Goal: Information Seeking & Learning: Find contact information

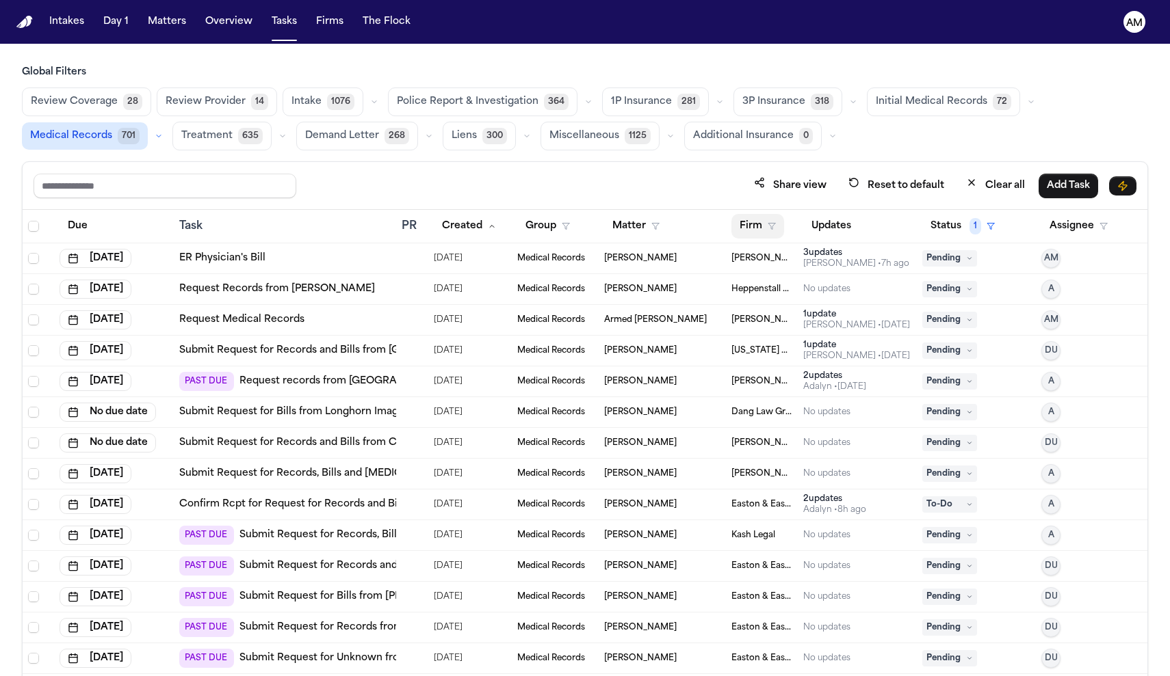
click at [754, 222] on button "Firm" at bounding box center [757, 226] width 53 height 25
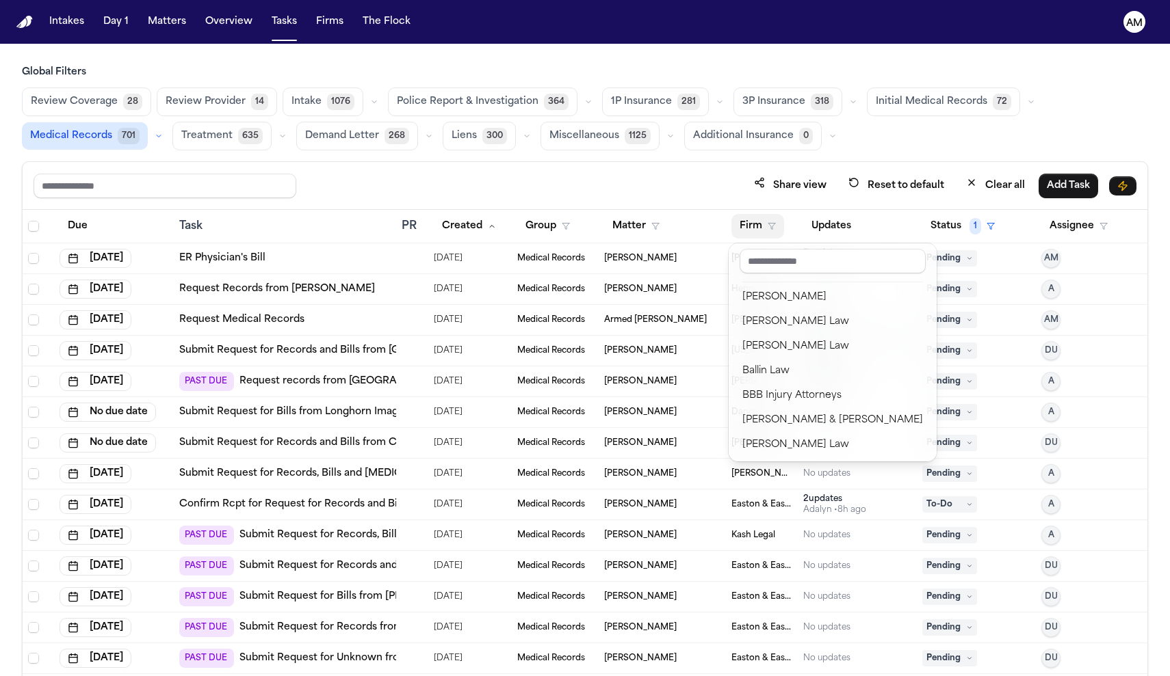
click at [237, 189] on div "Share view Reset to default Clear all Add Task Due Task PR Created Group Matter…" at bounding box center [585, 448] width 1126 height 575
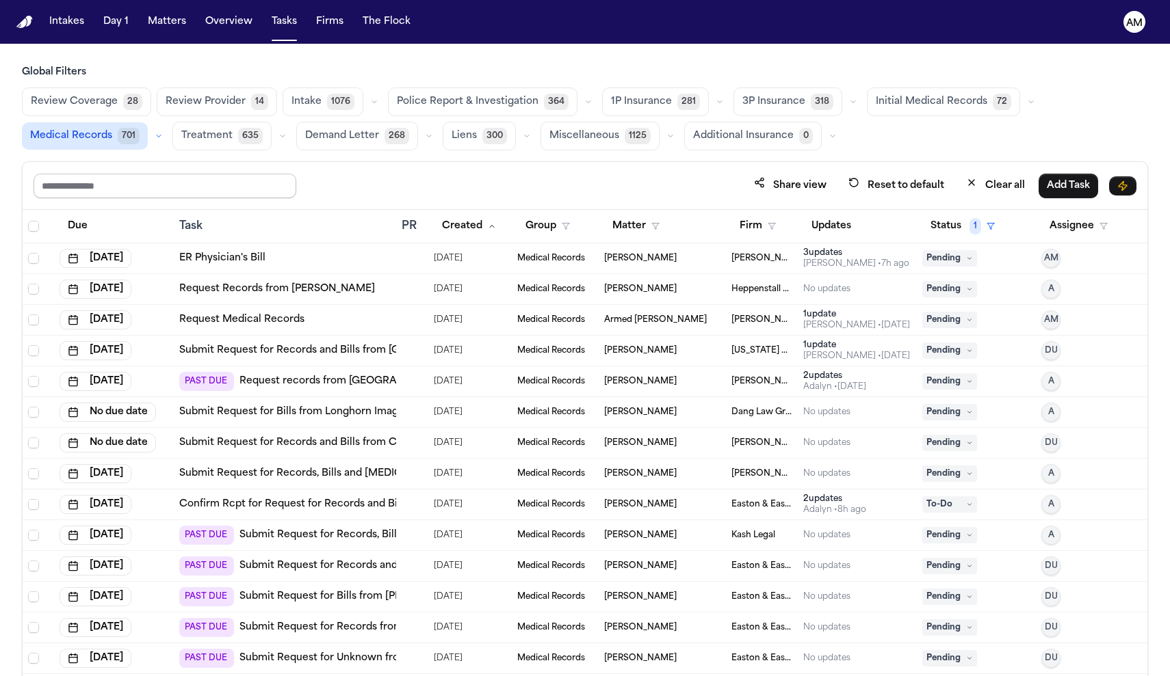
click at [236, 191] on input "text" at bounding box center [165, 186] width 263 height 25
paste input "**********"
type input "**********"
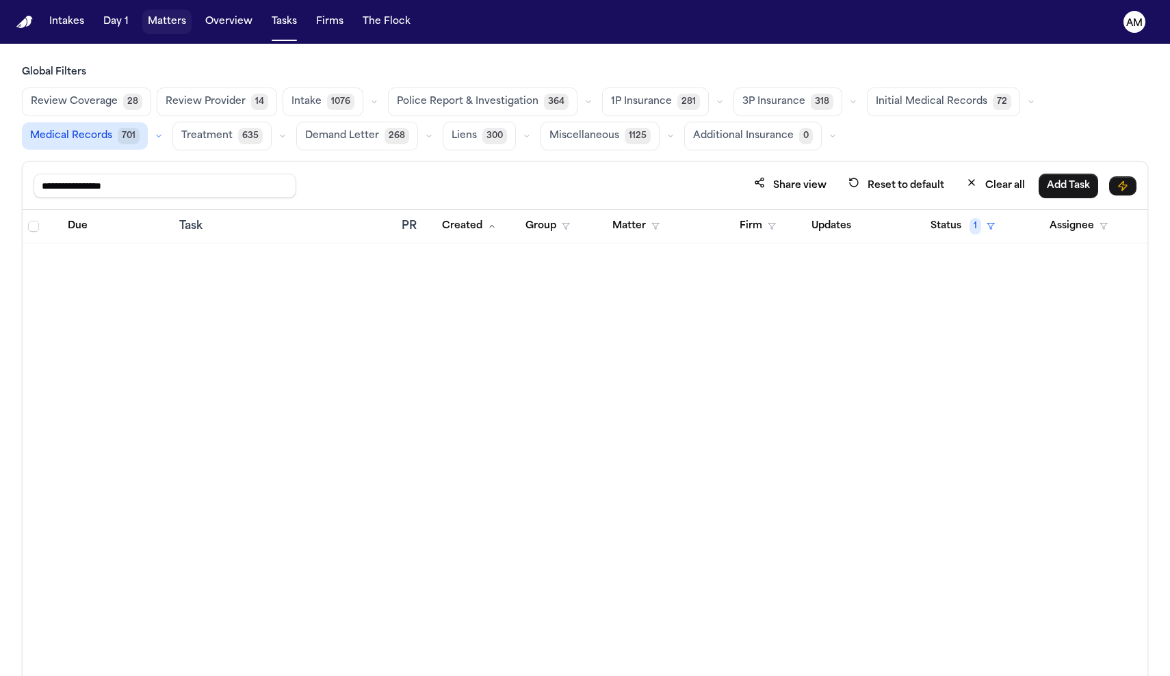
click at [161, 34] on button "Matters" at bounding box center [166, 22] width 49 height 25
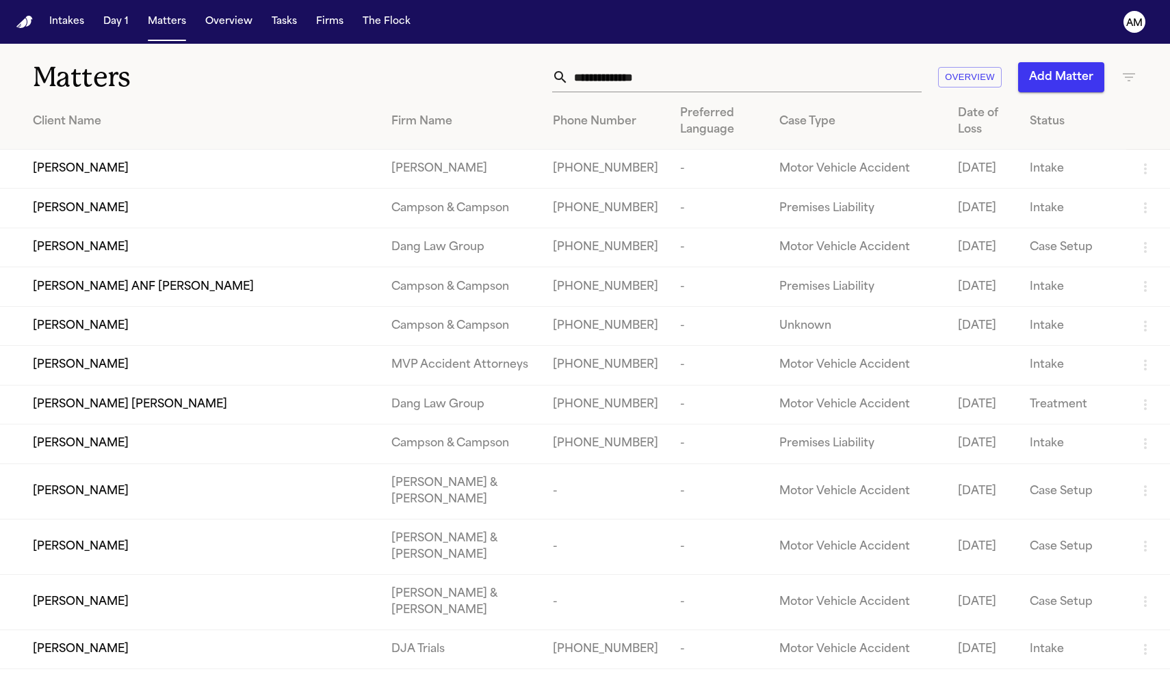
click at [595, 73] on input "text" at bounding box center [744, 77] width 353 height 30
paste input "**********"
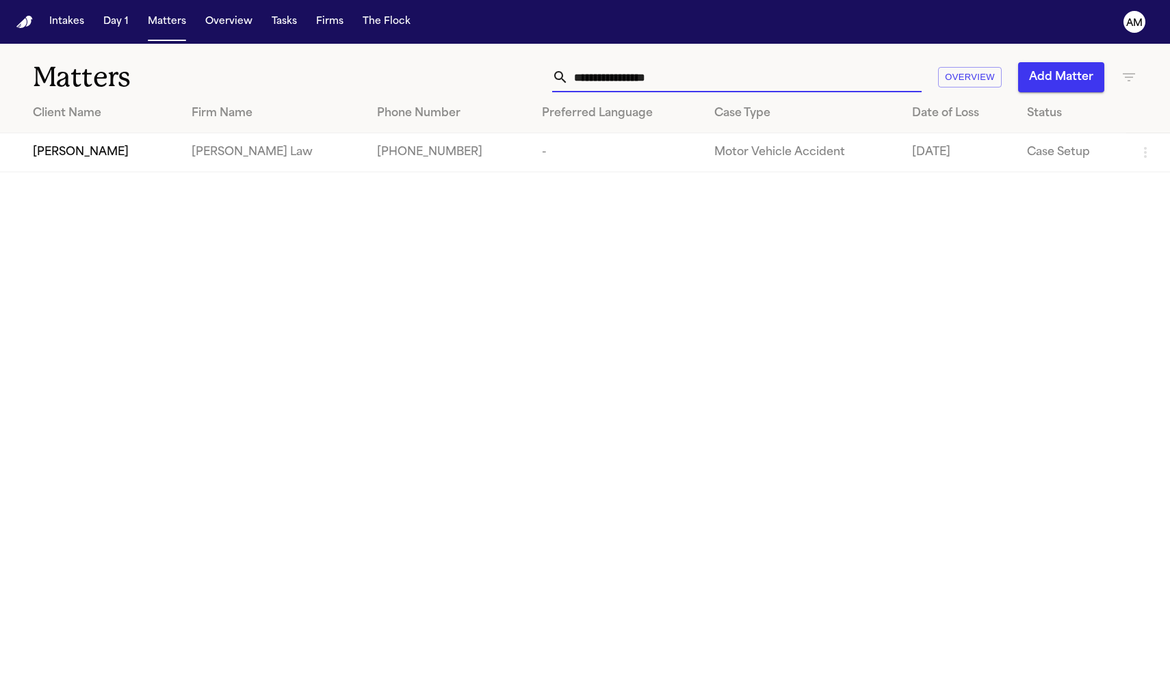
type input "**********"
click at [469, 142] on td "[PHONE_NUMBER]" at bounding box center [448, 152] width 165 height 39
click at [293, 150] on td "[PERSON_NAME] Law" at bounding box center [273, 152] width 185 height 39
click at [122, 159] on span "[PERSON_NAME]" at bounding box center [81, 152] width 96 height 16
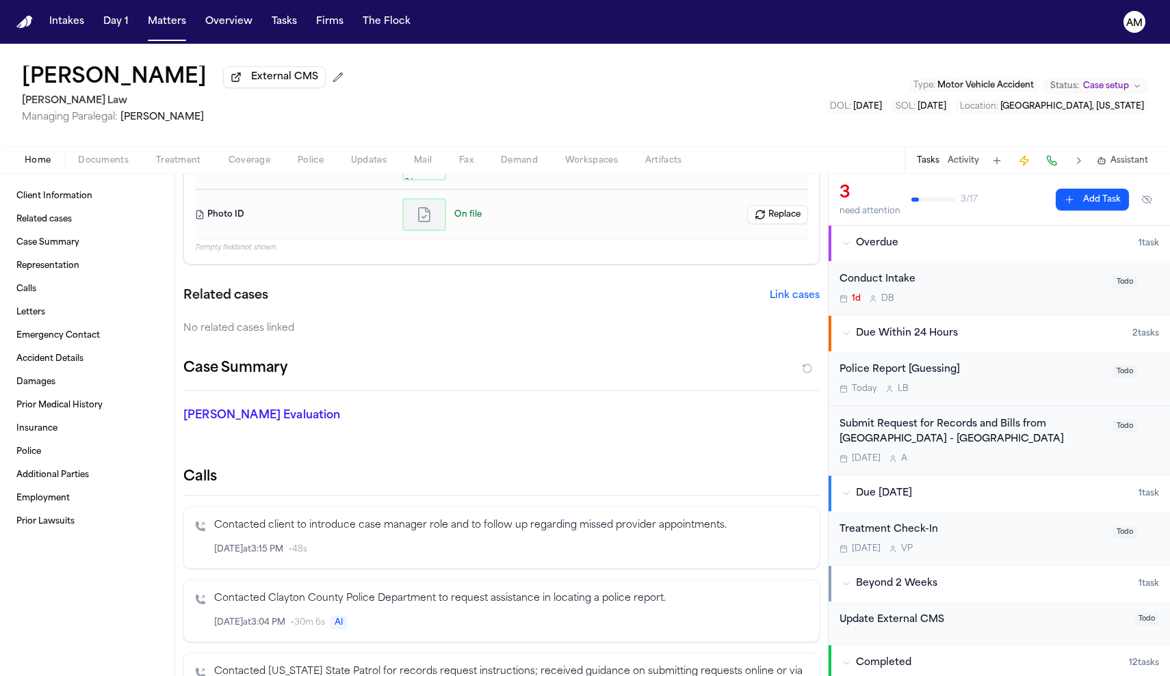
scroll to position [271, 0]
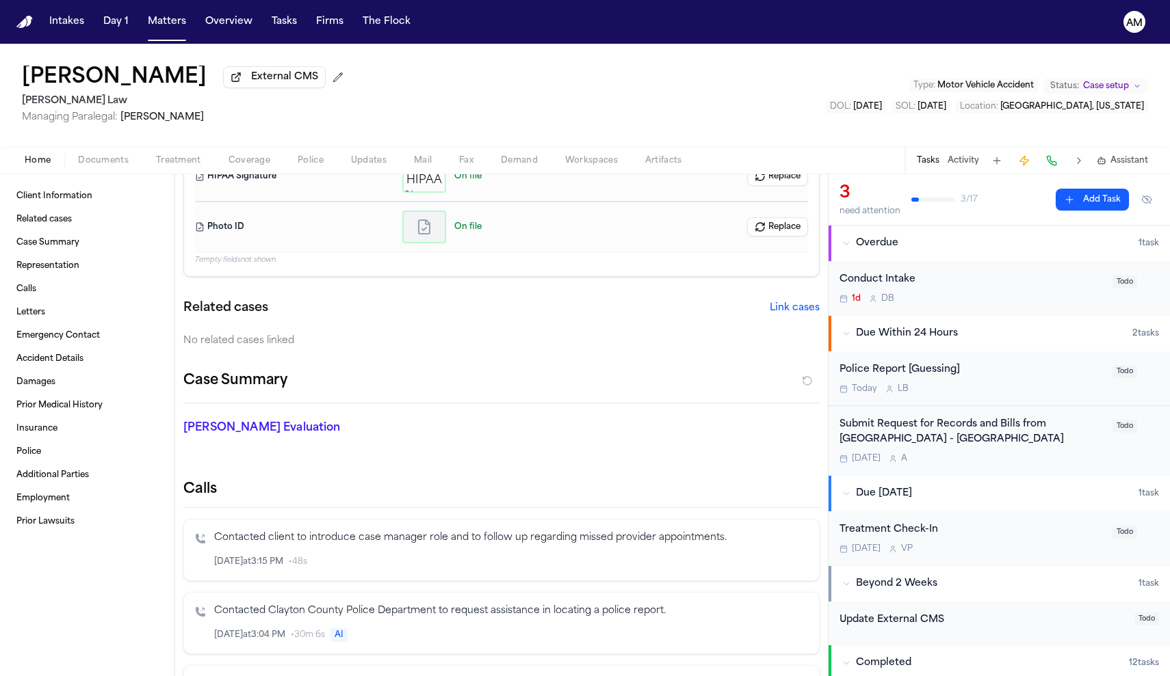
click at [992, 459] on div "[DATE] A" at bounding box center [971, 458] width 265 height 11
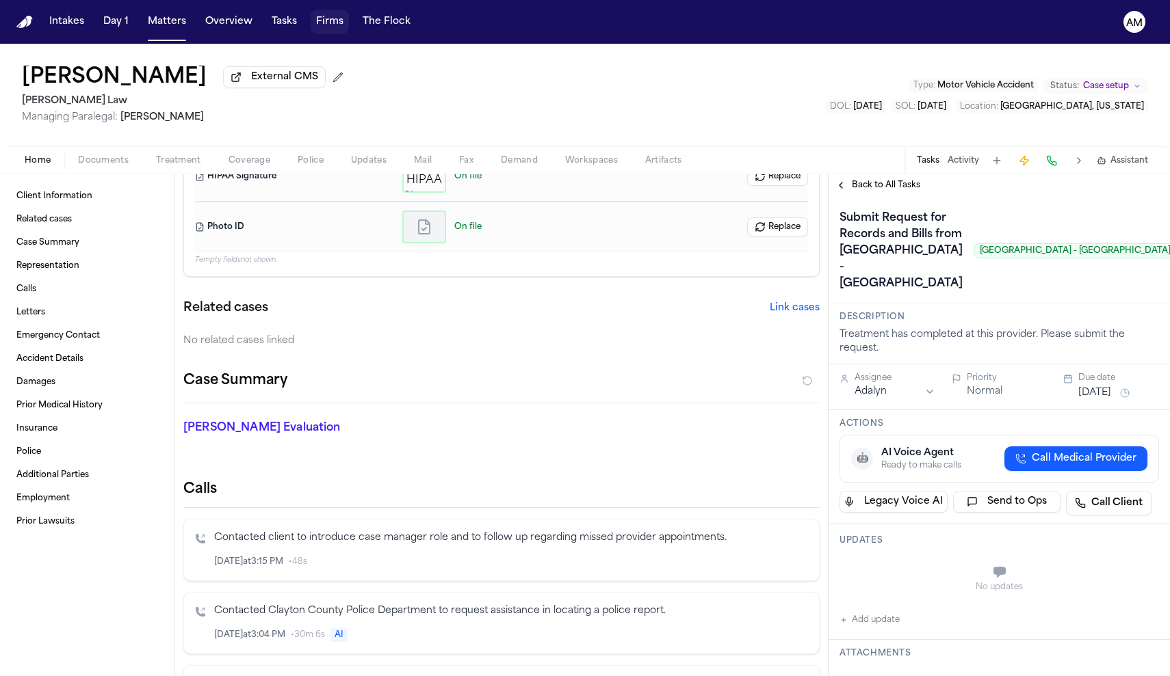
click at [329, 23] on button "Firms" at bounding box center [330, 22] width 38 height 25
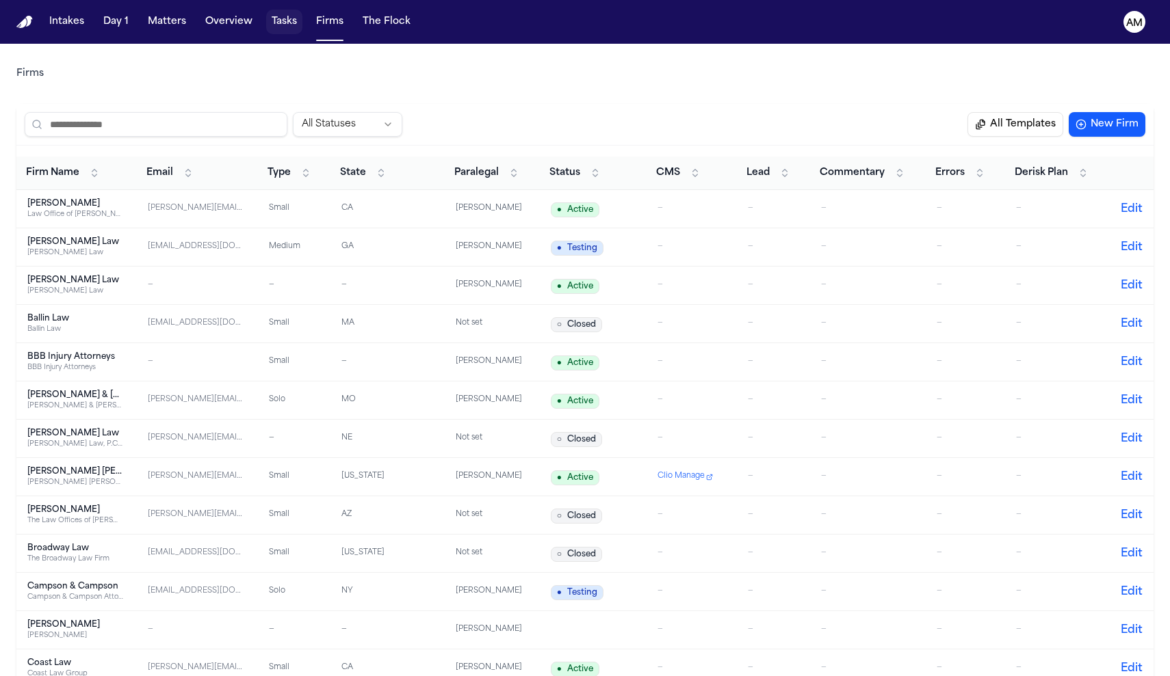
click at [289, 23] on button "Tasks" at bounding box center [284, 22] width 36 height 25
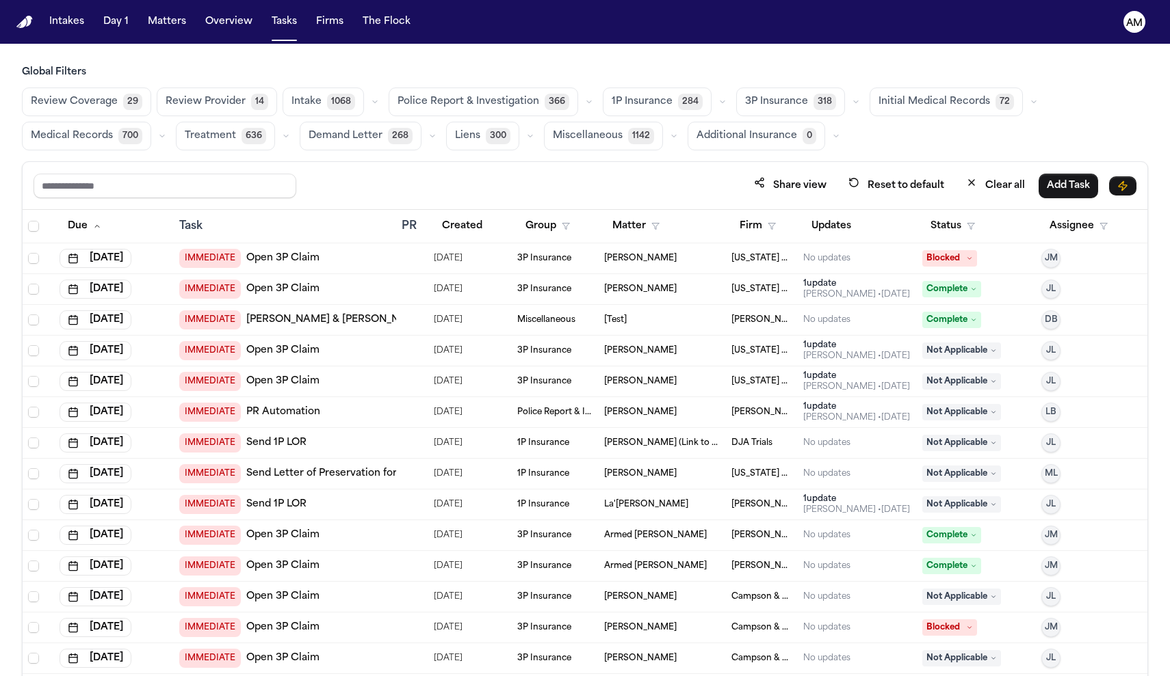
click at [92, 141] on span "Medical Records" at bounding box center [72, 136] width 82 height 14
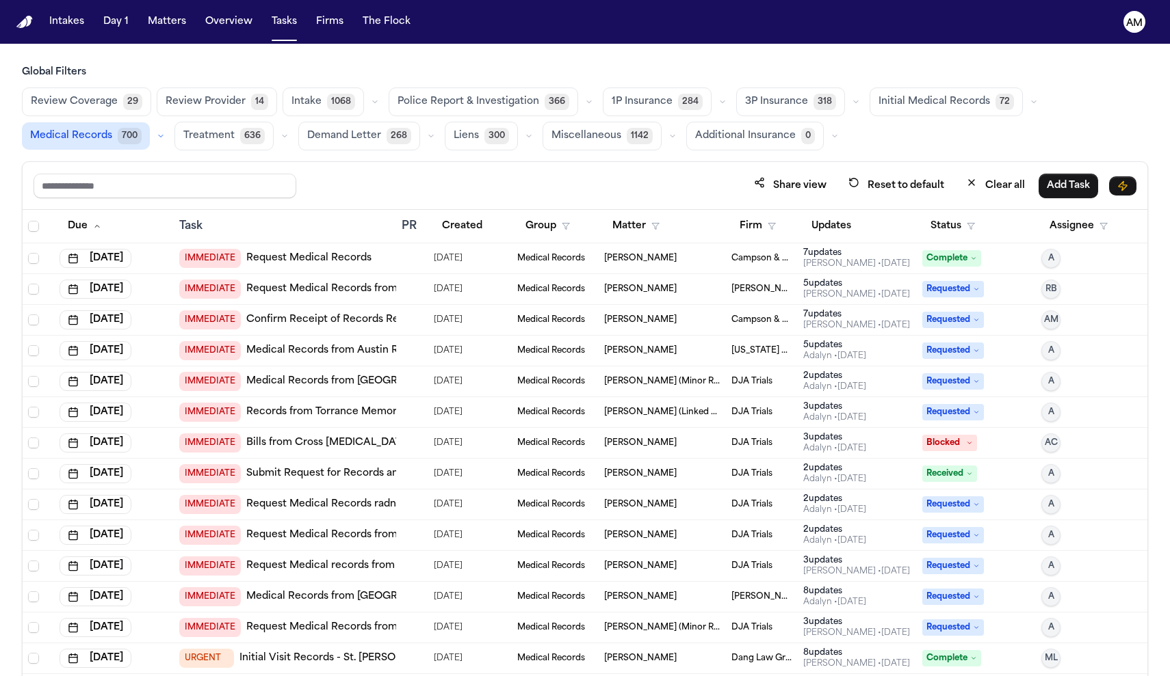
click at [347, 258] on link "Request Medical Records" at bounding box center [308, 259] width 125 height 14
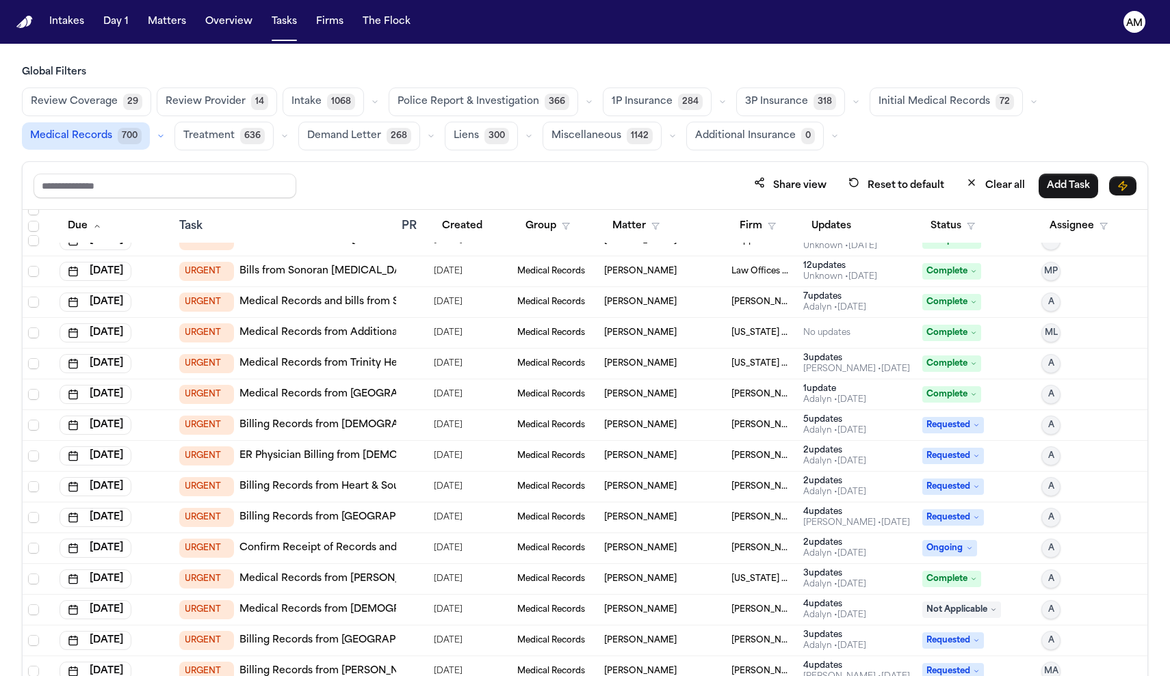
scroll to position [455, 0]
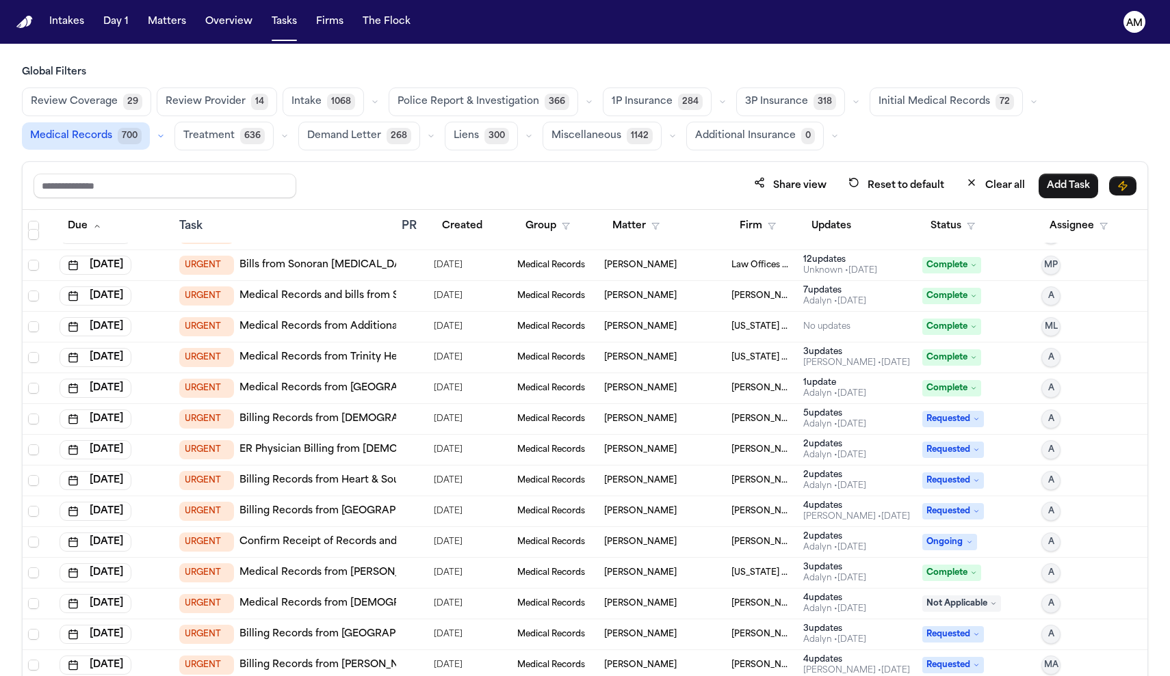
click at [256, 172] on div "Share view Reset to default Clear all Add Task" at bounding box center [585, 186] width 1124 height 48
click at [256, 182] on input "text" at bounding box center [165, 186] width 263 height 25
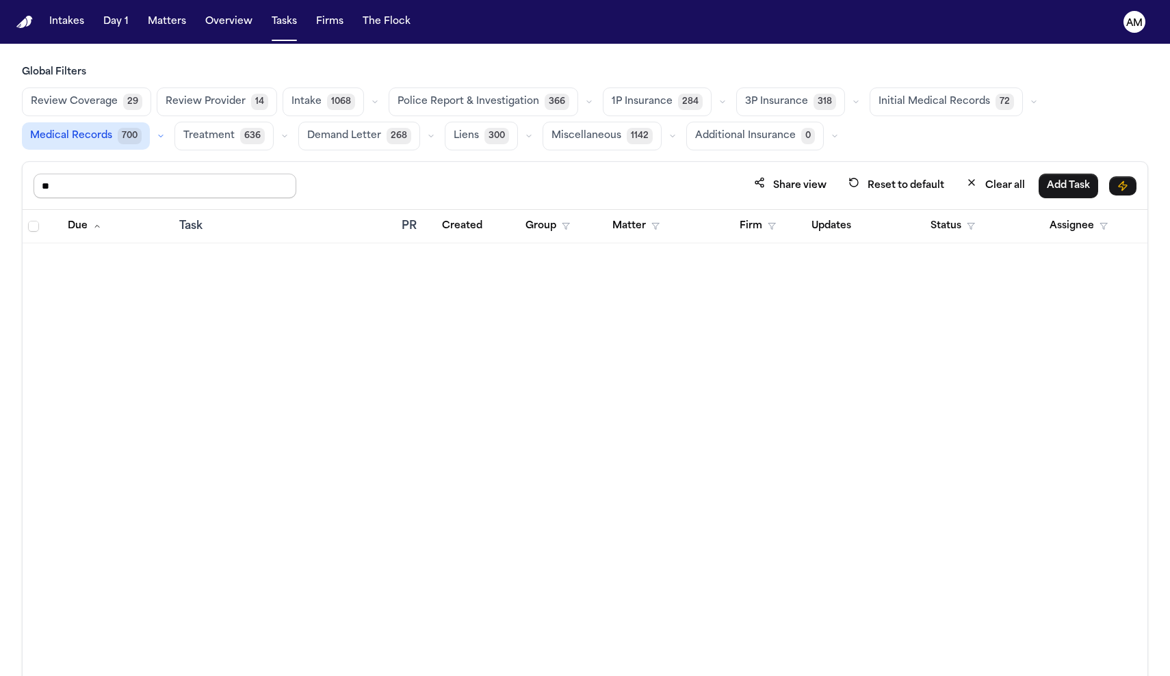
type input "*"
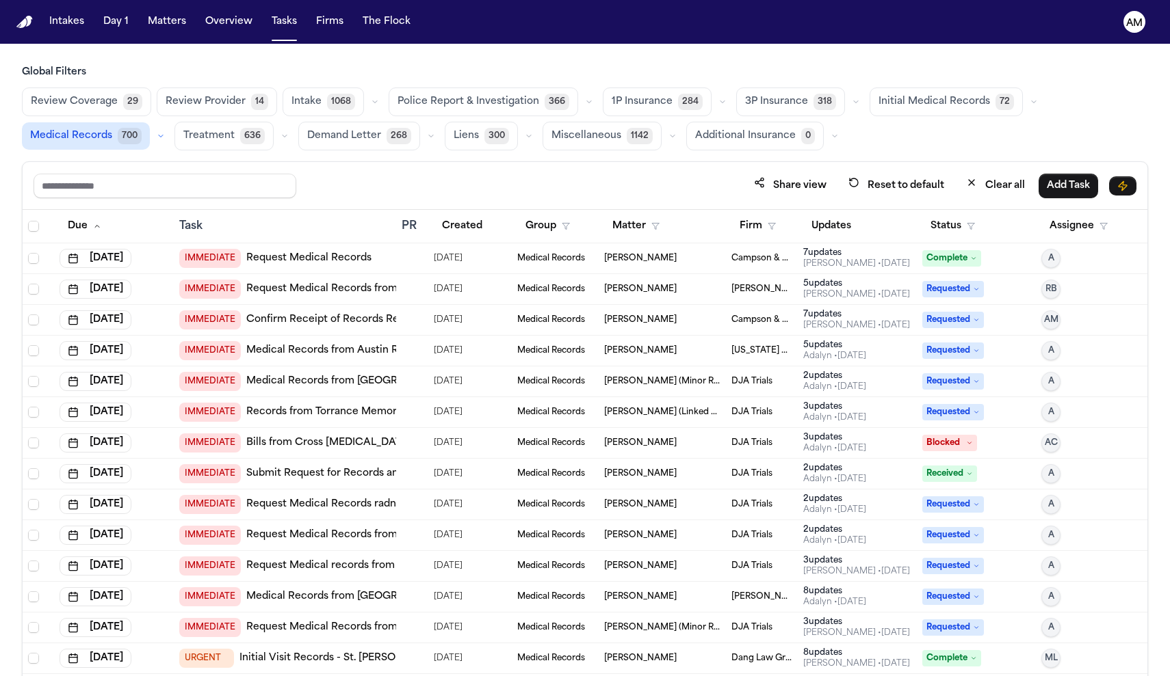
click at [774, 237] on button "Firm" at bounding box center [757, 226] width 53 height 25
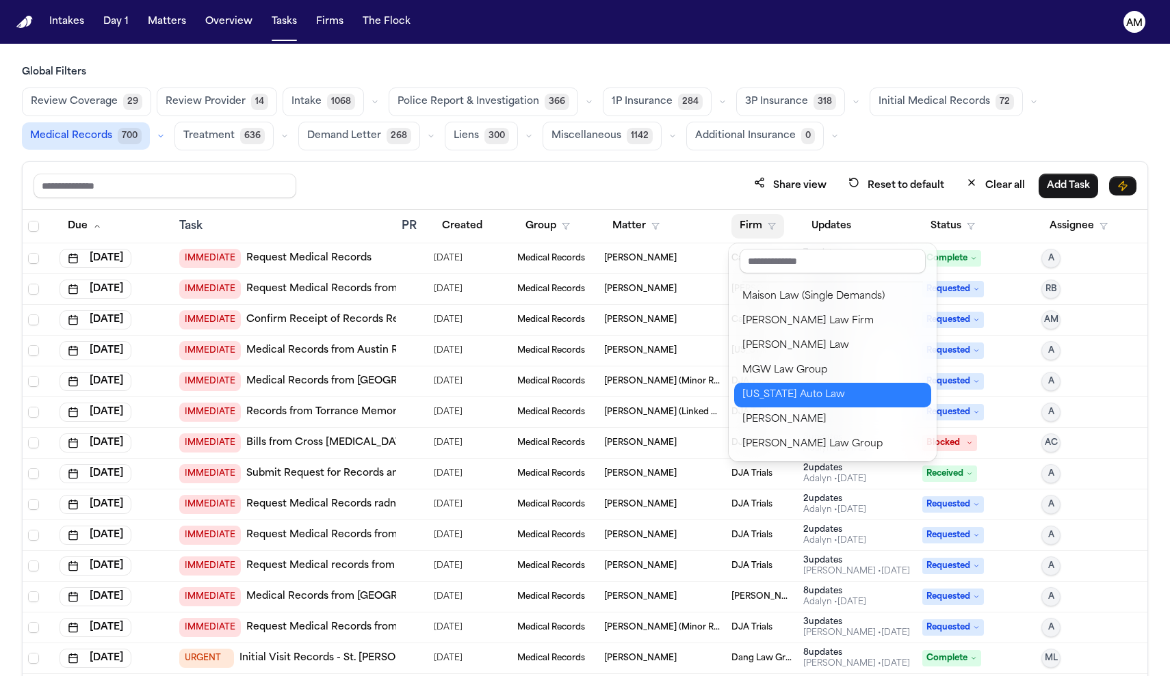
scroll to position [1231, 0]
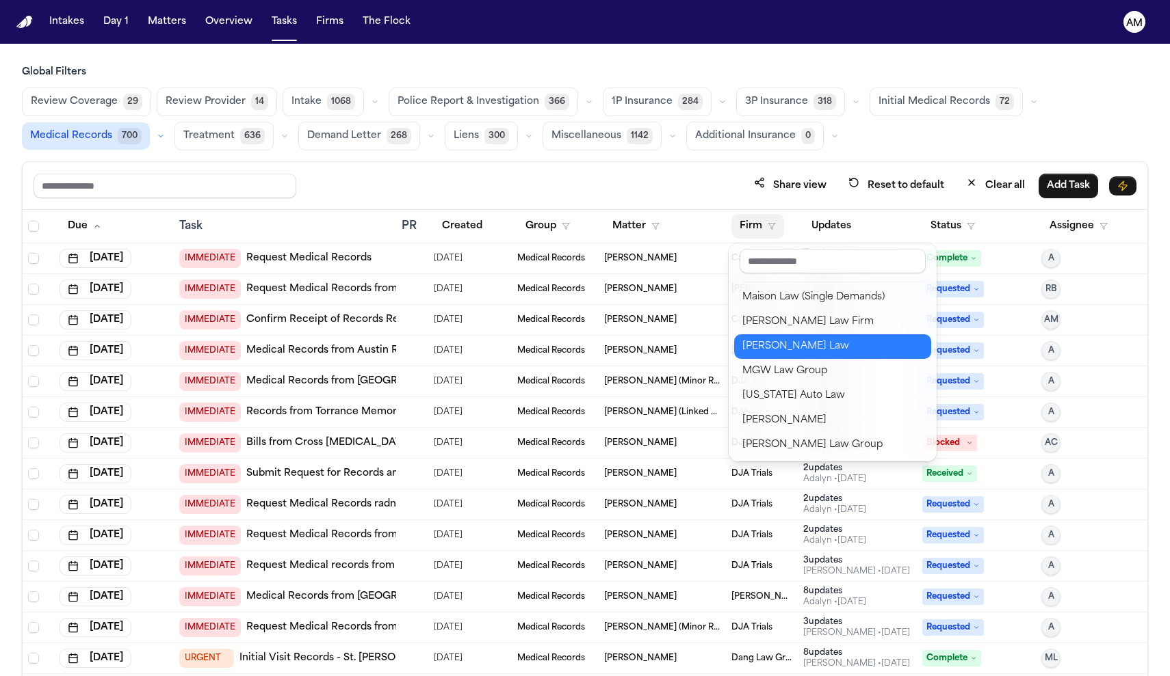
click at [802, 344] on div "[PERSON_NAME] Law" at bounding box center [832, 347] width 181 height 16
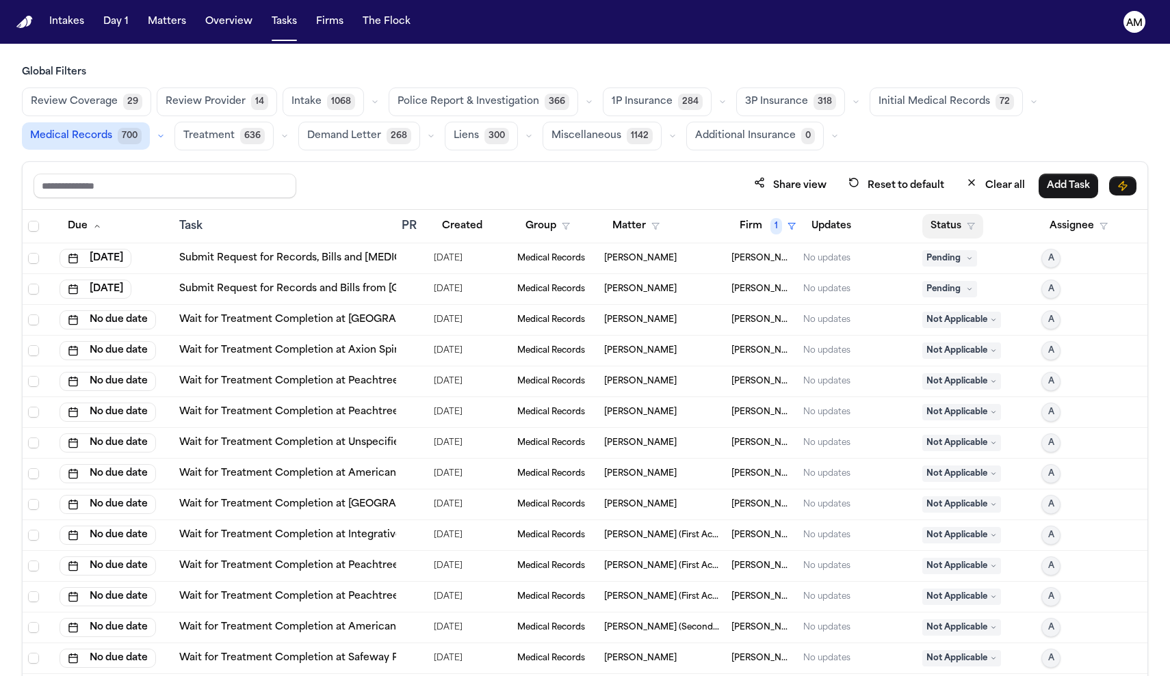
click at [948, 228] on button "Status" at bounding box center [952, 226] width 61 height 25
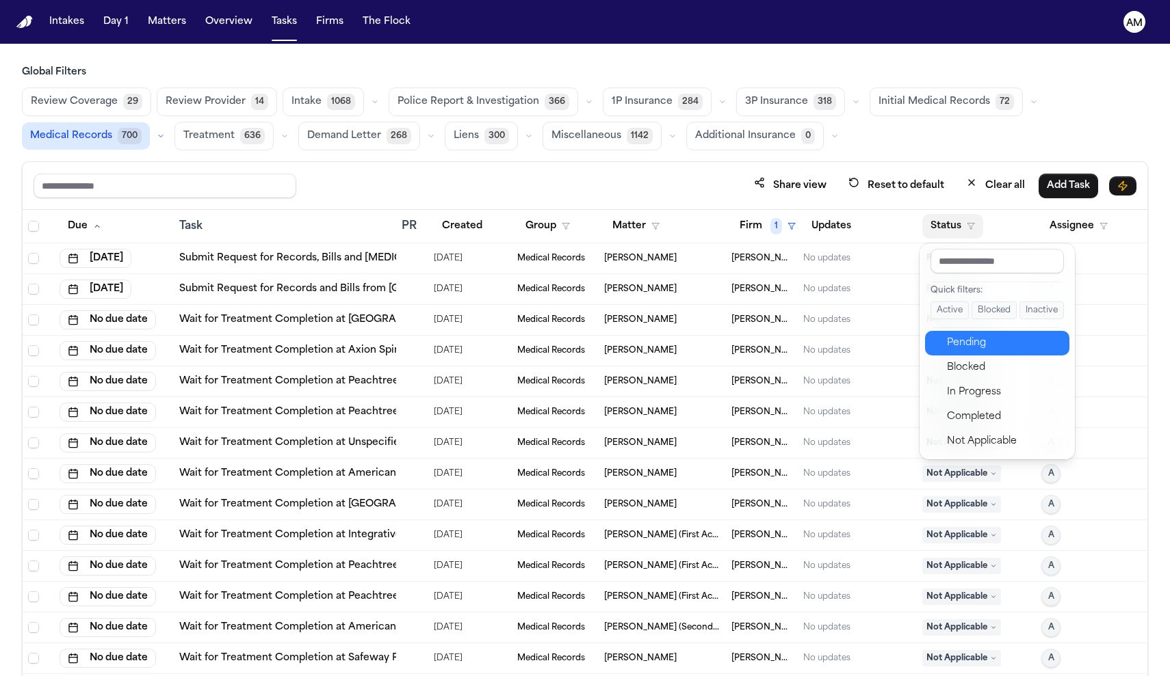
click at [958, 354] on button "Pending" at bounding box center [997, 343] width 144 height 25
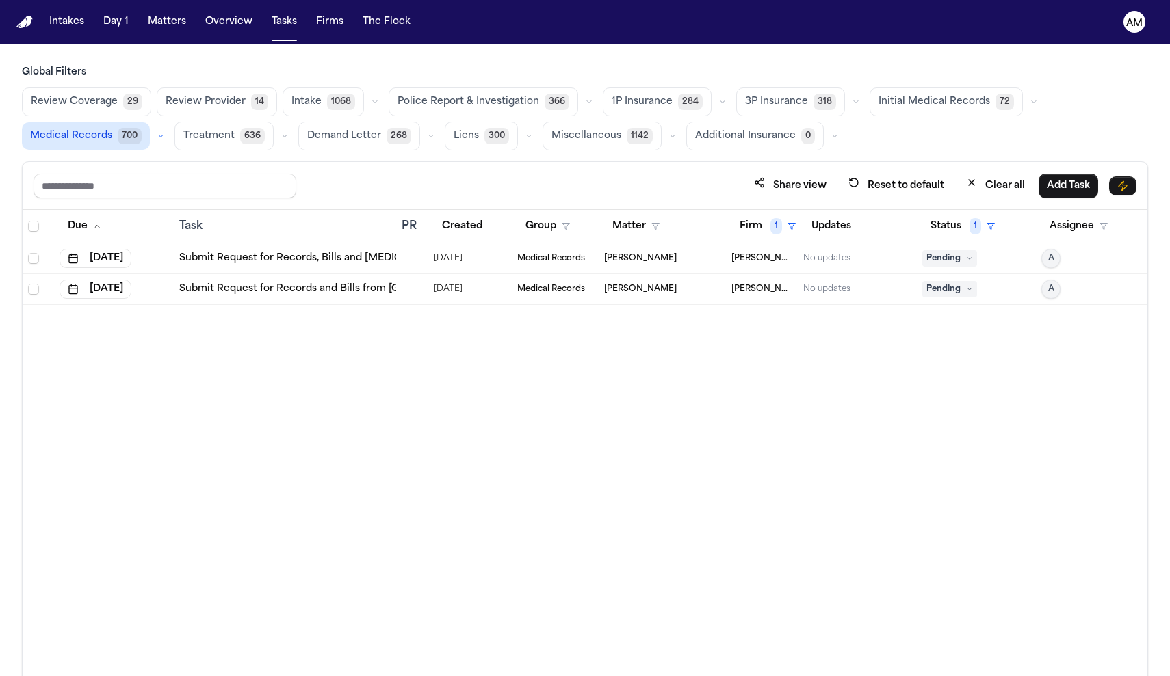
click at [344, 286] on link "Submit Request for Records and Bills from [GEOGRAPHIC_DATA] - [GEOGRAPHIC_DATA]" at bounding box center [396, 289] width 434 height 14
click at [769, 222] on button "Firm 1" at bounding box center [767, 226] width 72 height 25
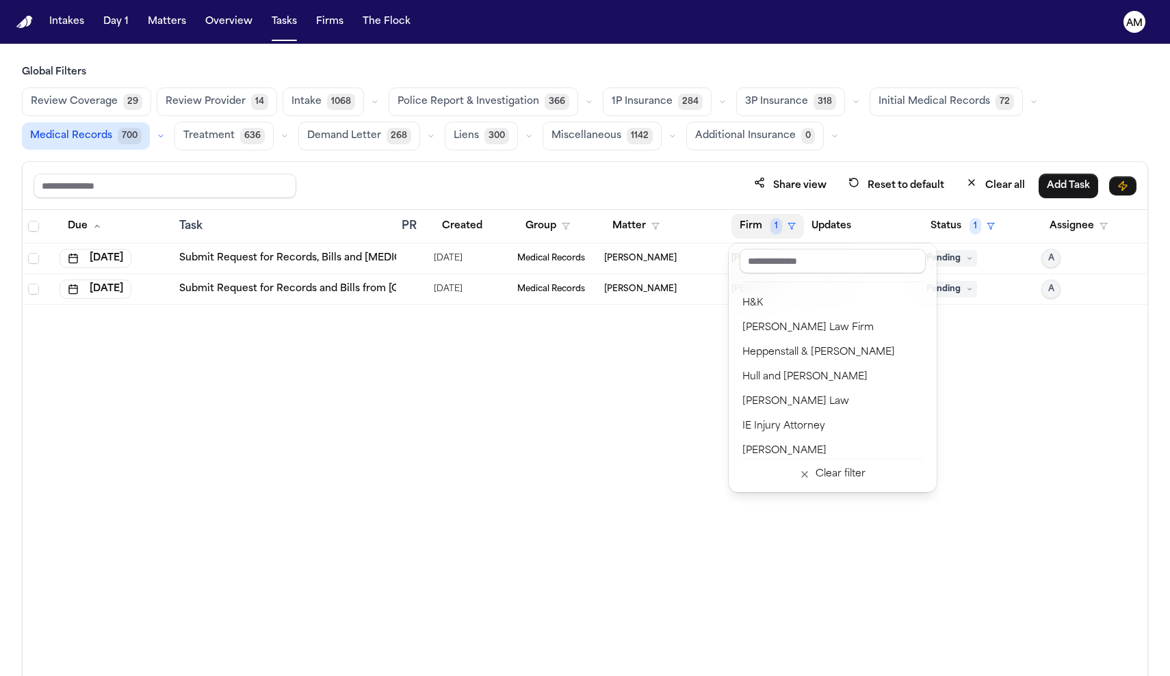
scroll to position [691, 0]
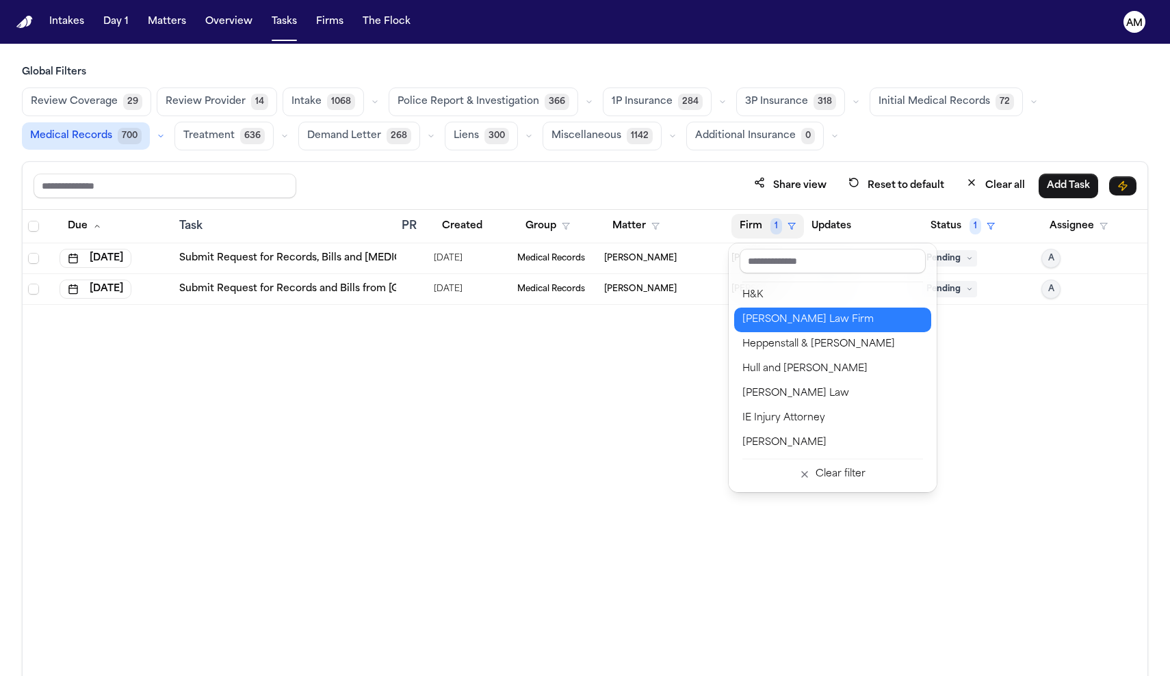
click at [763, 320] on div "[PERSON_NAME] Law Firm" at bounding box center [832, 320] width 181 height 16
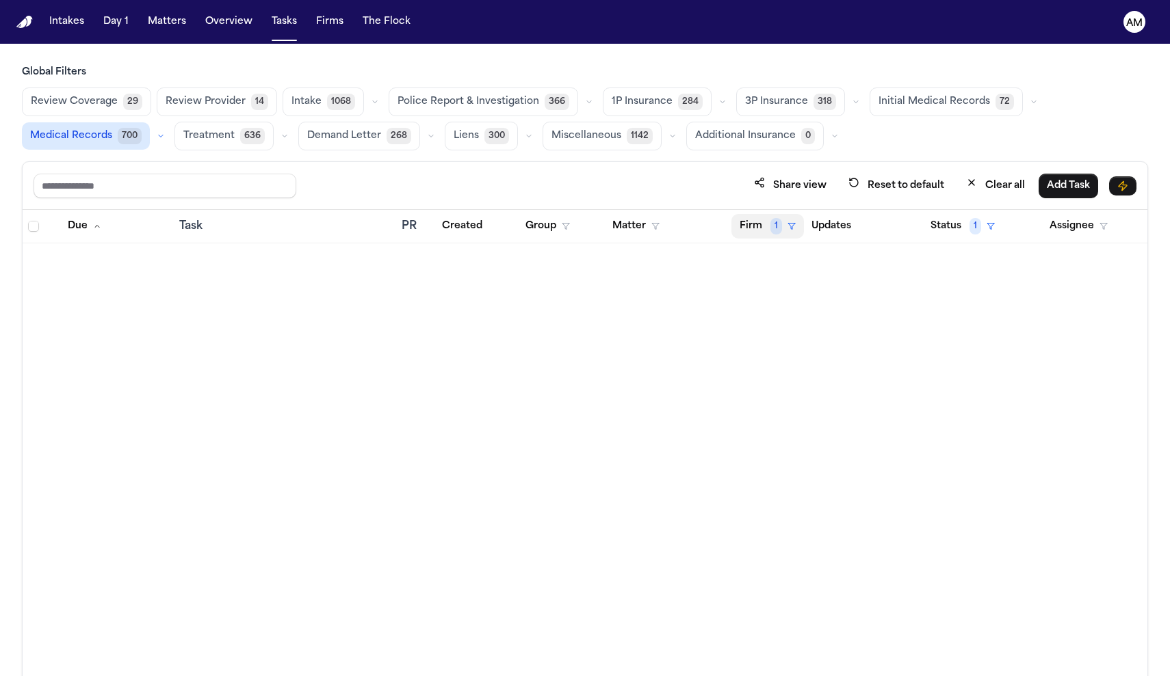
click at [776, 228] on span "1" at bounding box center [776, 226] width 12 height 16
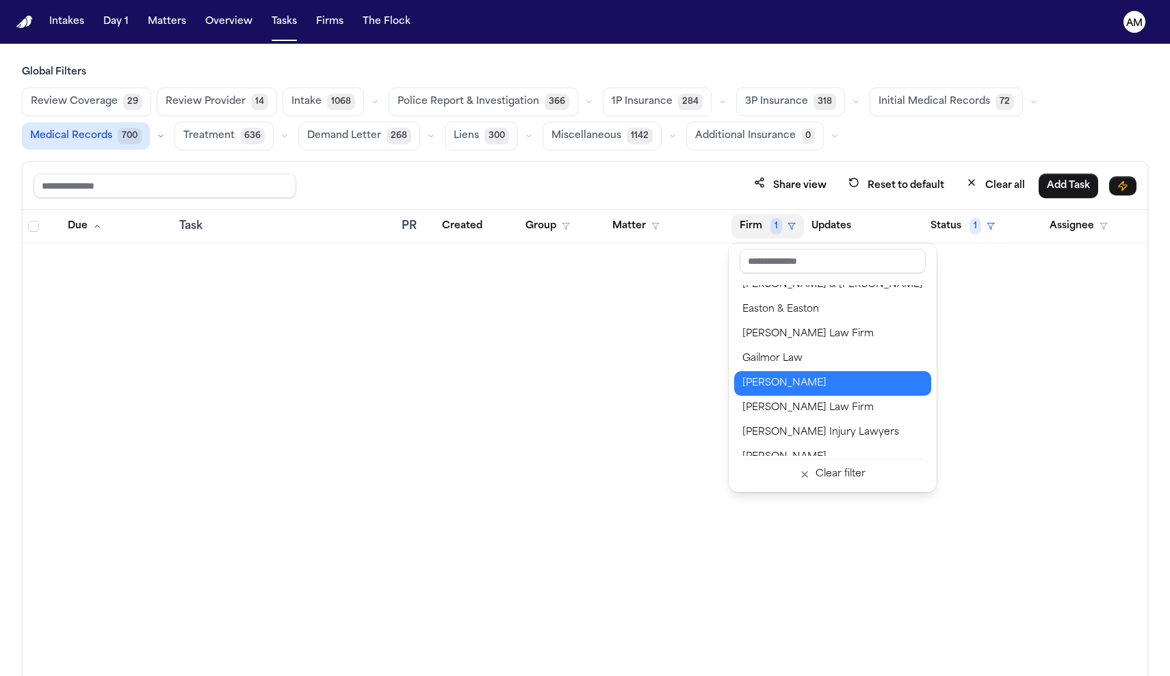
scroll to position [529, 0]
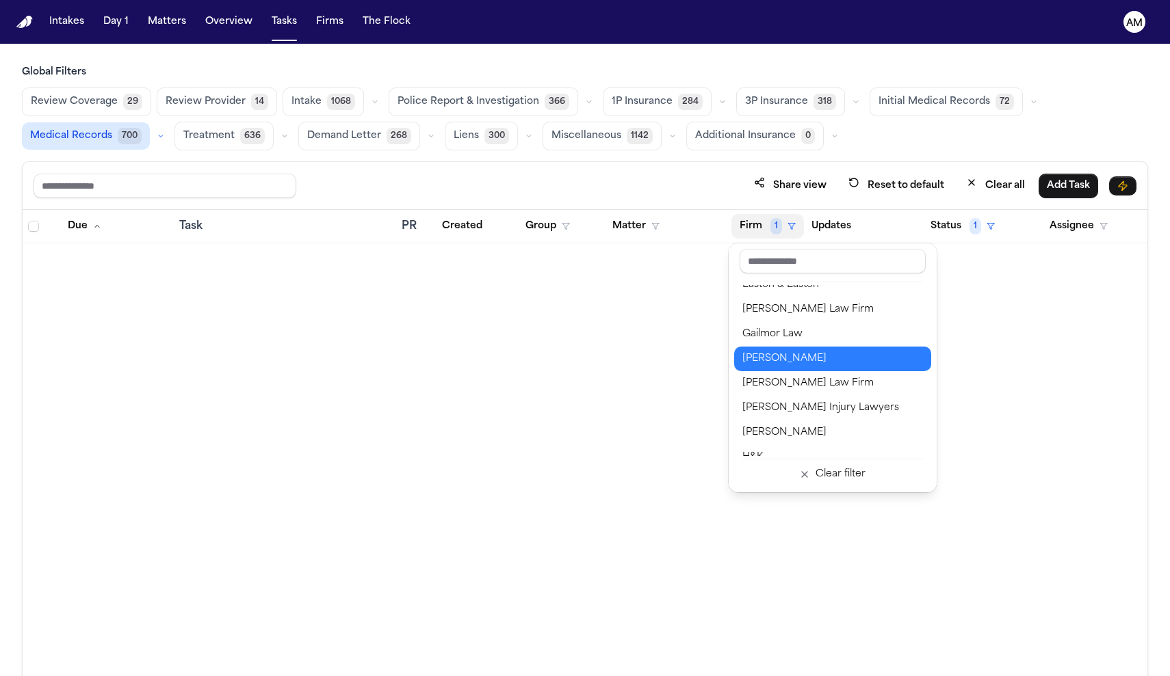
click at [790, 353] on div "[PERSON_NAME]" at bounding box center [832, 359] width 181 height 16
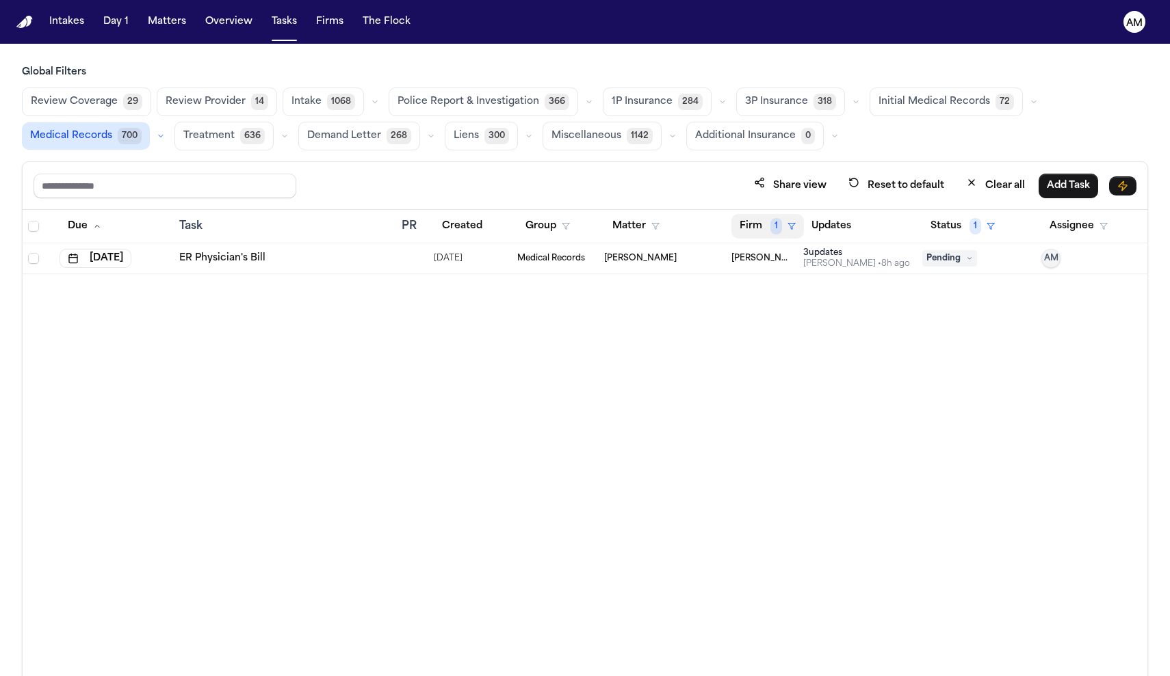
click at [765, 228] on button "Firm 1" at bounding box center [767, 226] width 72 height 25
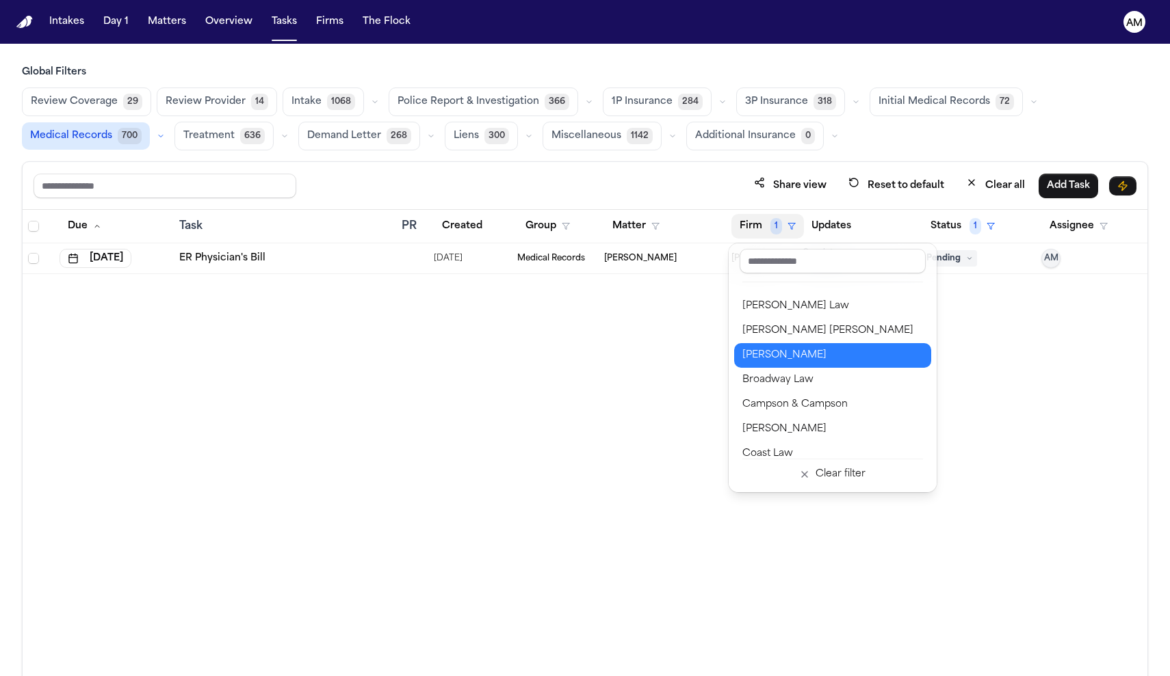
scroll to position [150, 0]
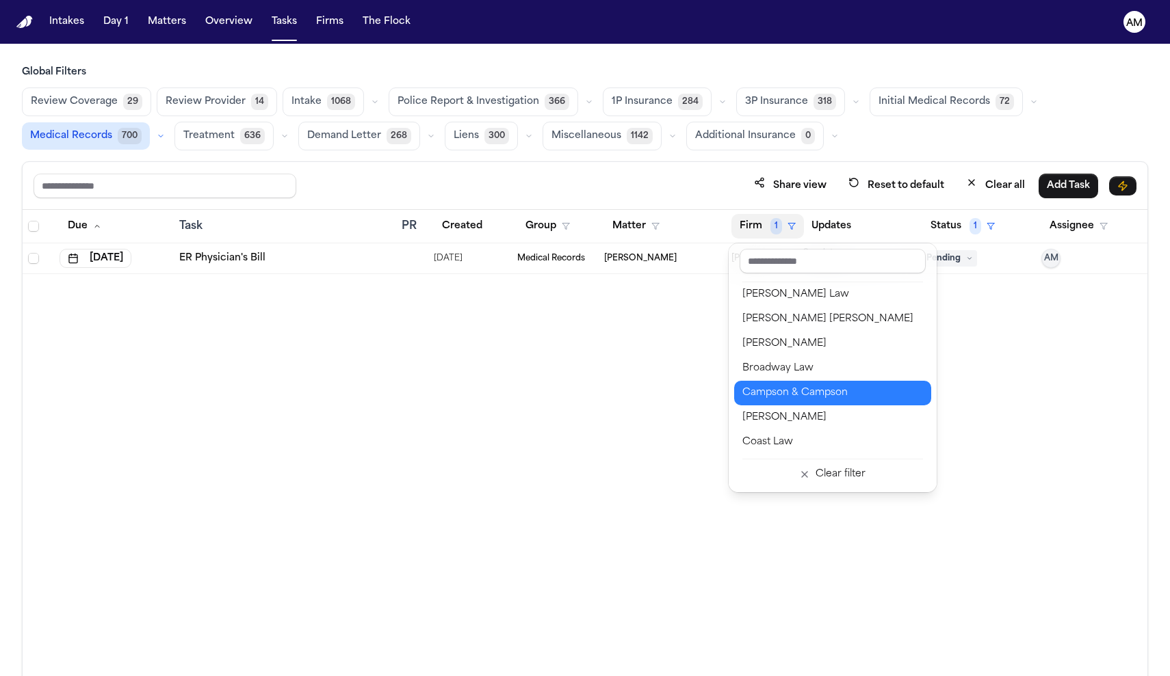
click at [771, 399] on div "Campson & Campson" at bounding box center [832, 393] width 181 height 16
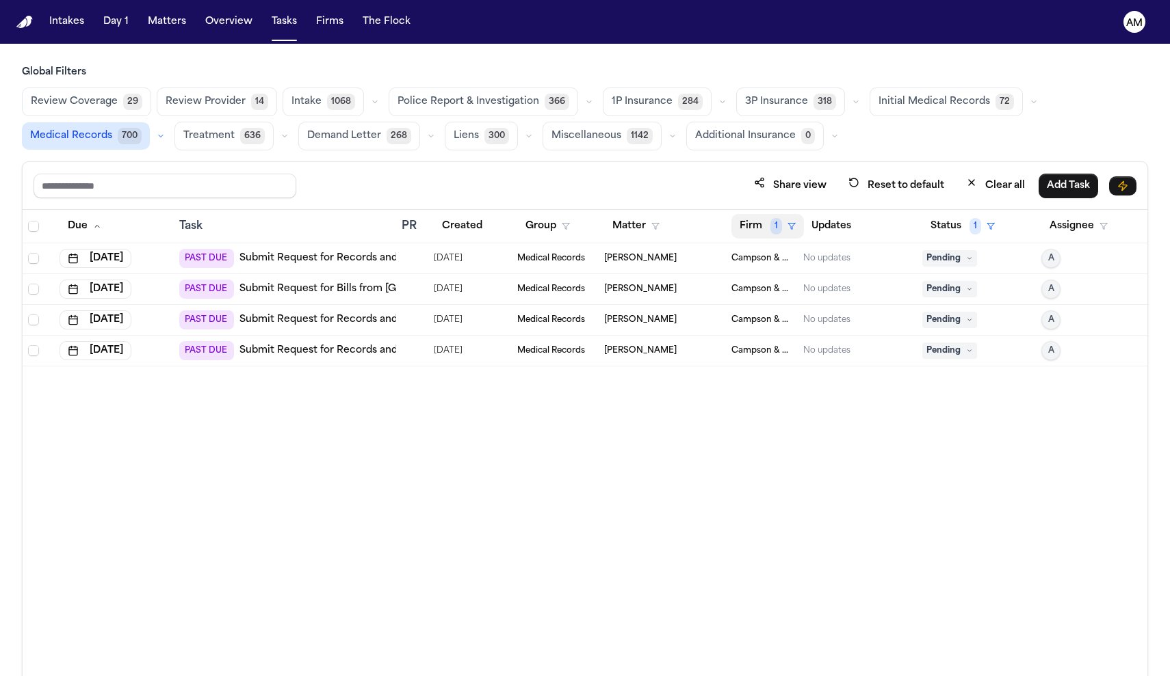
click at [780, 230] on span "1" at bounding box center [776, 226] width 12 height 16
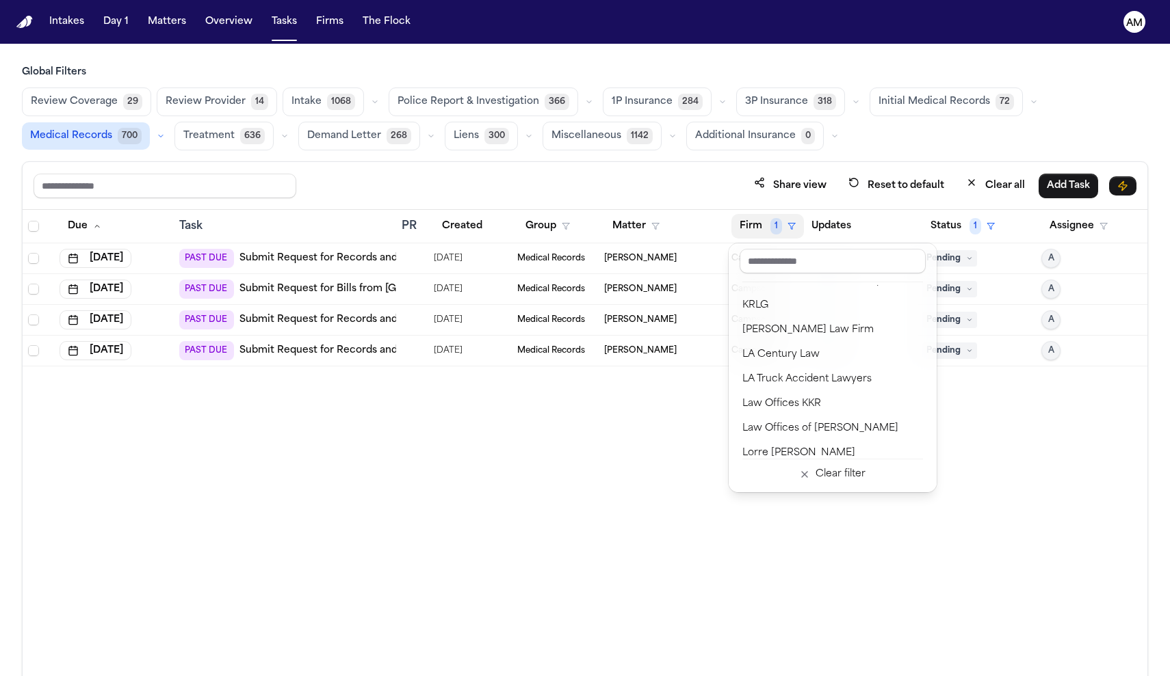
scroll to position [1129, 0]
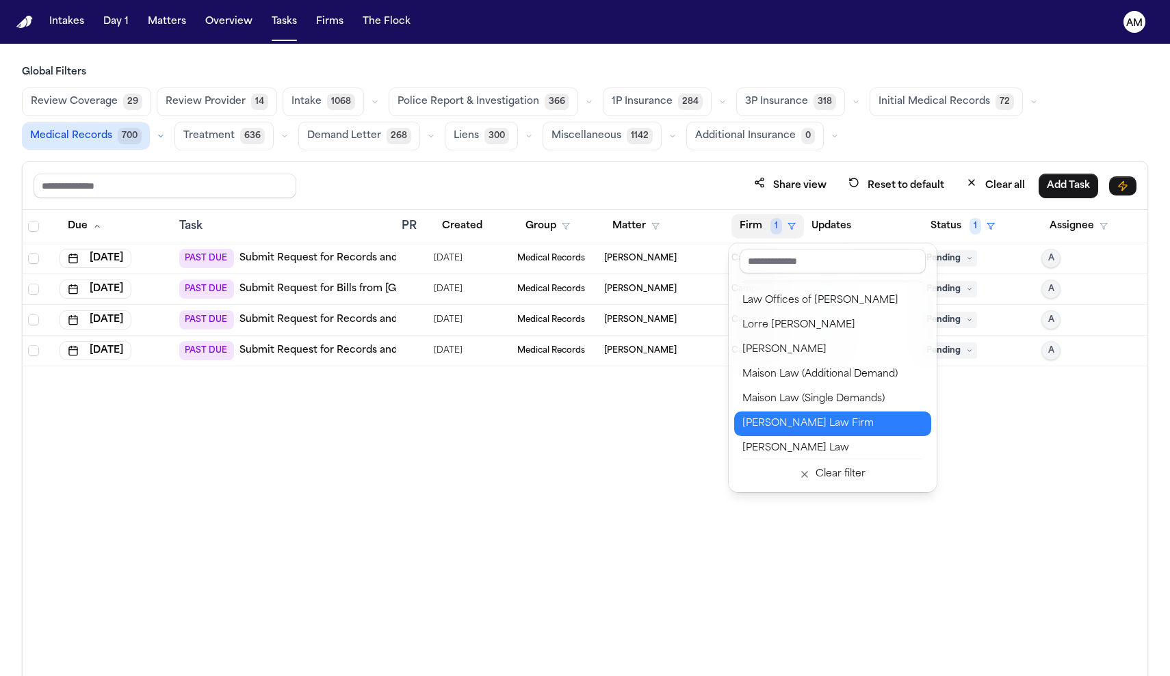
click at [776, 432] on div "[PERSON_NAME] Law Firm" at bounding box center [832, 424] width 181 height 16
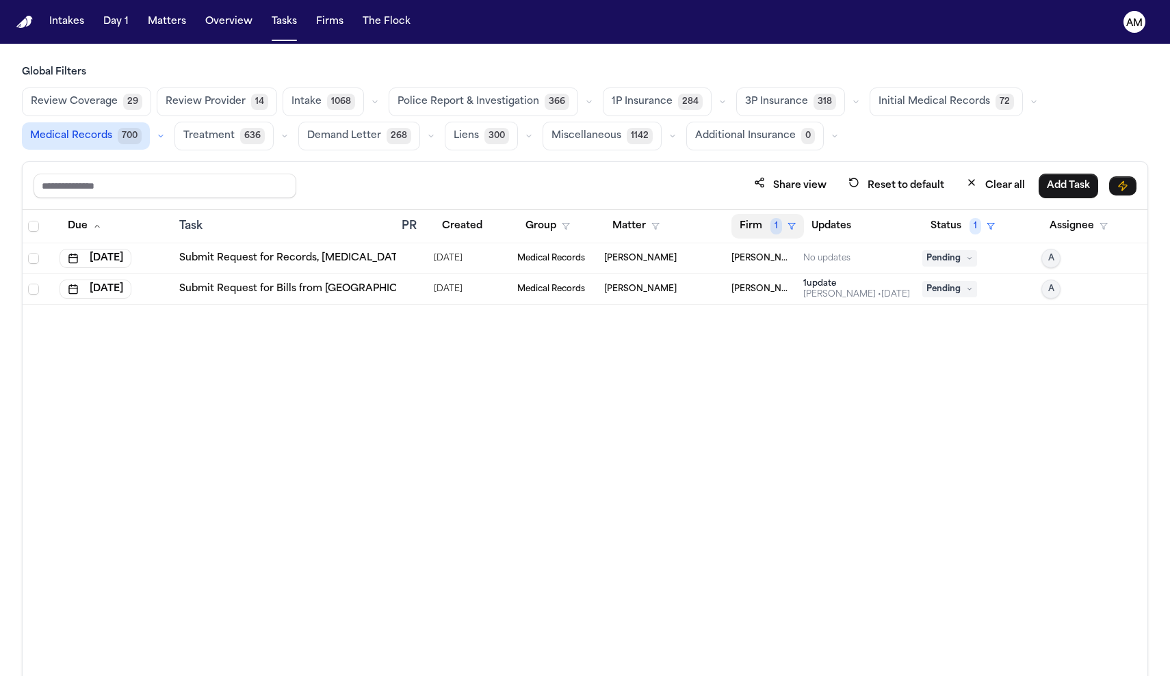
click at [776, 230] on span "1" at bounding box center [776, 226] width 12 height 16
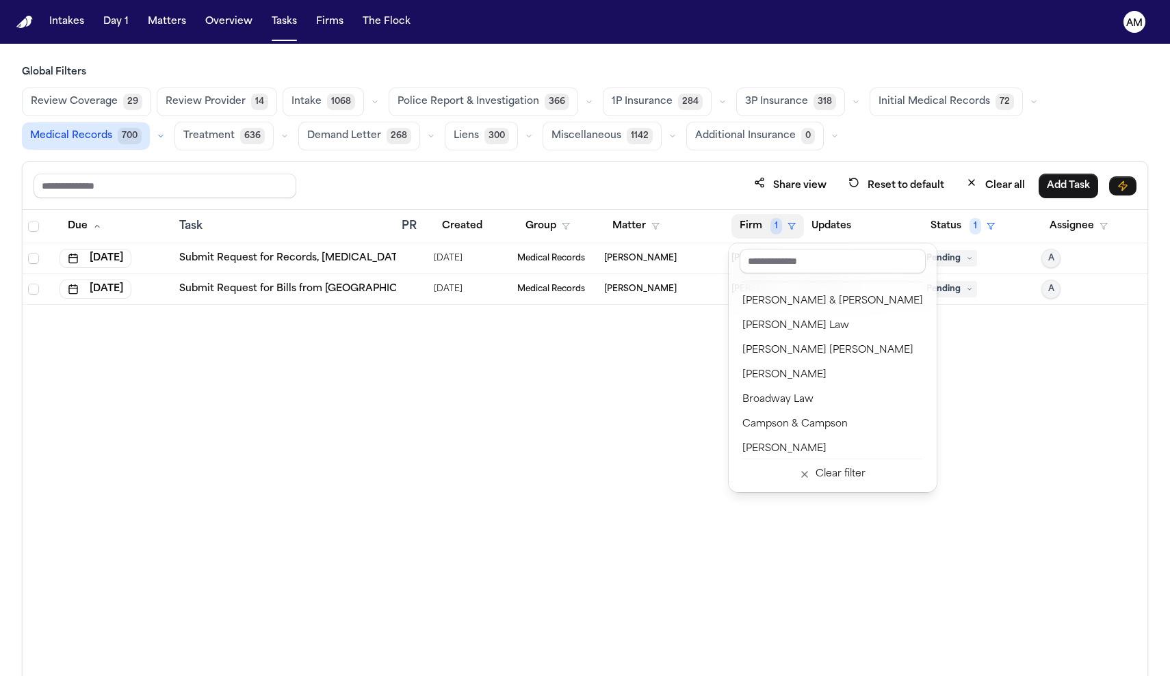
scroll to position [101, 0]
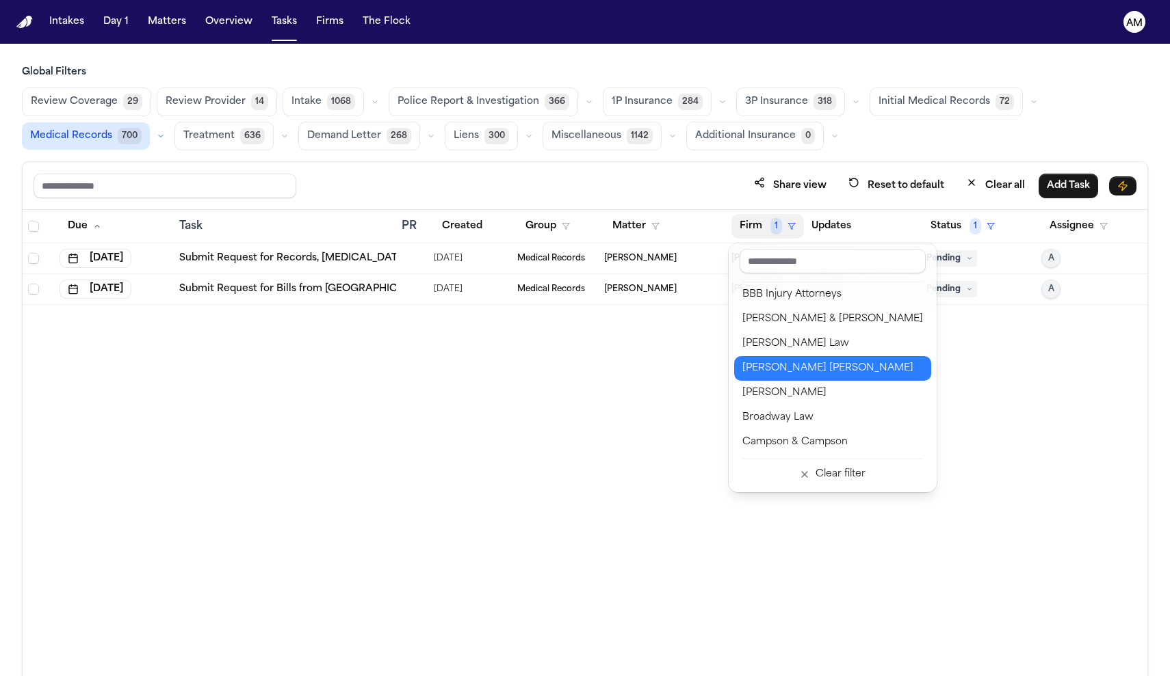
click at [796, 369] on div "[PERSON_NAME] [PERSON_NAME]" at bounding box center [832, 368] width 181 height 16
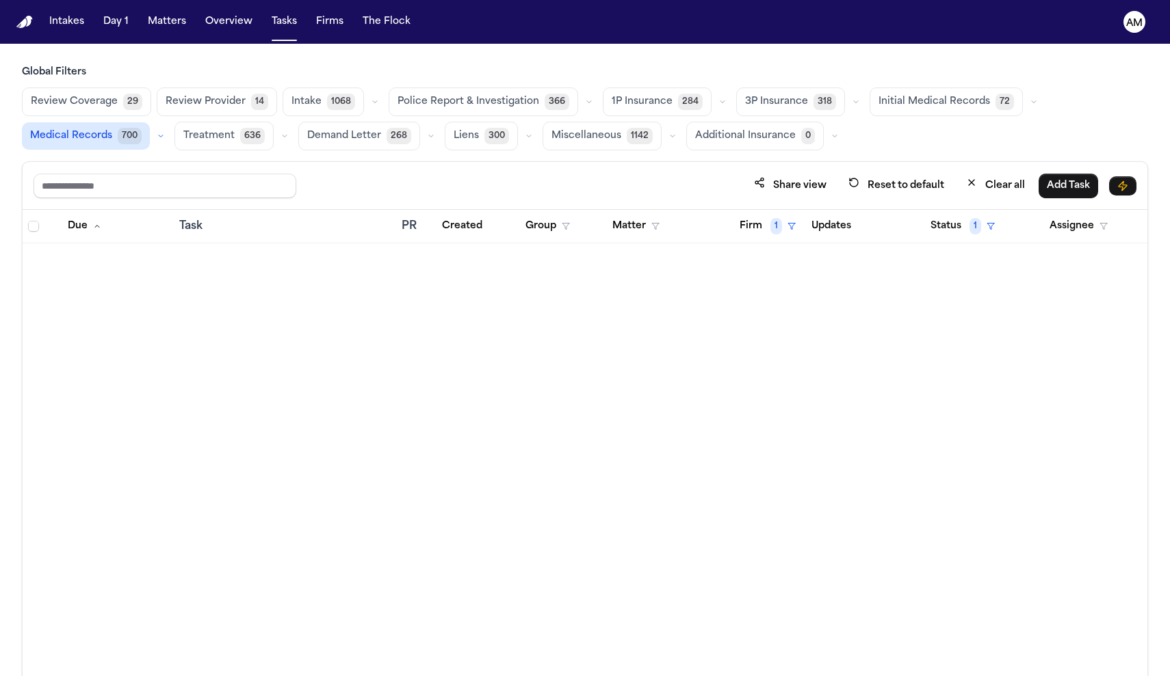
click at [175, 35] on nav "Intakes Day 1 Matters Overview Tasks Firms The Flock AM" at bounding box center [585, 22] width 1170 height 44
click at [173, 12] on button "Matters" at bounding box center [166, 22] width 49 height 25
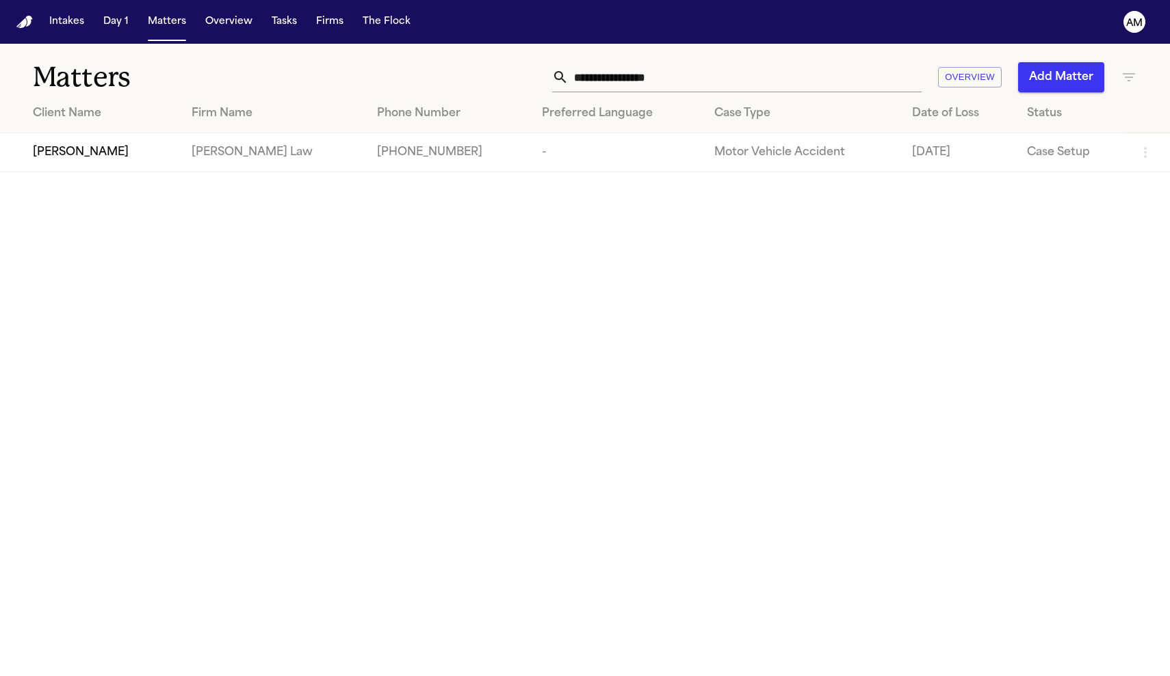
click at [681, 75] on input "**********" at bounding box center [744, 77] width 353 height 30
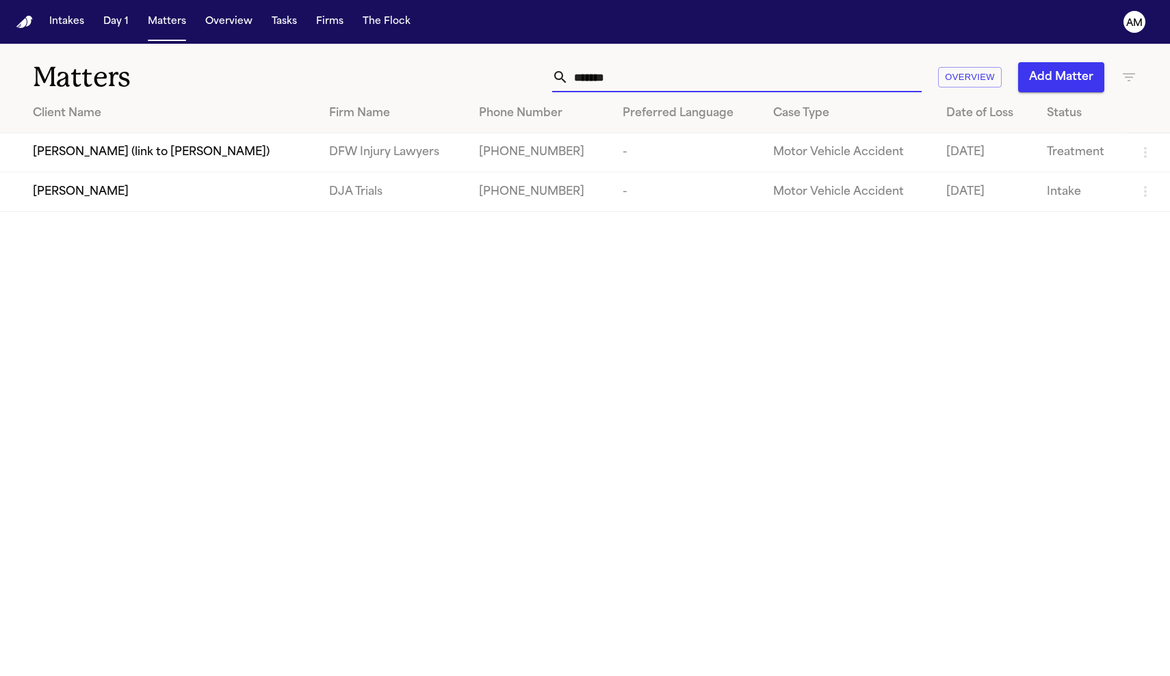
type input "*******"
click at [287, 18] on button "Tasks" at bounding box center [284, 22] width 36 height 25
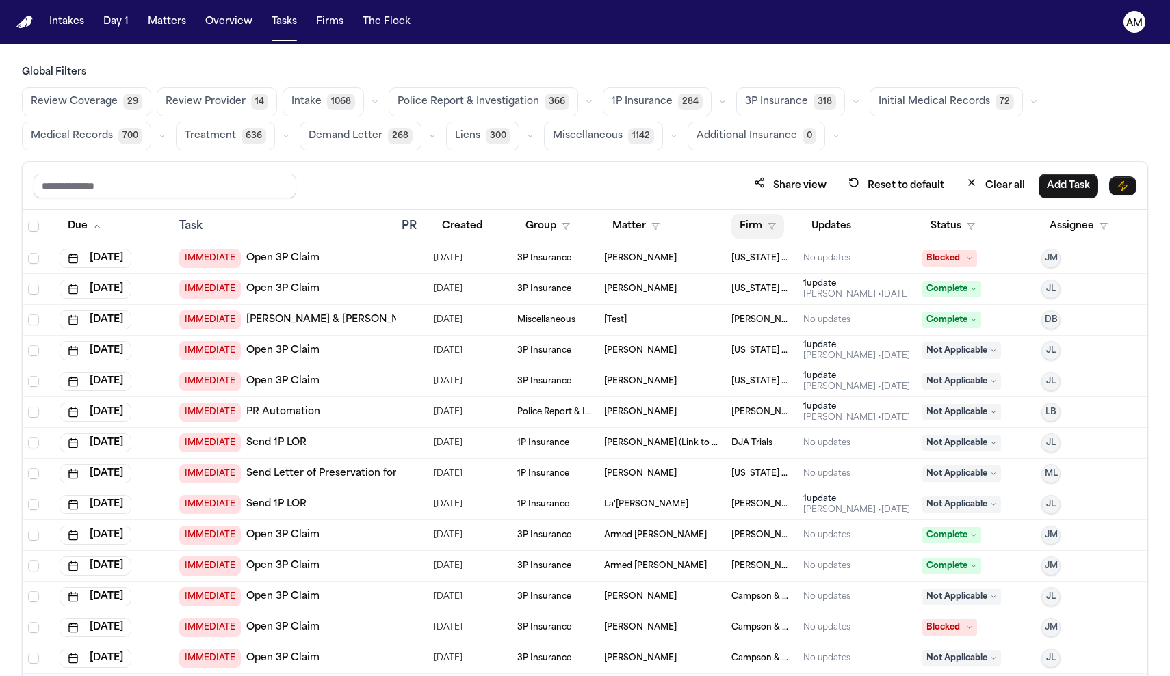
click at [761, 220] on button "Firm" at bounding box center [757, 226] width 53 height 25
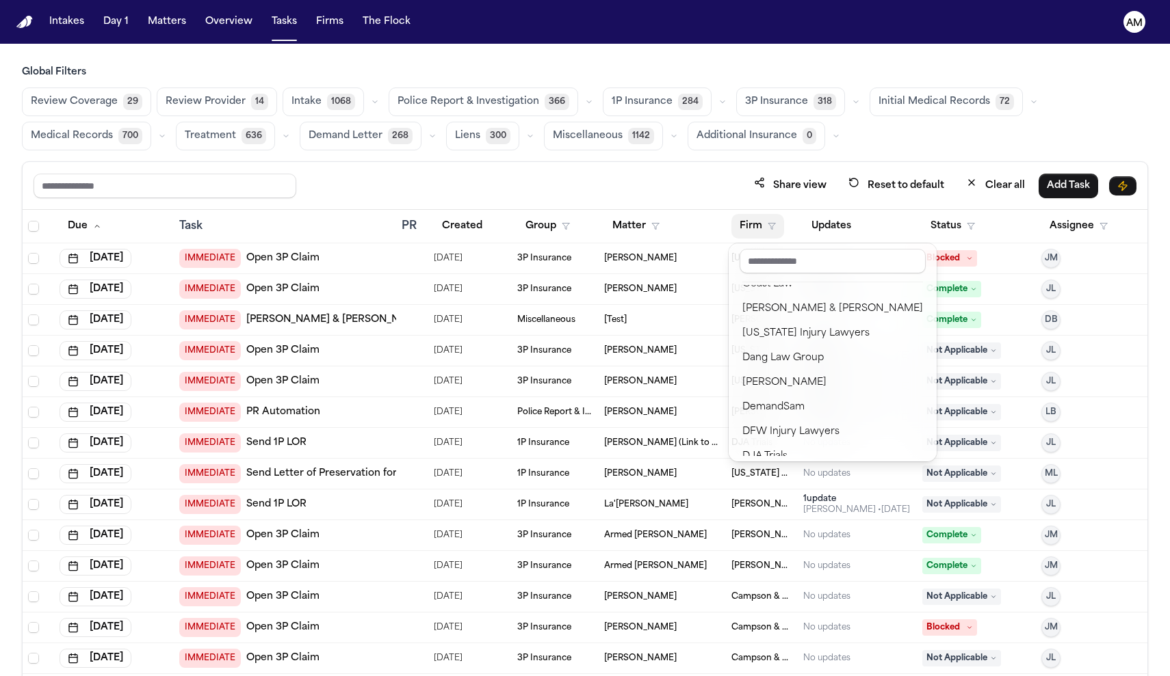
scroll to position [313, 0]
click at [765, 445] on div "DJA Trials" at bounding box center [832, 453] width 181 height 16
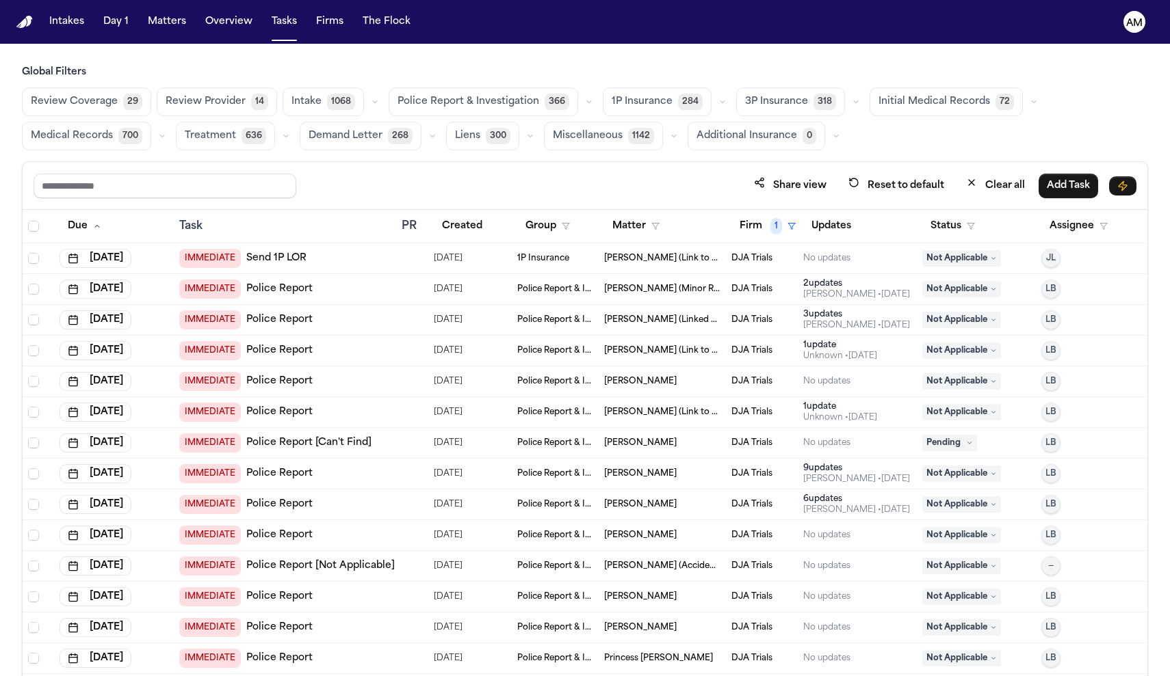
click at [945, 241] on th "Status" at bounding box center [975, 227] width 119 height 34
click at [945, 232] on button "Status" at bounding box center [952, 226] width 61 height 25
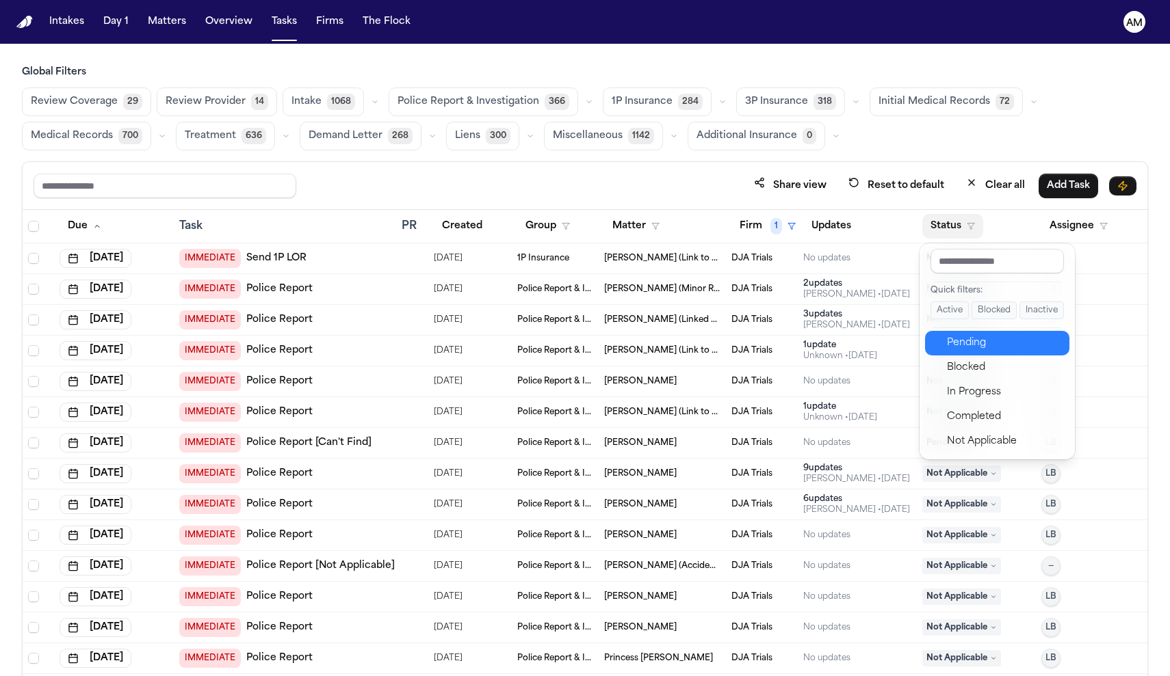
click at [960, 344] on div "Pending" at bounding box center [1004, 343] width 114 height 16
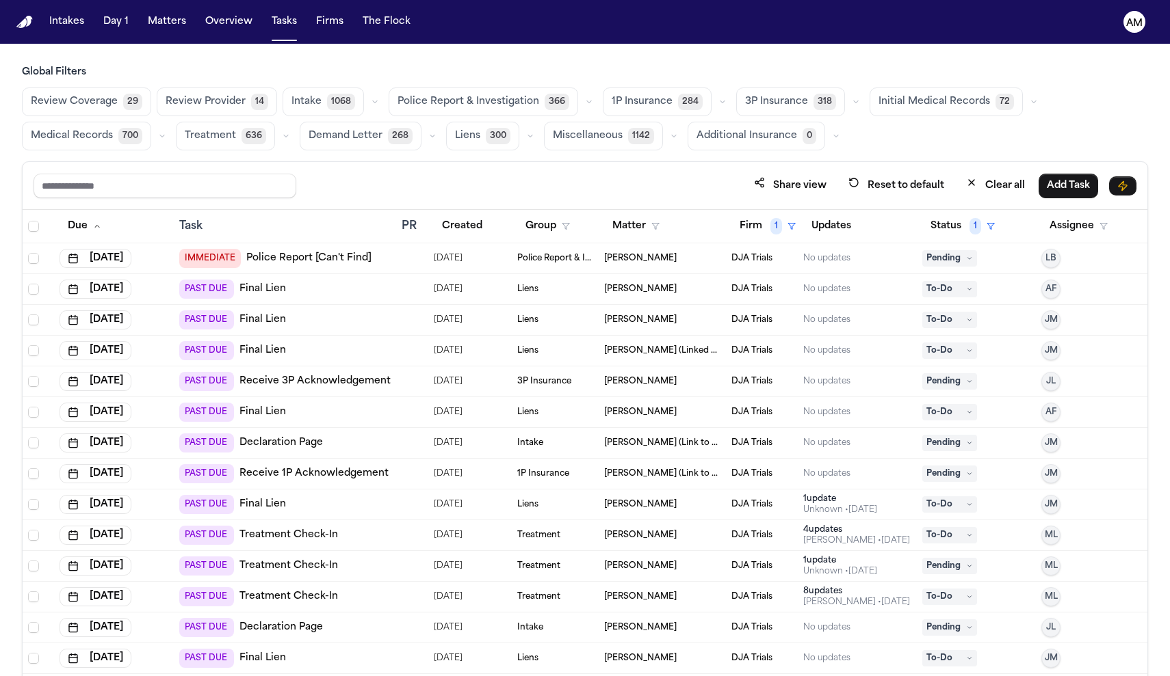
click at [125, 140] on span "700" at bounding box center [130, 136] width 24 height 16
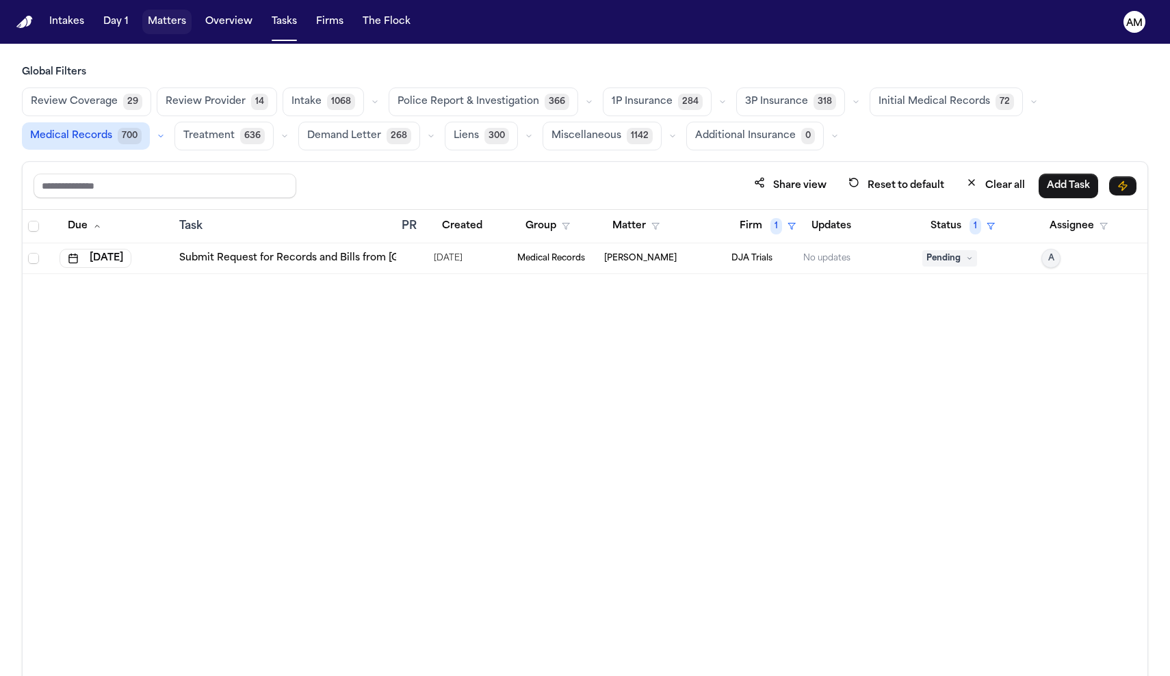
click at [165, 27] on button "Matters" at bounding box center [166, 22] width 49 height 25
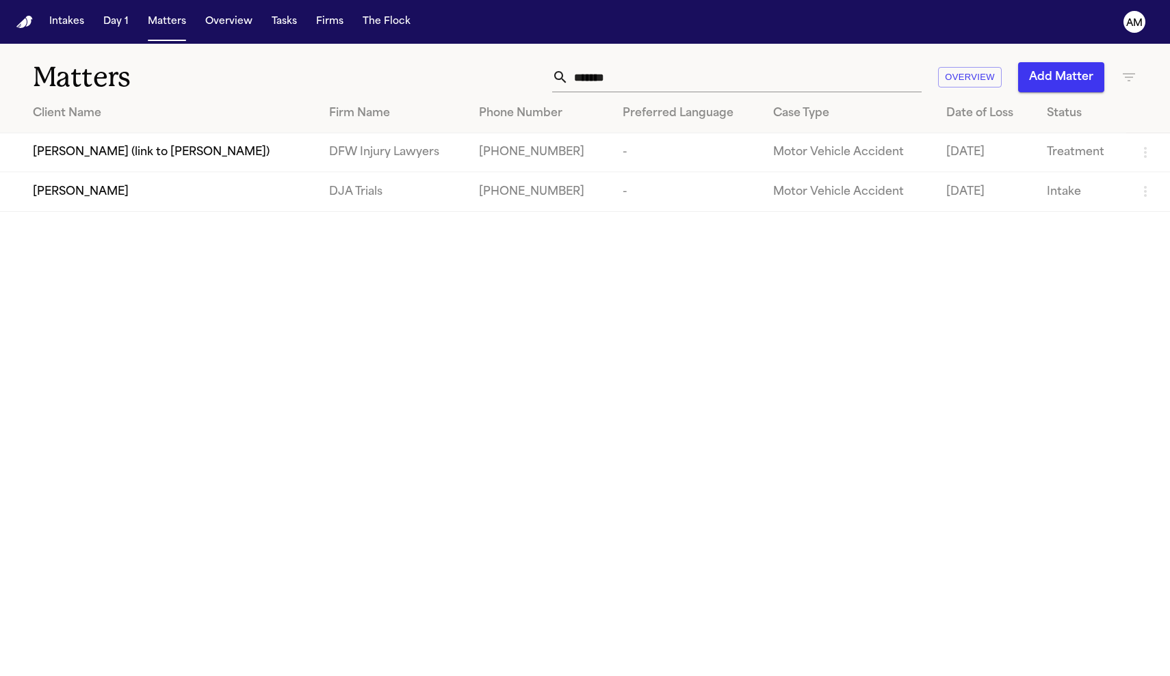
click at [741, 95] on th "Preferred Language" at bounding box center [686, 113] width 150 height 39
click at [740, 92] on input "*******" at bounding box center [744, 77] width 353 height 30
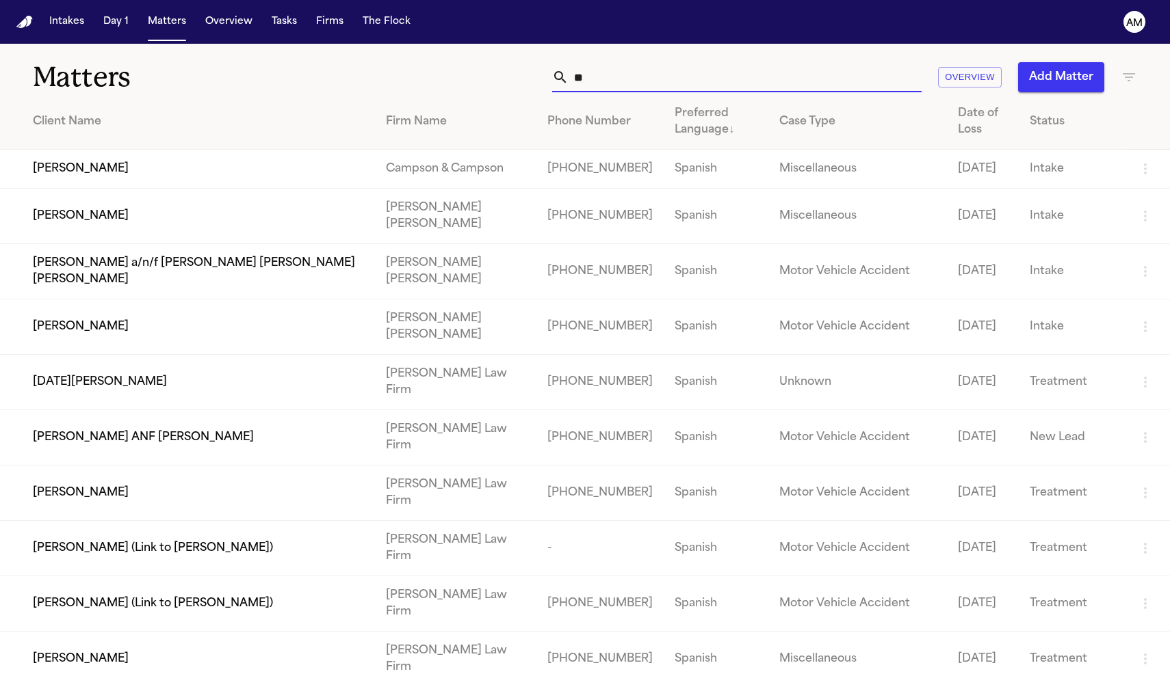
type input "*"
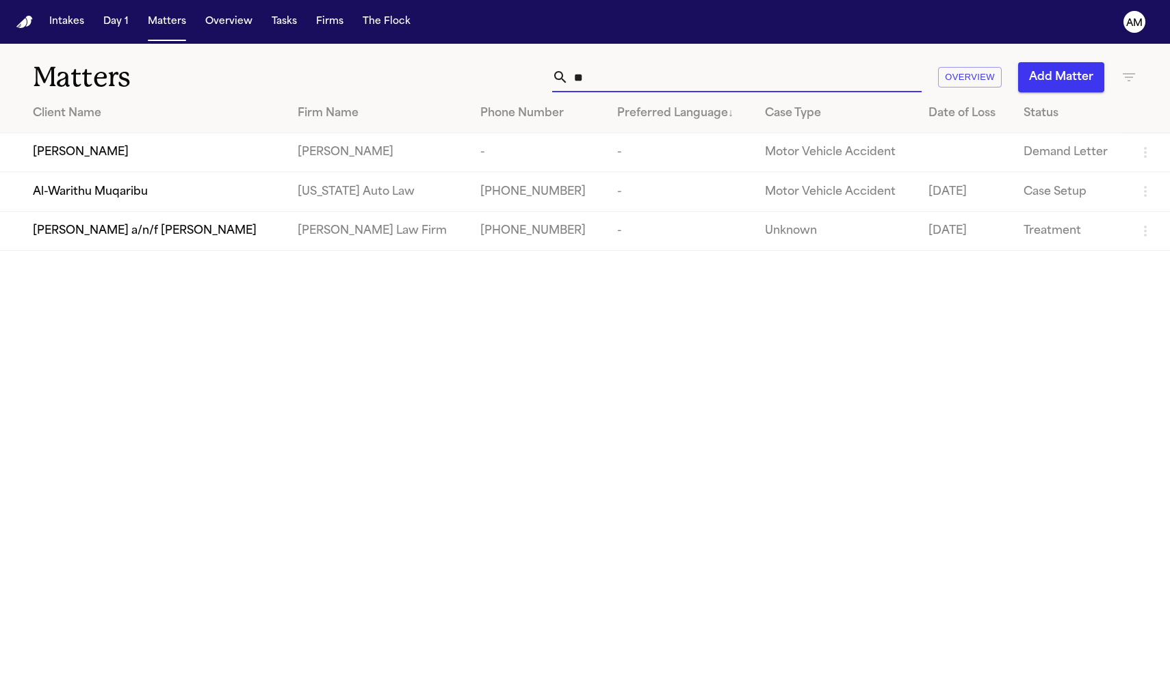
type input "*"
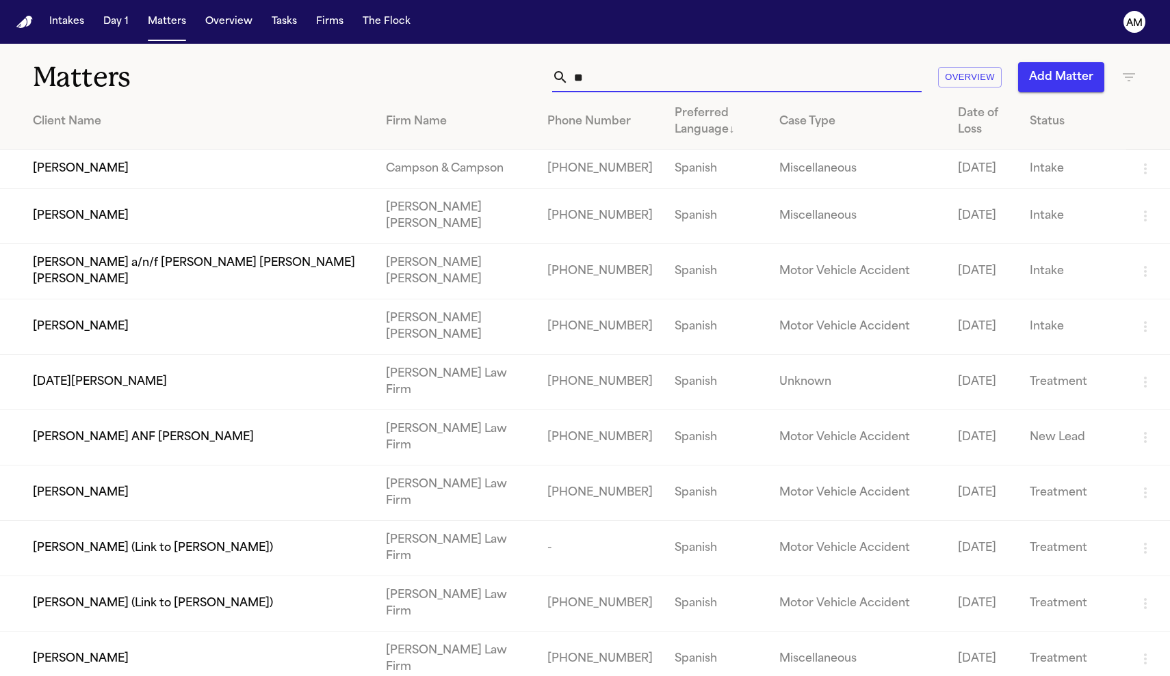
type input "*"
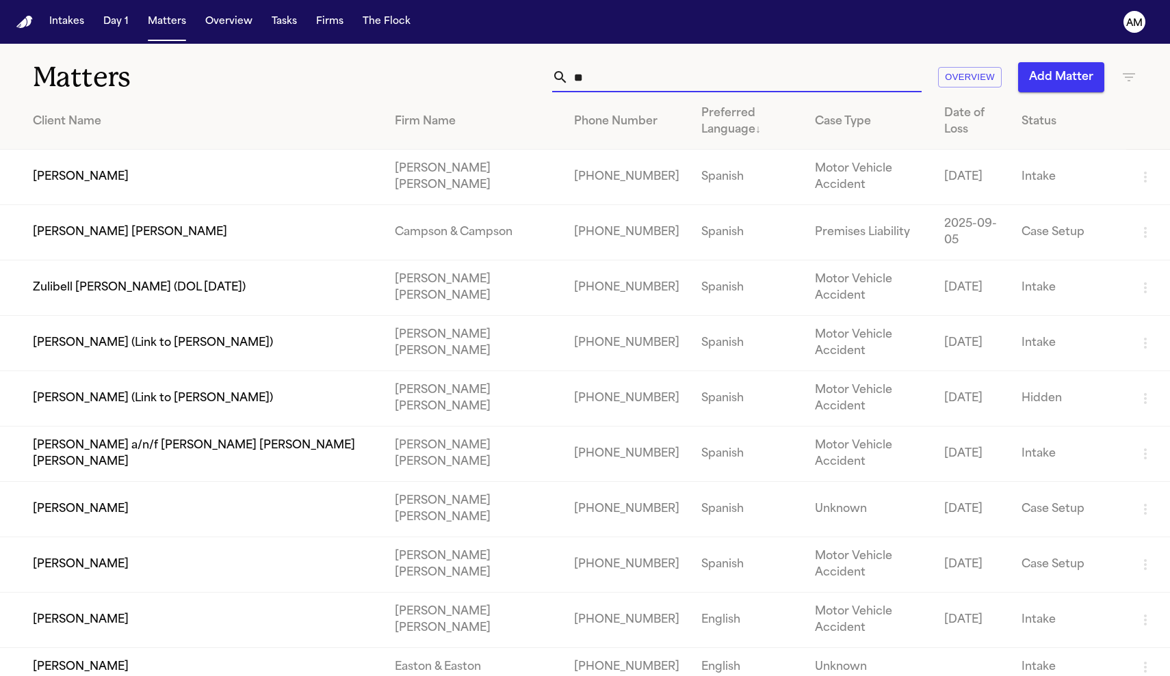
type input "*"
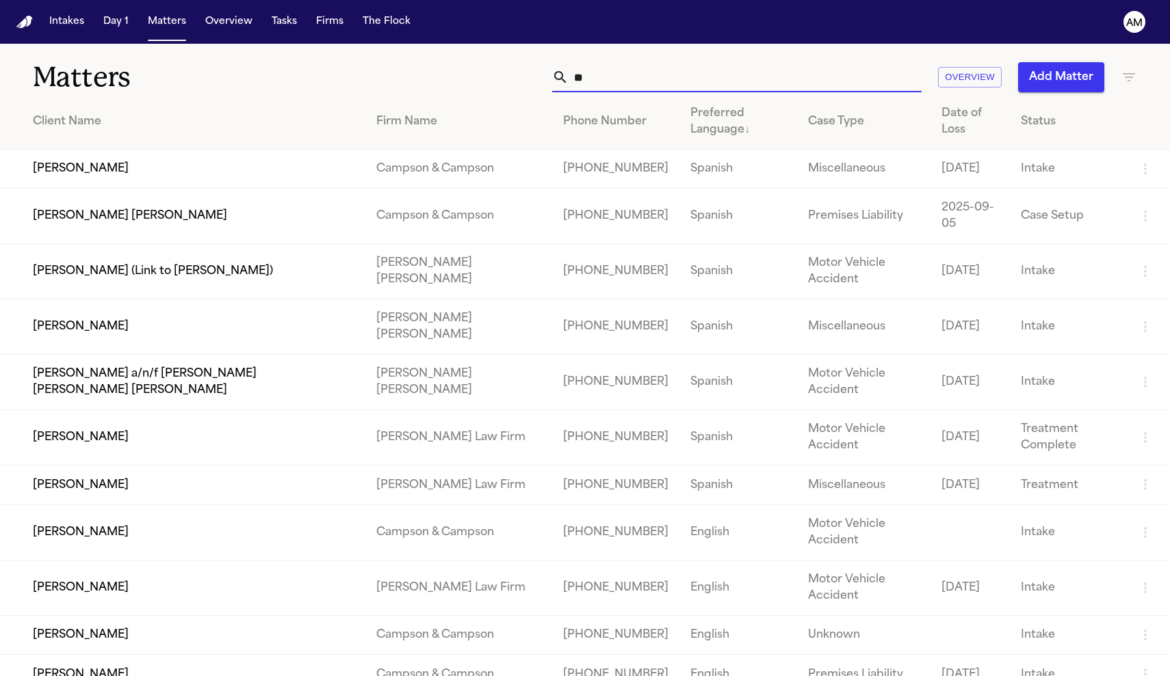
type input "*"
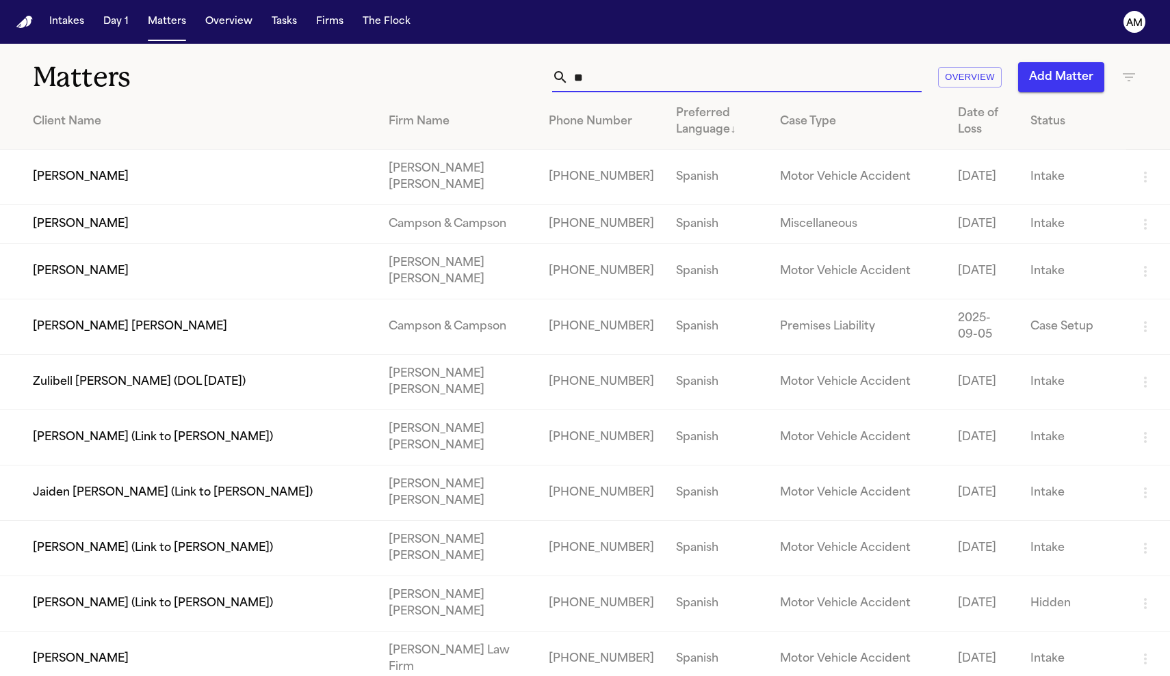
type input "*"
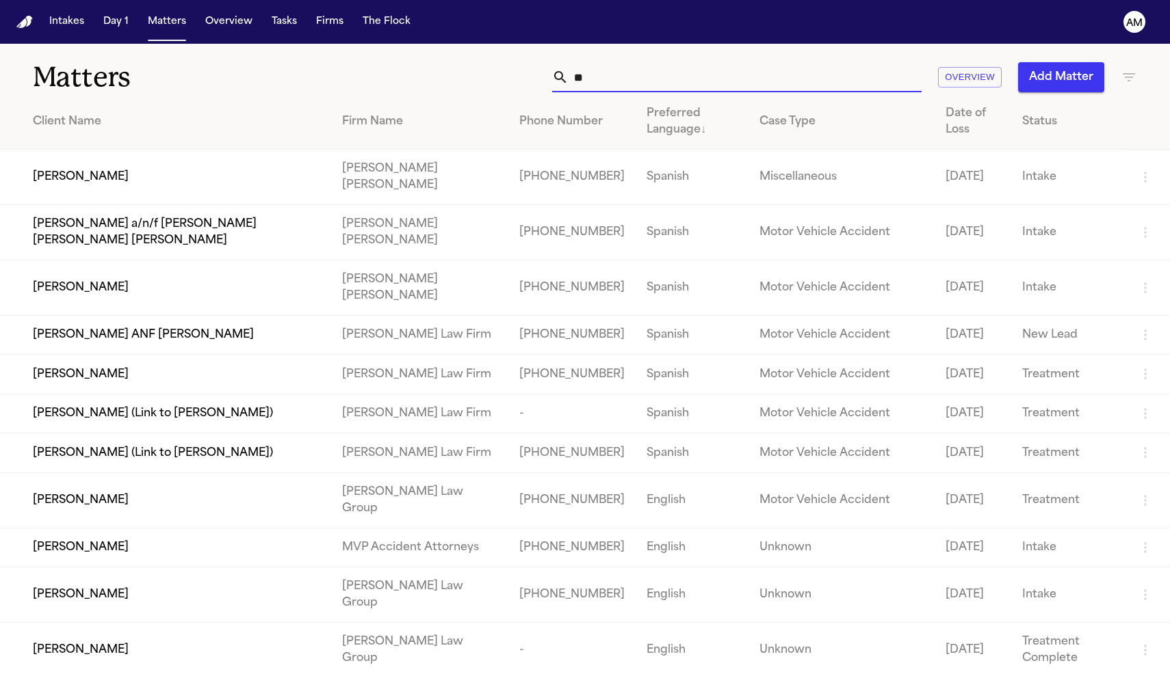
type input "*"
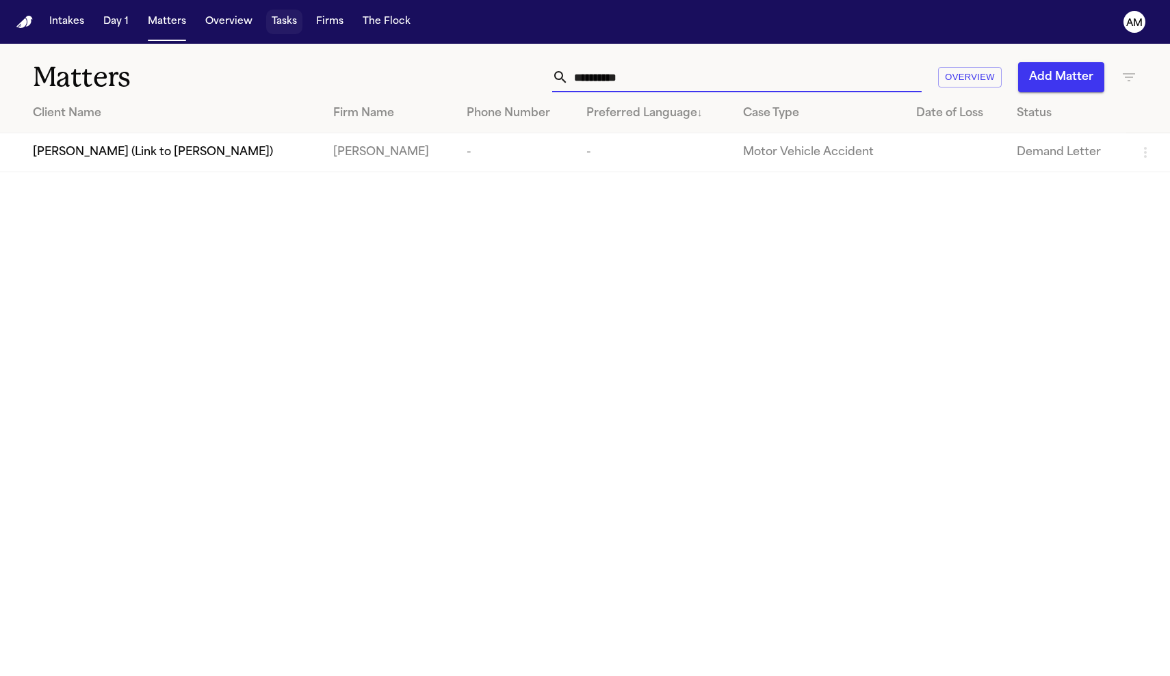
type input "**********"
click at [288, 29] on button "Tasks" at bounding box center [284, 22] width 36 height 25
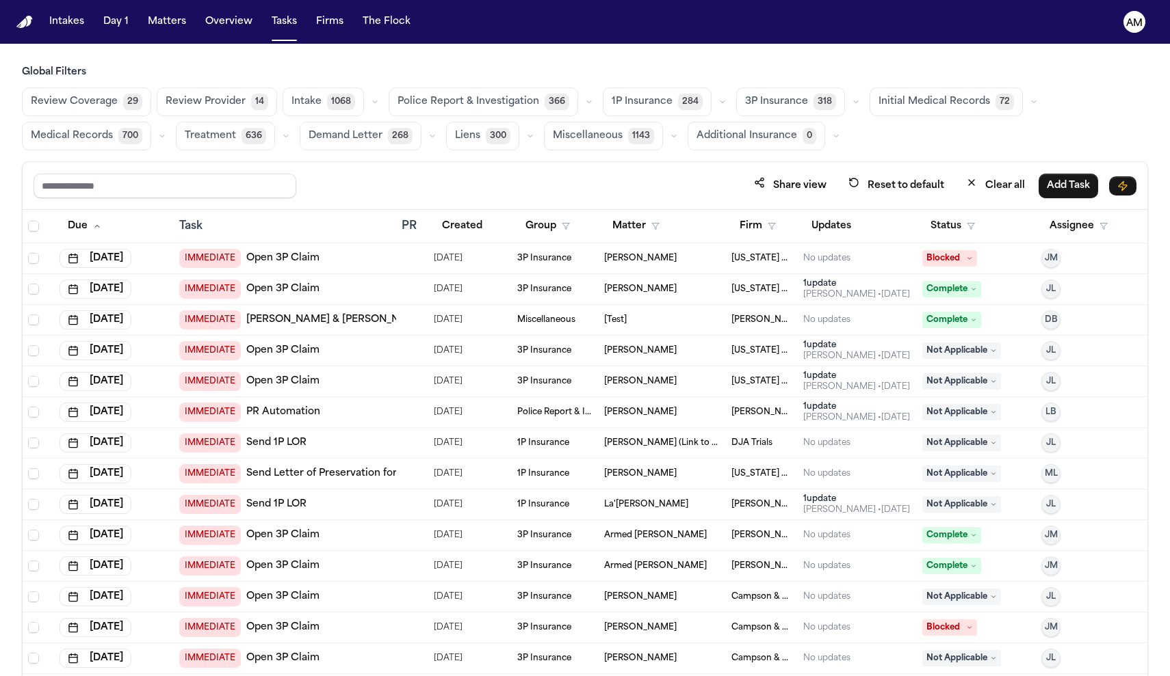
click at [118, 143] on button "Medical Records 700" at bounding box center [86, 136] width 129 height 29
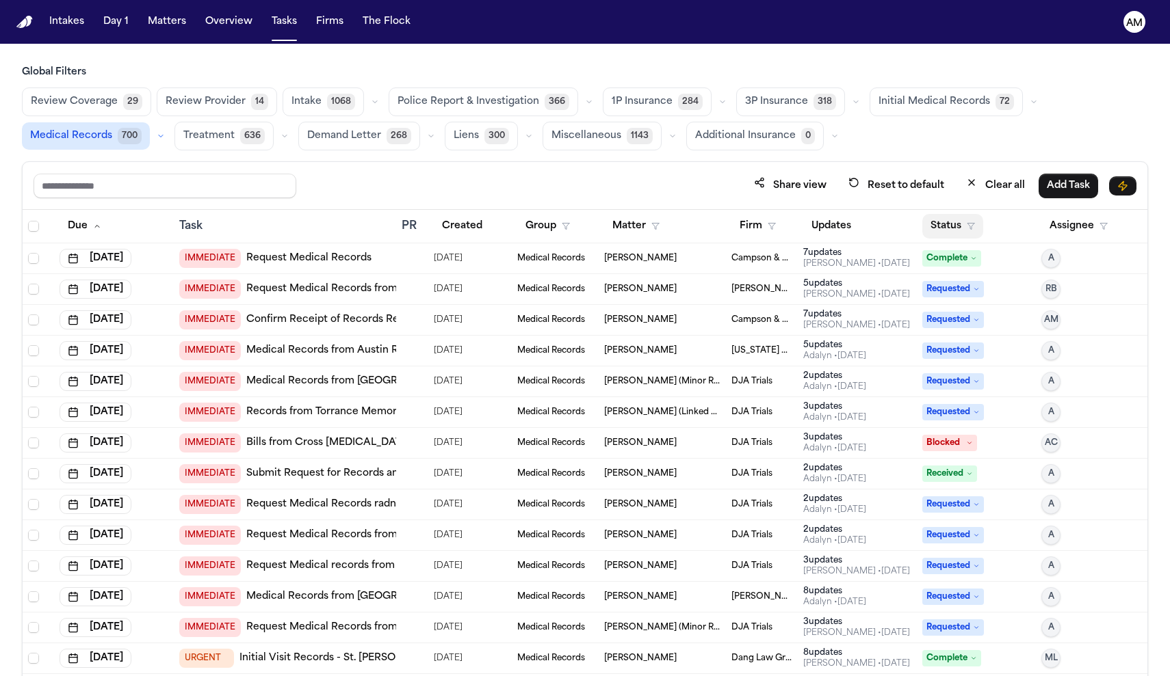
click at [945, 232] on button "Status" at bounding box center [952, 226] width 61 height 25
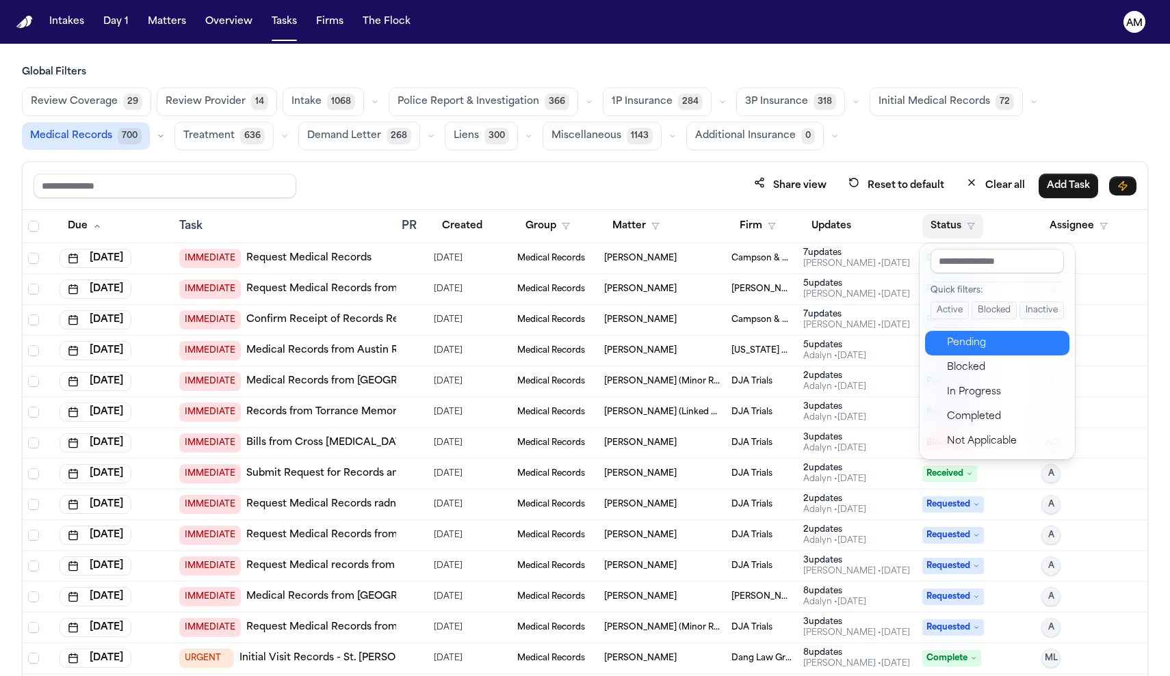
click at [958, 355] on button "Pending" at bounding box center [997, 343] width 144 height 25
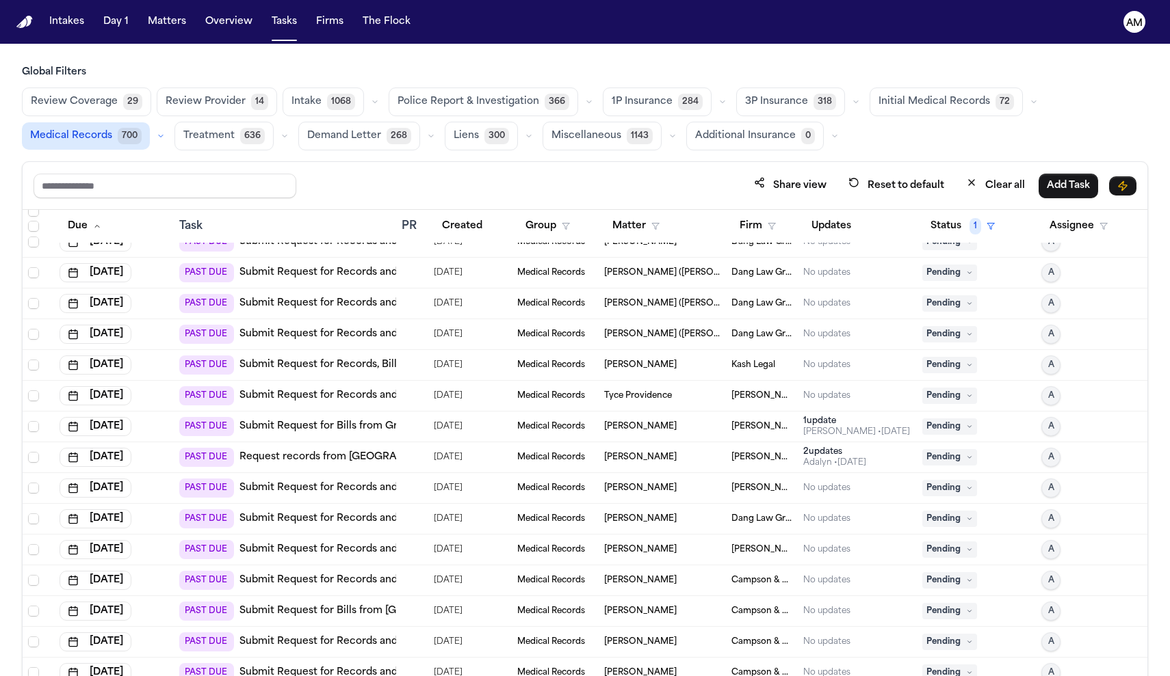
scroll to position [55, 0]
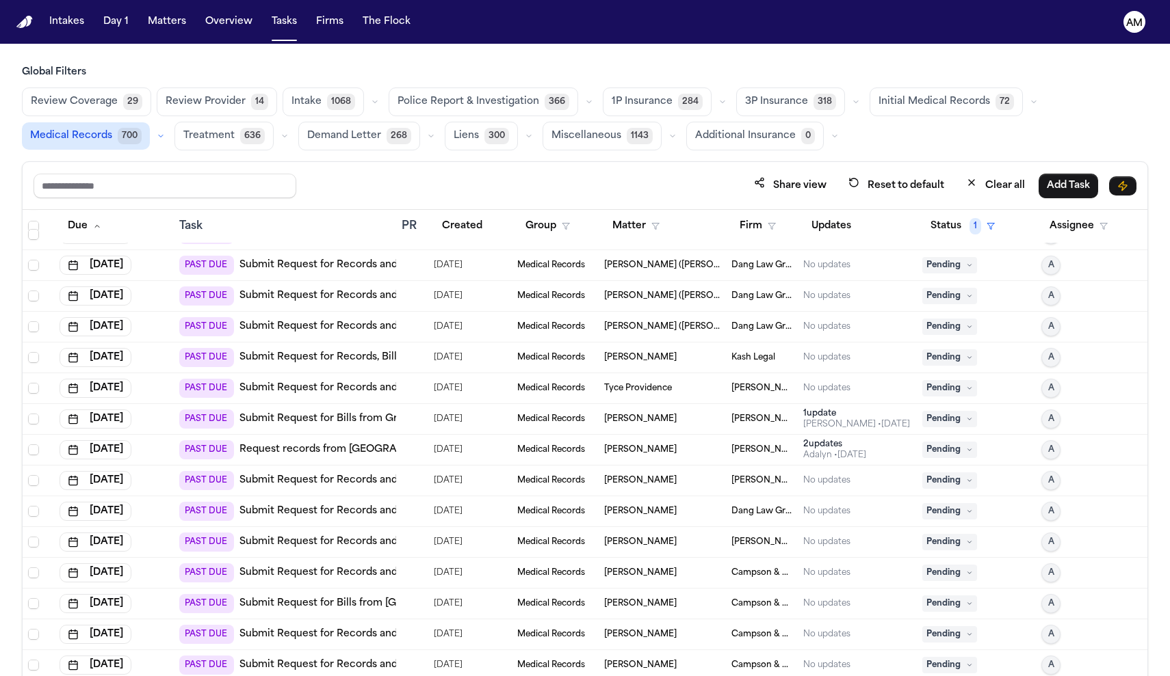
click at [354, 421] on link "Submit Request for Bills from Greater [GEOGRAPHIC_DATA] Orthopaedic Associates" at bounding box center [446, 419] width 414 height 14
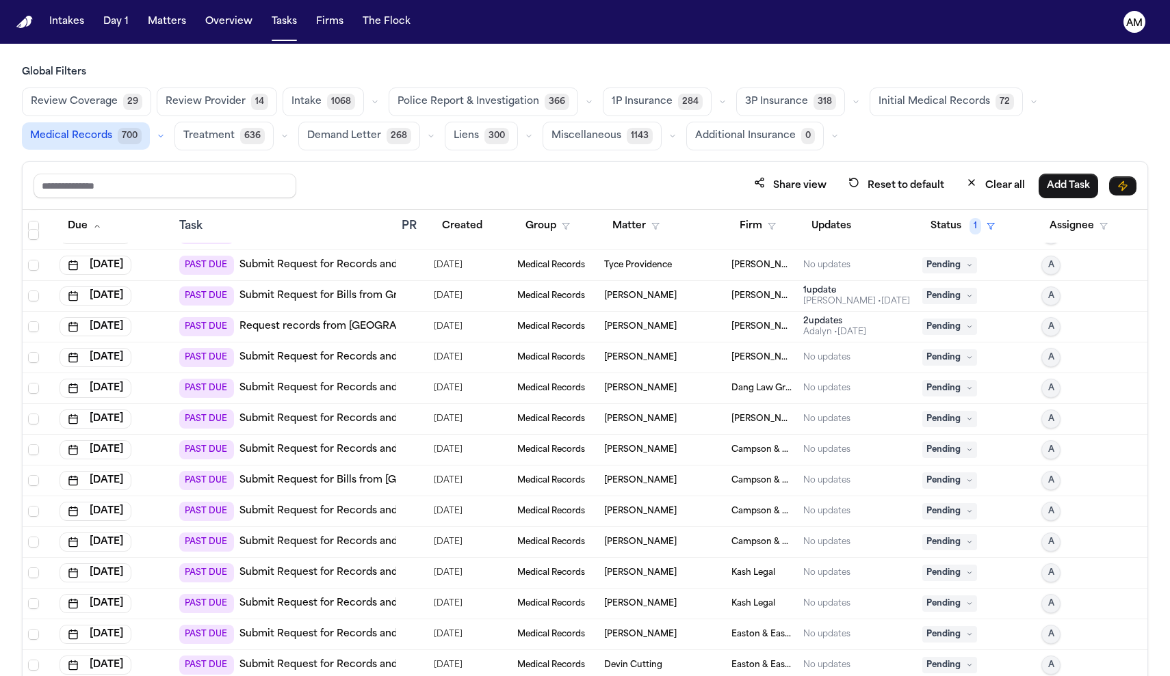
scroll to position [179, 0]
click at [460, 219] on button "Created" at bounding box center [462, 226] width 57 height 25
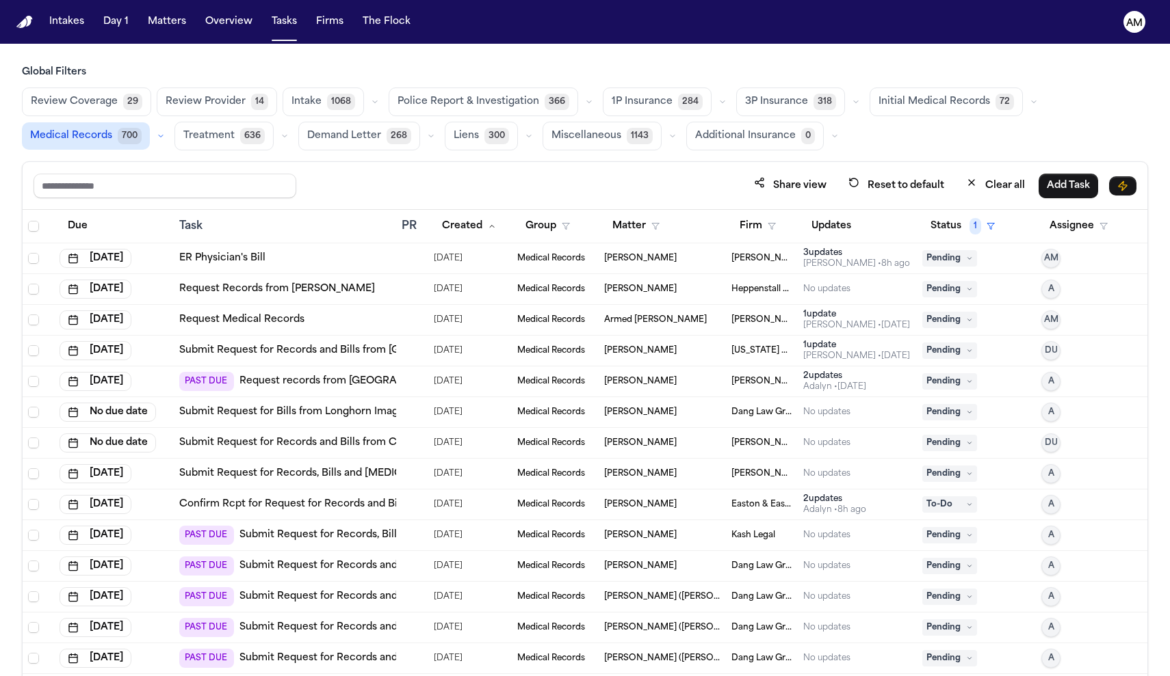
click at [291, 322] on link "Request Medical Records" at bounding box center [241, 320] width 125 height 14
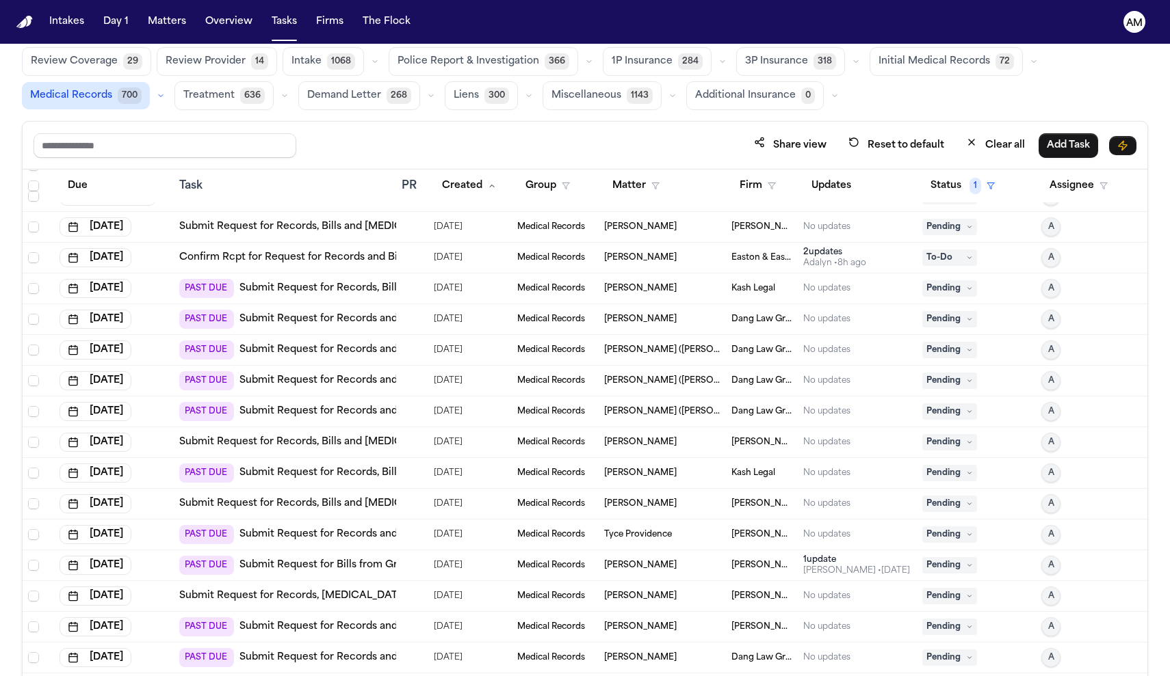
scroll to position [221, 0]
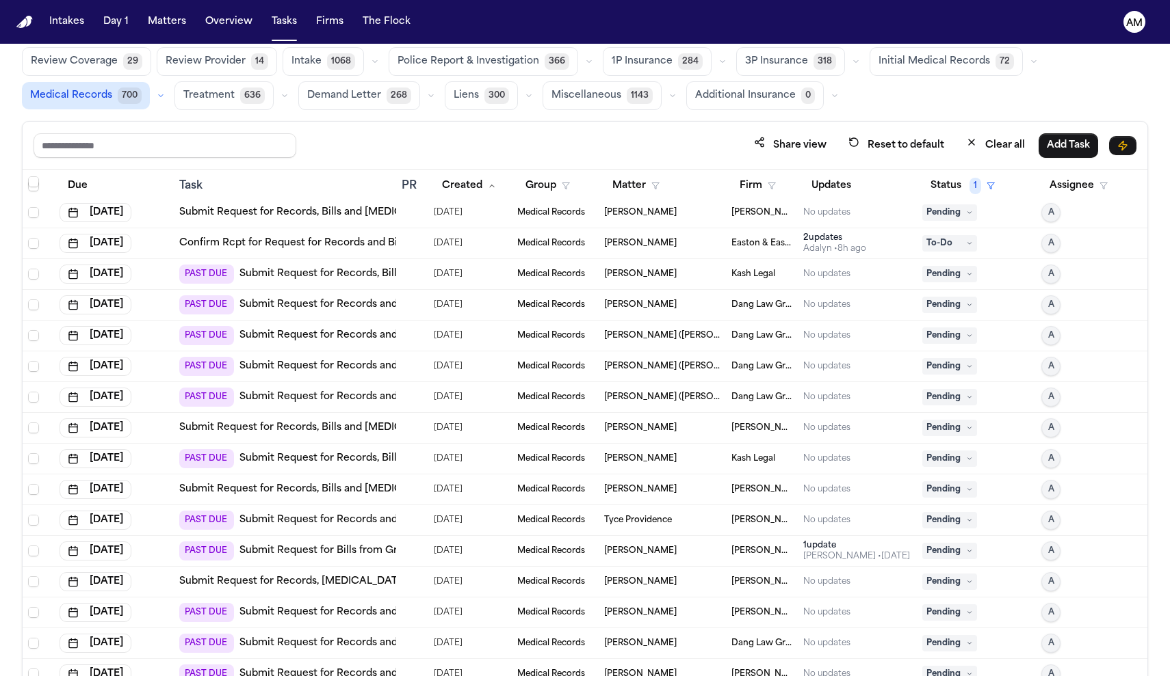
click at [353, 492] on link "Submit Request for Records, Bills and [MEDICAL_DATA] from [GEOGRAPHIC_DATA]" at bounding box center [383, 490] width 408 height 14
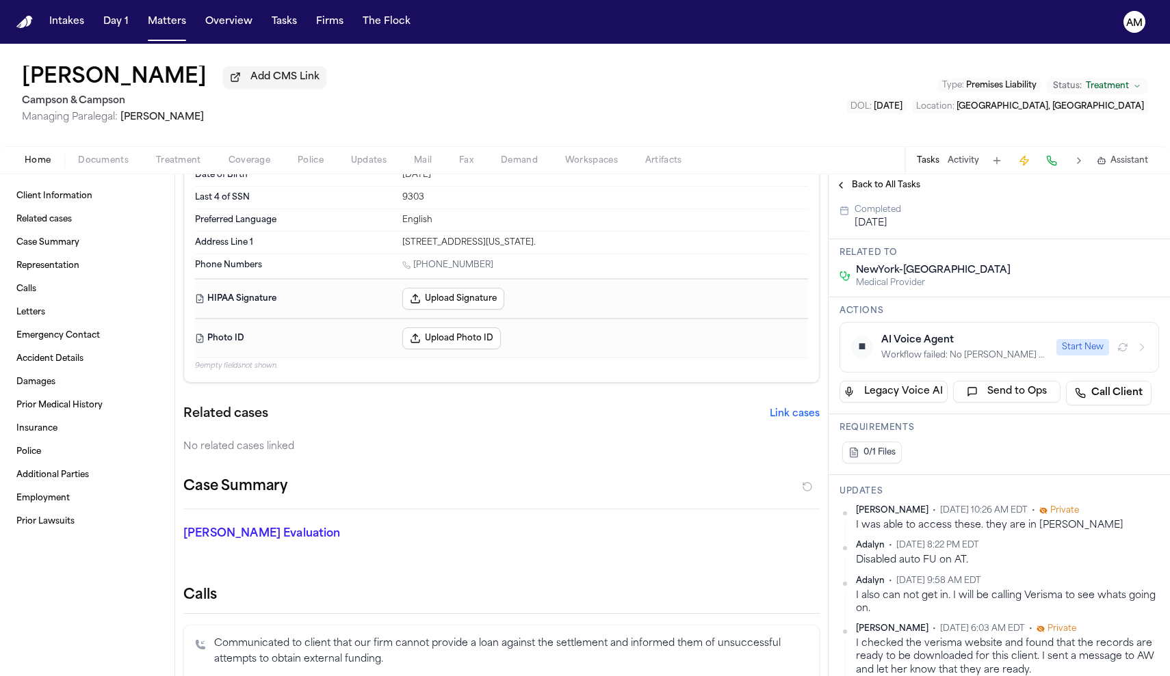
scroll to position [147, 0]
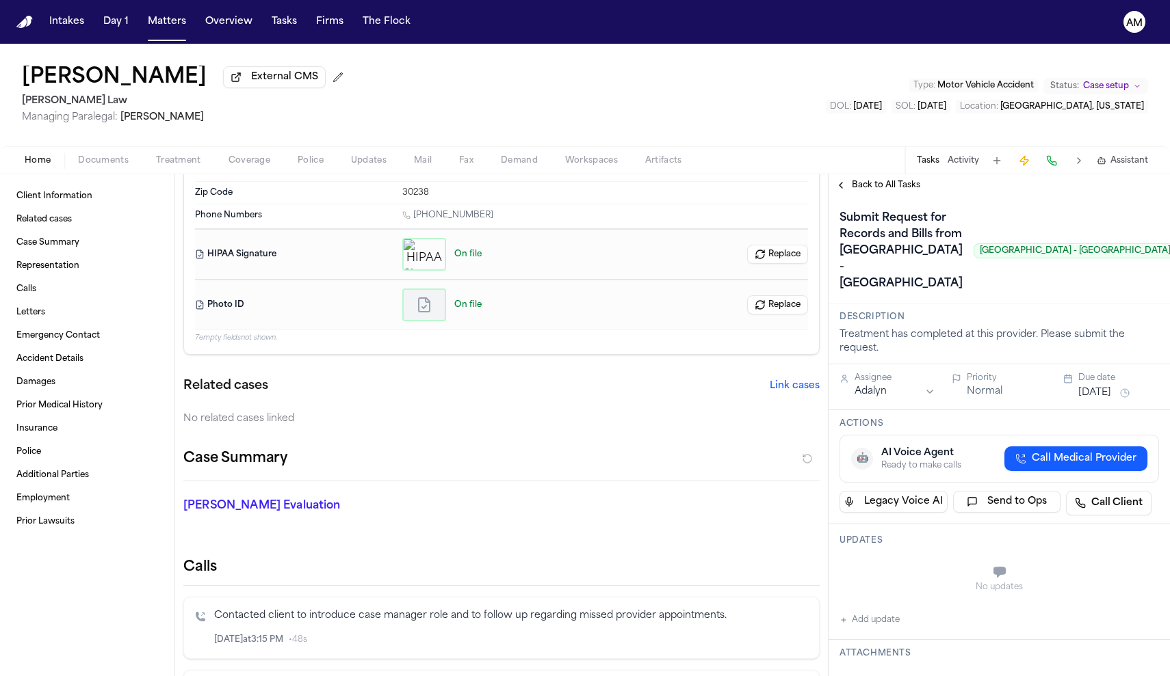
scroll to position [57, 0]
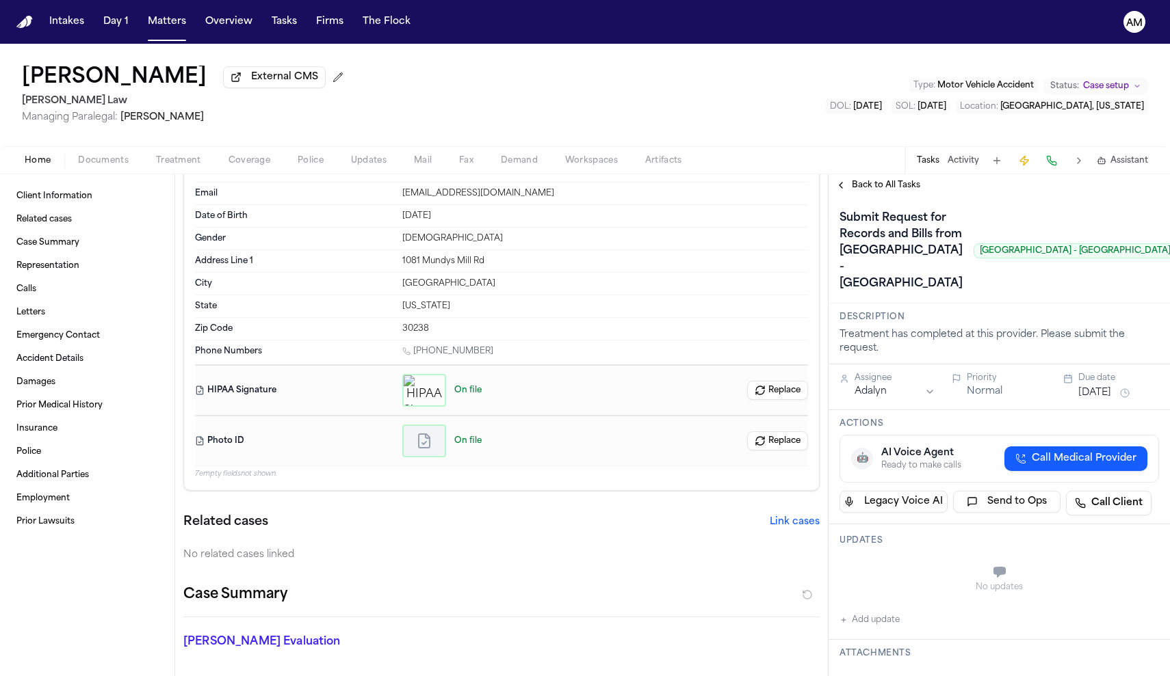
click at [112, 166] on span "Documents" at bounding box center [103, 160] width 51 height 11
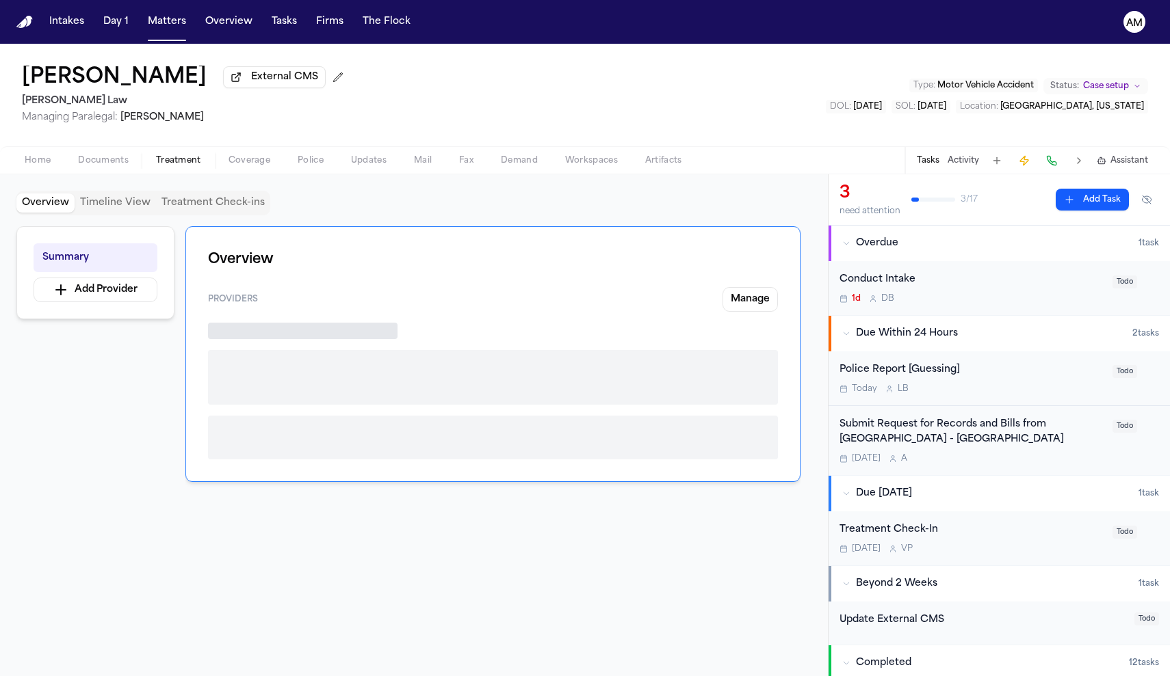
click at [189, 161] on span "Treatment" at bounding box center [178, 160] width 45 height 11
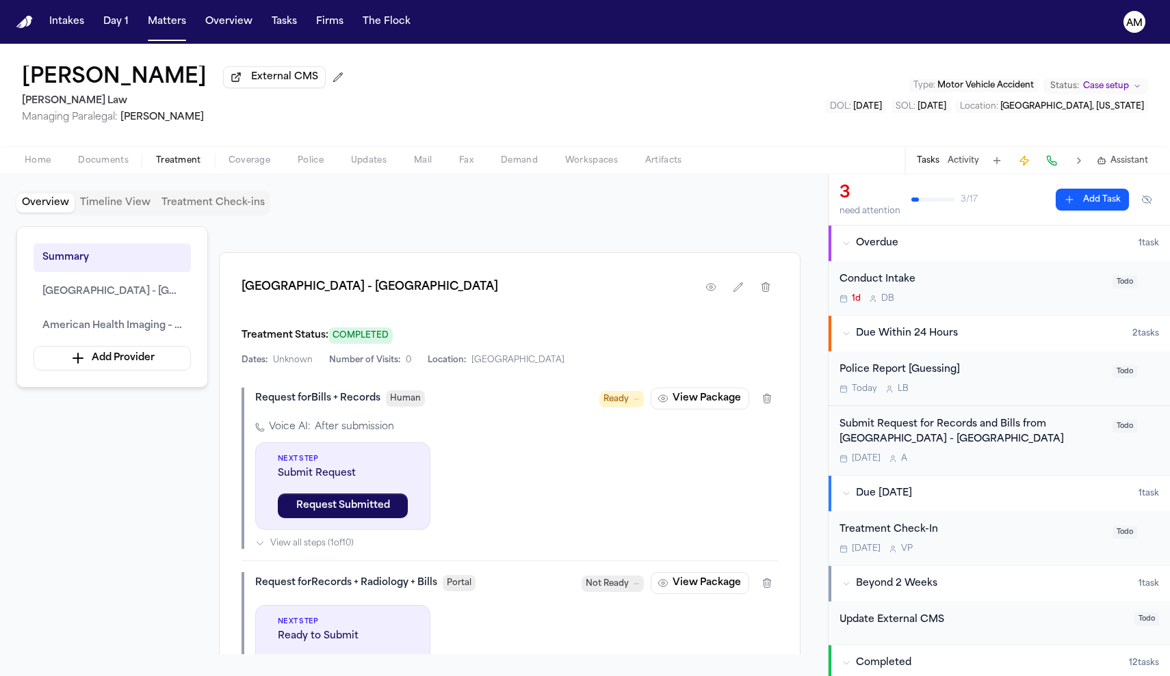
scroll to position [388, 0]
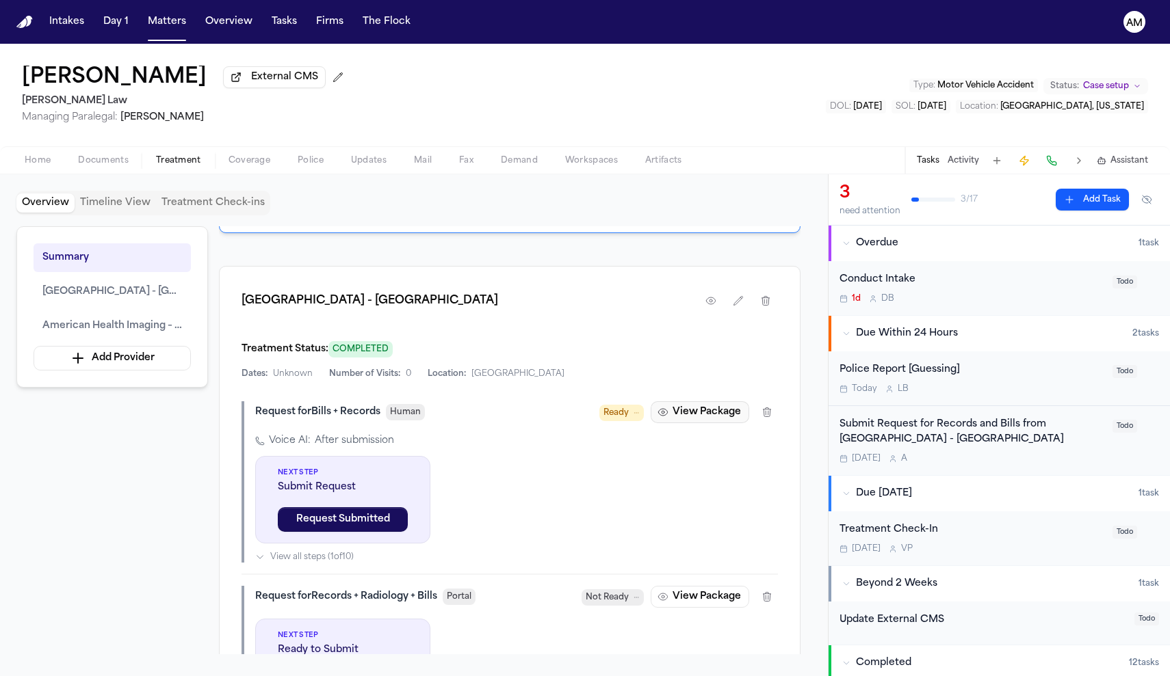
click at [709, 421] on button "View Package" at bounding box center [699, 412] width 98 height 22
click at [709, 421] on div "Loading request details..." at bounding box center [584, 341] width 1048 height 546
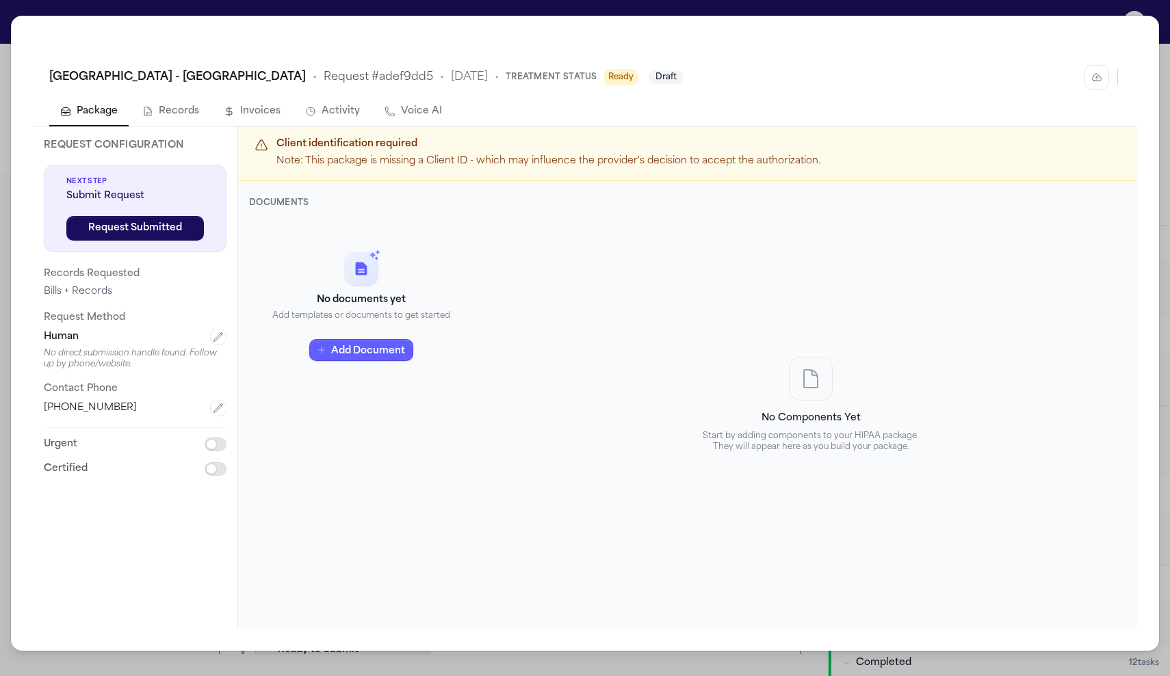
click at [488, 583] on div "No Components Yet Start by adding components to your HIPAA package. They will a…" at bounding box center [810, 405] width 652 height 415
click at [671, 676] on div "Piedmont Hospital - Fayetteville • Request # adef9dd5 • 10/8/2025 • Treatment S…" at bounding box center [585, 338] width 1170 height 676
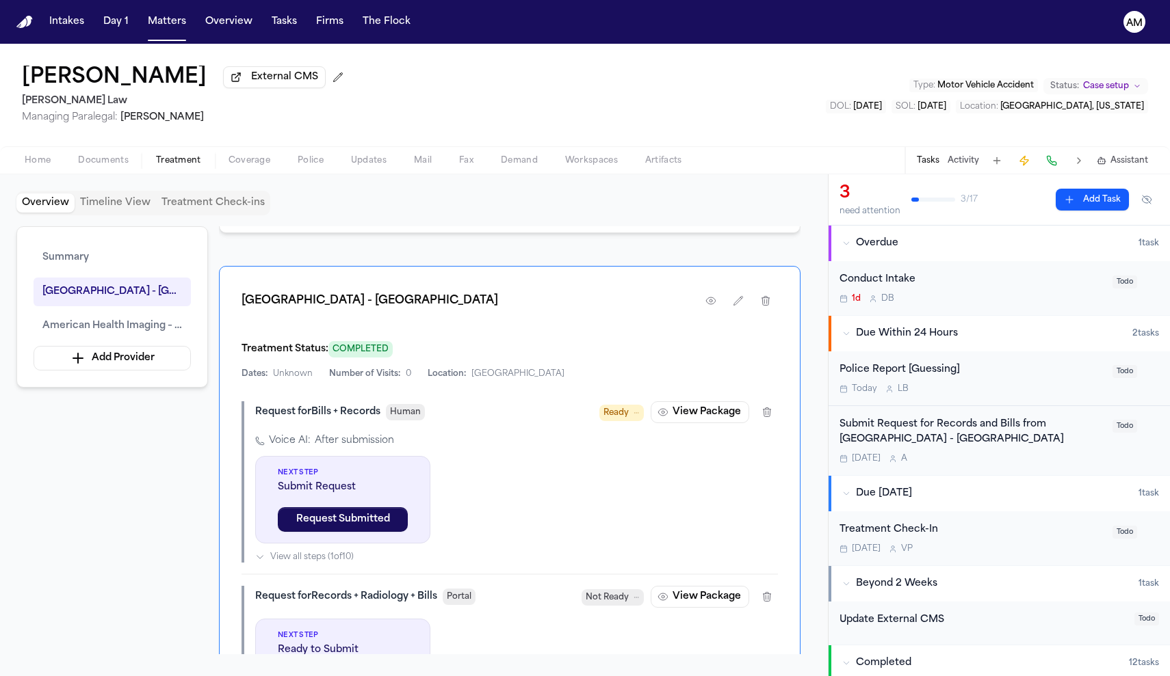
click at [1040, 427] on div "Submit Request for Records and Bills from Piedmont Hospital - Fayetteville" at bounding box center [971, 432] width 265 height 31
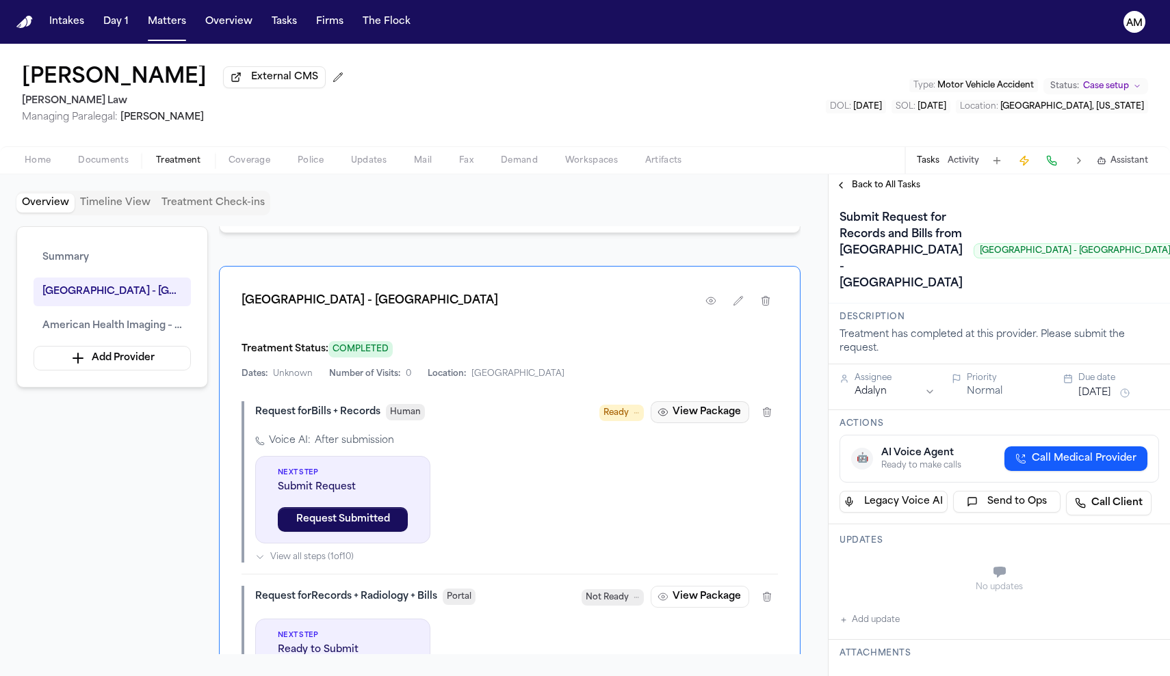
click at [718, 414] on button "View Package" at bounding box center [699, 412] width 98 height 22
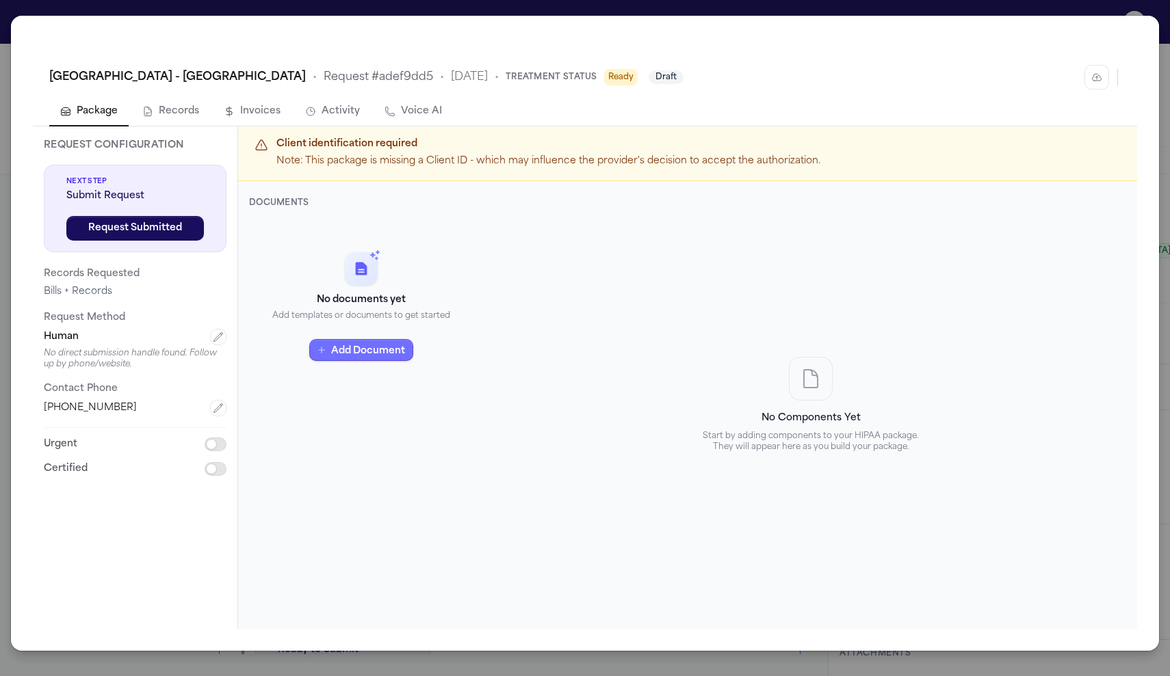
click at [389, 352] on button "Add Document" at bounding box center [361, 350] width 104 height 22
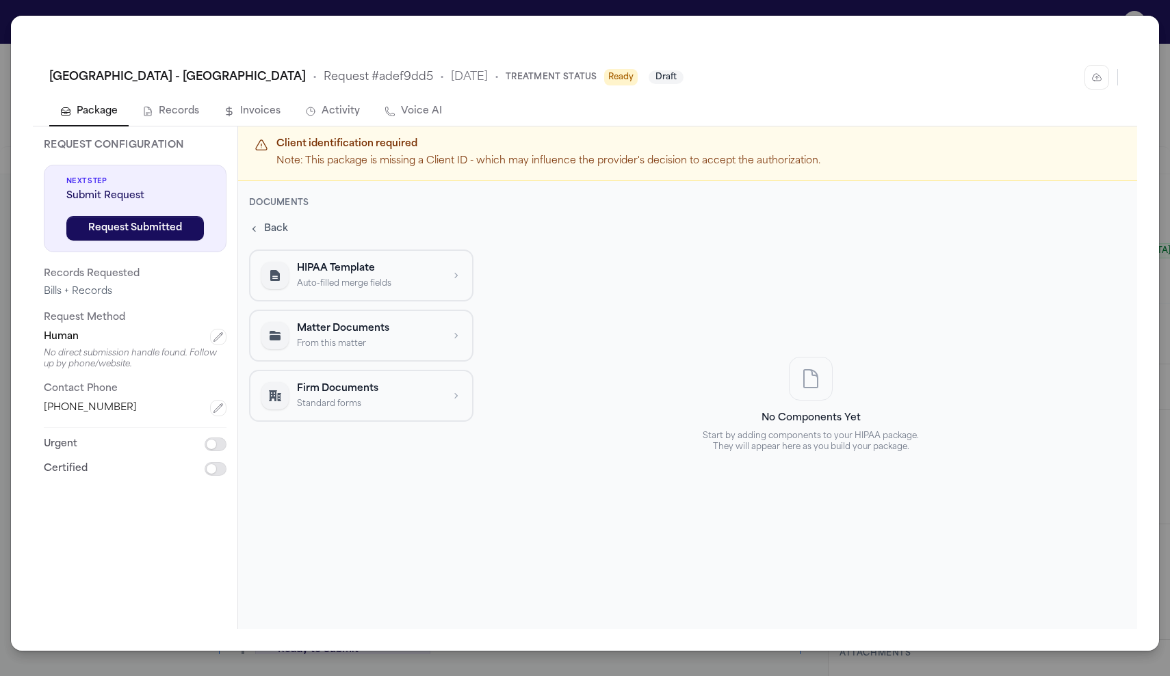
click at [425, 272] on p "HIPAA Template" at bounding box center [369, 269] width 145 height 14
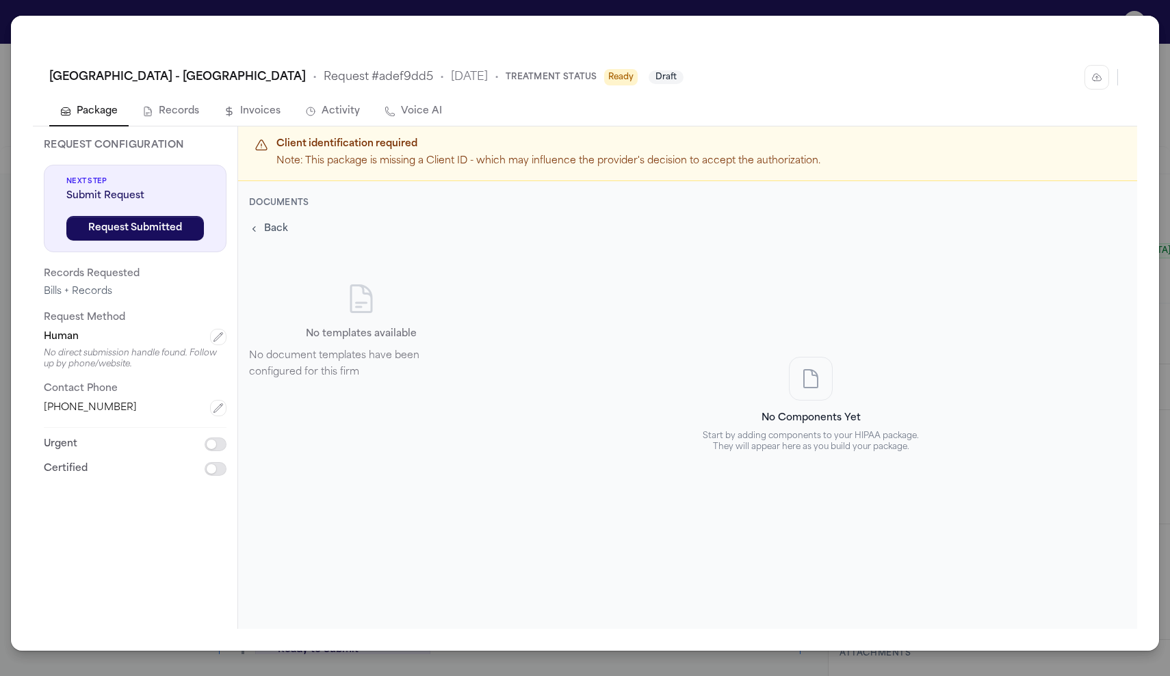
click at [274, 225] on span "Back" at bounding box center [276, 229] width 24 height 14
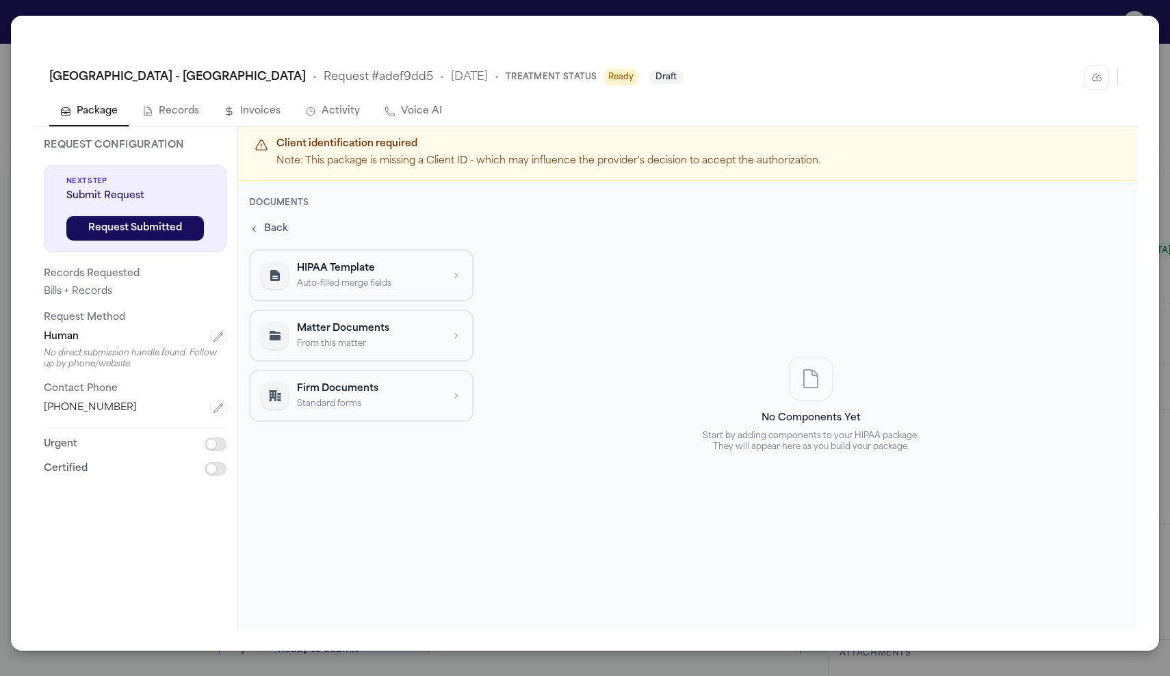
click at [1066, 7] on div "Piedmont Hospital - Fayetteville • Request # adef9dd5 • 10/8/2025 • Treatment S…" at bounding box center [585, 338] width 1170 height 676
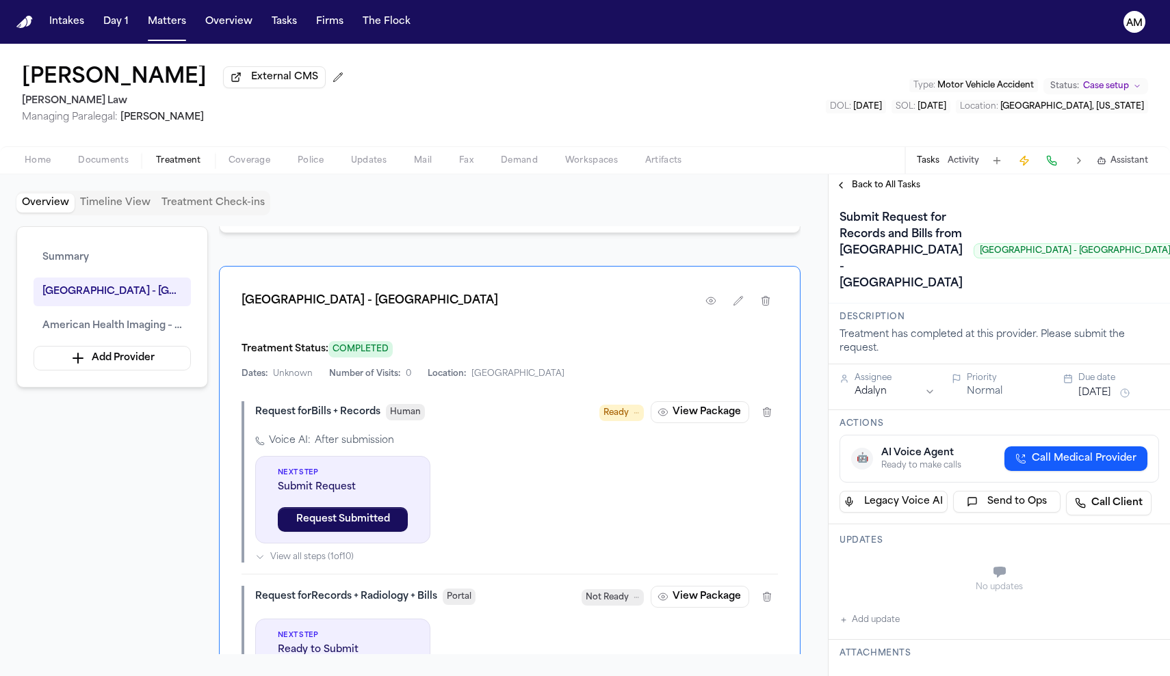
click at [124, 189] on div "Overview Timeline View Treatment Check-ins Summary Piedmont Hospital - Fayettev…" at bounding box center [414, 425] width 828 height 502
click at [121, 174] on div "Home Documents Treatment Coverage Police Updates Mail Fax Demand Workspaces Art…" at bounding box center [585, 159] width 1170 height 27
click at [118, 163] on span "Documents" at bounding box center [103, 160] width 51 height 11
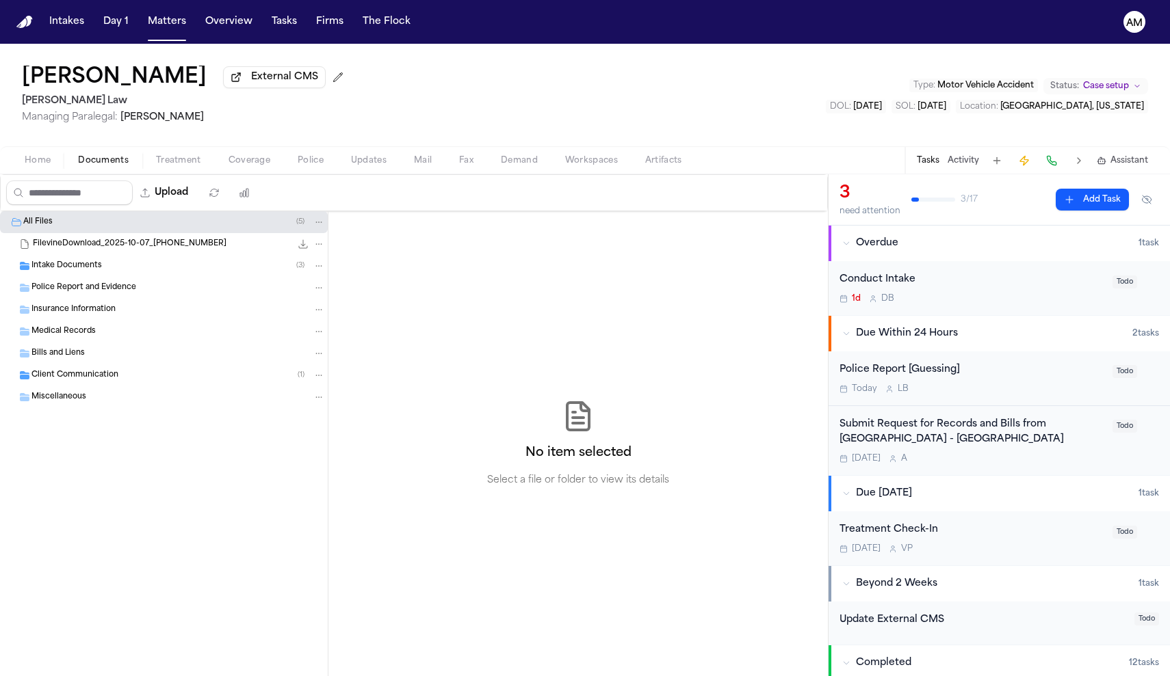
click at [101, 268] on div "Intake Documents ( 3 )" at bounding box center [177, 266] width 293 height 12
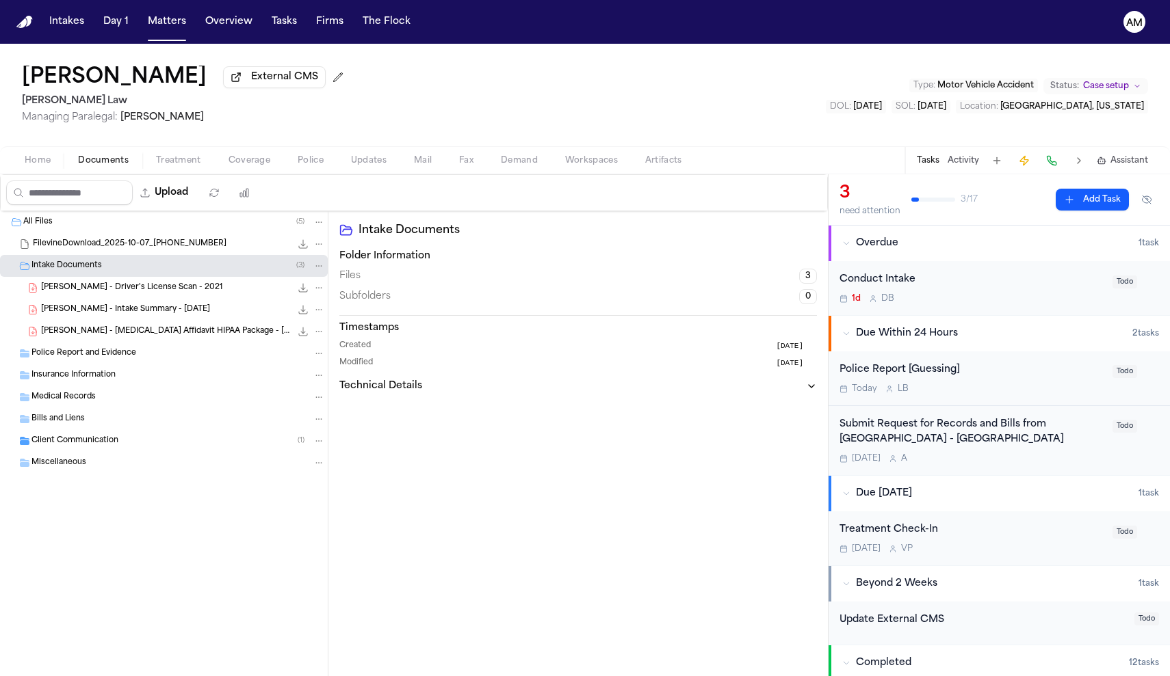
click at [107, 339] on div "K. Massengale - Retainer Affidavit HIPAA Package - 8.11.25 652.6 KB • PDF" at bounding box center [183, 332] width 284 height 14
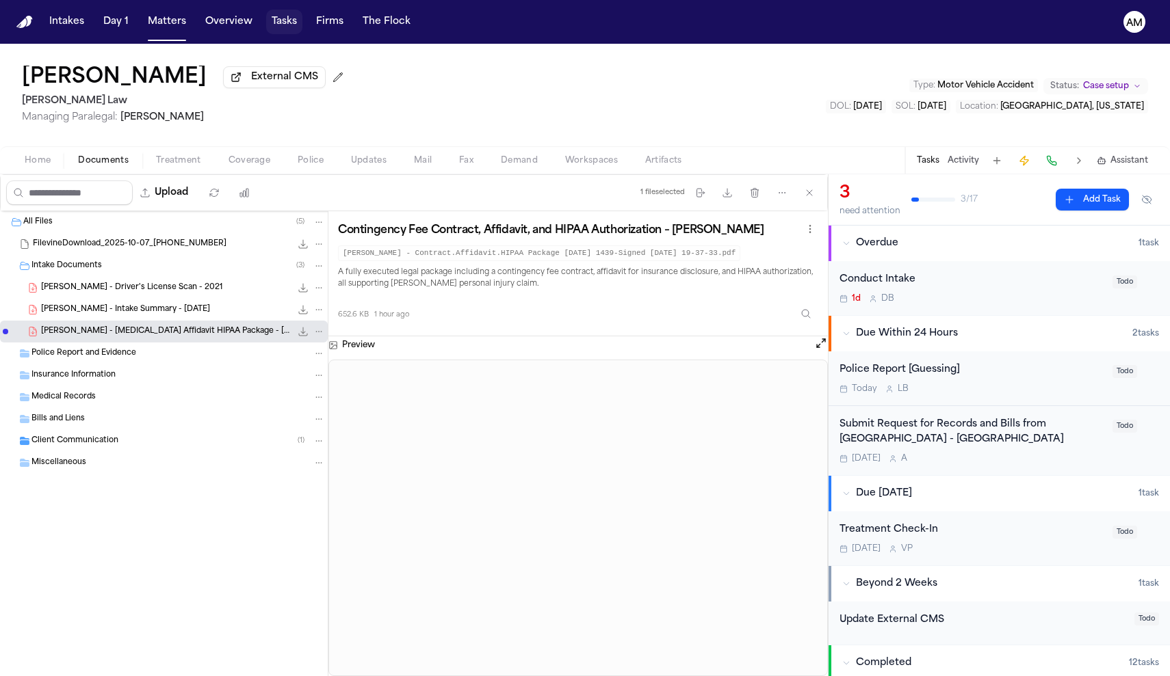
click at [274, 16] on button "Tasks" at bounding box center [284, 22] width 36 height 25
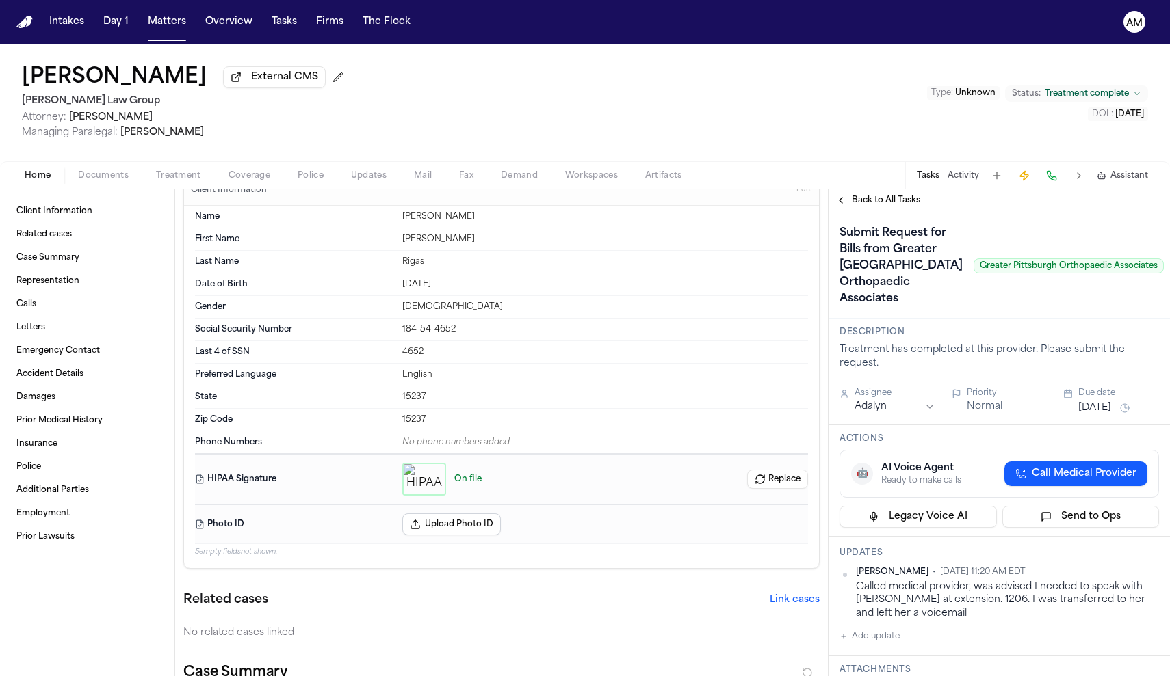
scroll to position [27, 0]
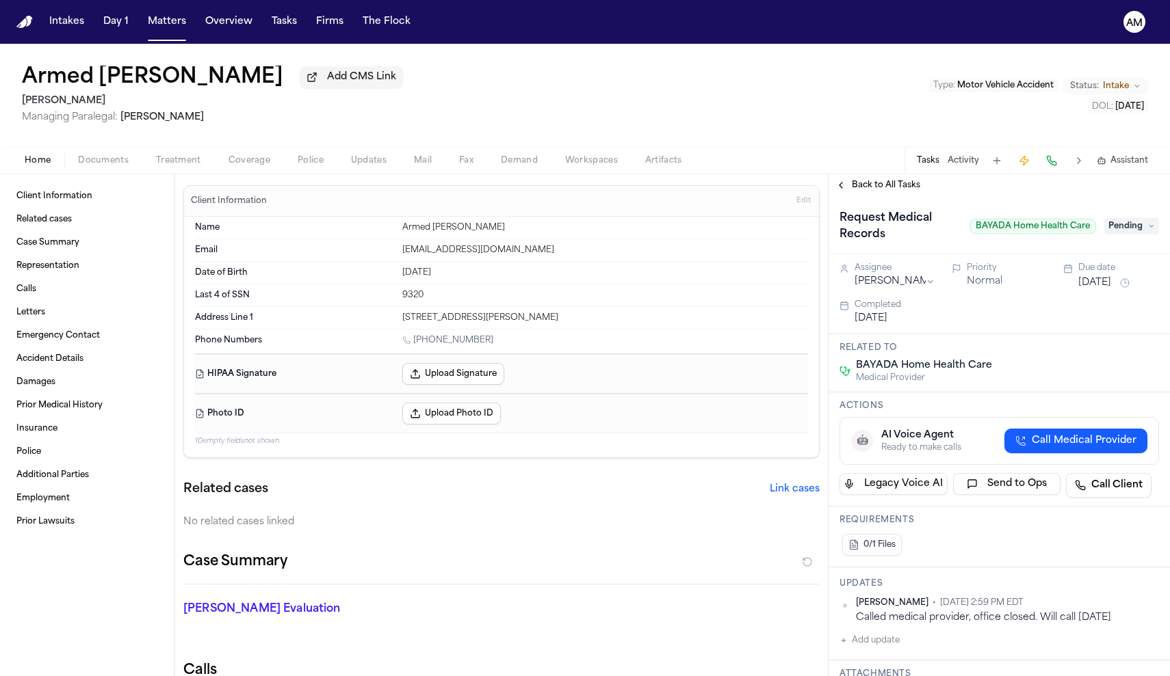
click at [1085, 281] on button "Oct 8, 2025" at bounding box center [1094, 283] width 33 height 14
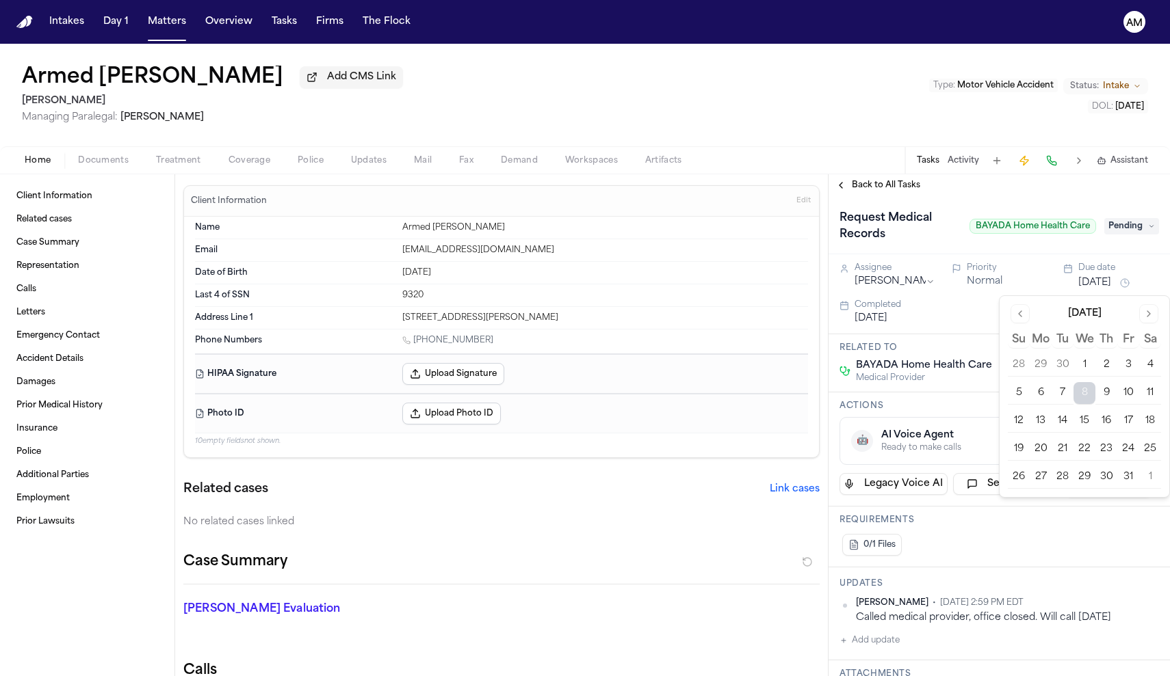
click at [1111, 398] on button "9" at bounding box center [1106, 393] width 22 height 22
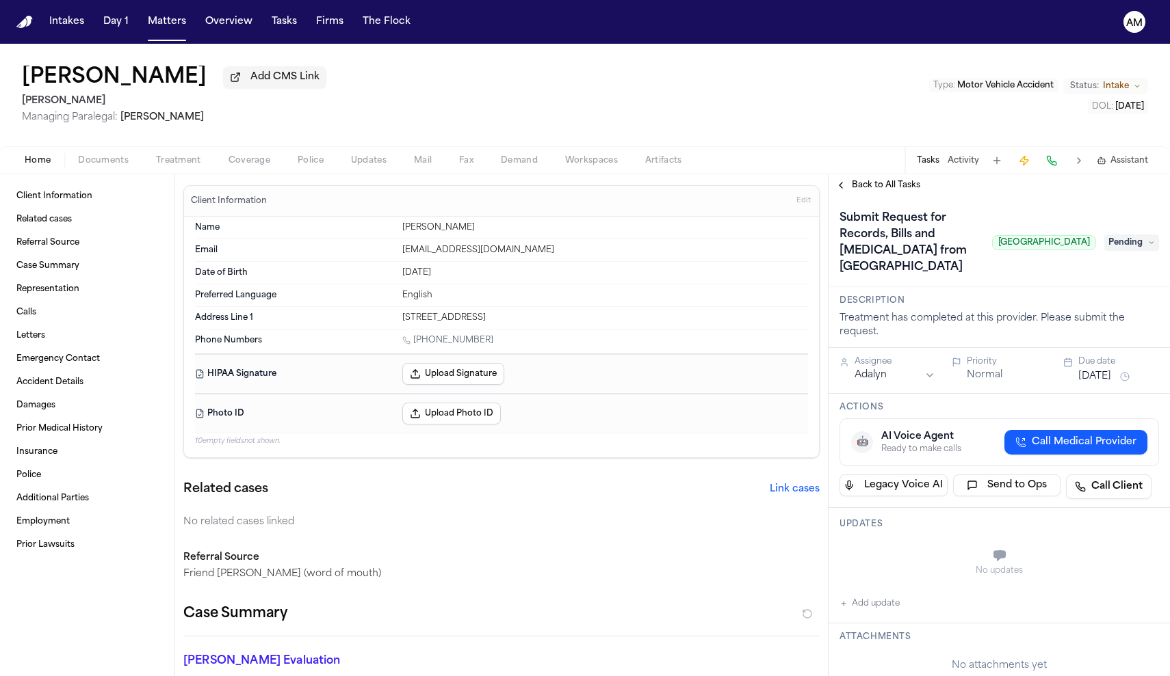
click at [199, 174] on div "Home Documents Treatment Coverage Police Updates Mail Fax Demand Workspaces Art…" at bounding box center [585, 159] width 1170 height 27
click at [164, 155] on button "Treatment" at bounding box center [178, 161] width 72 height 16
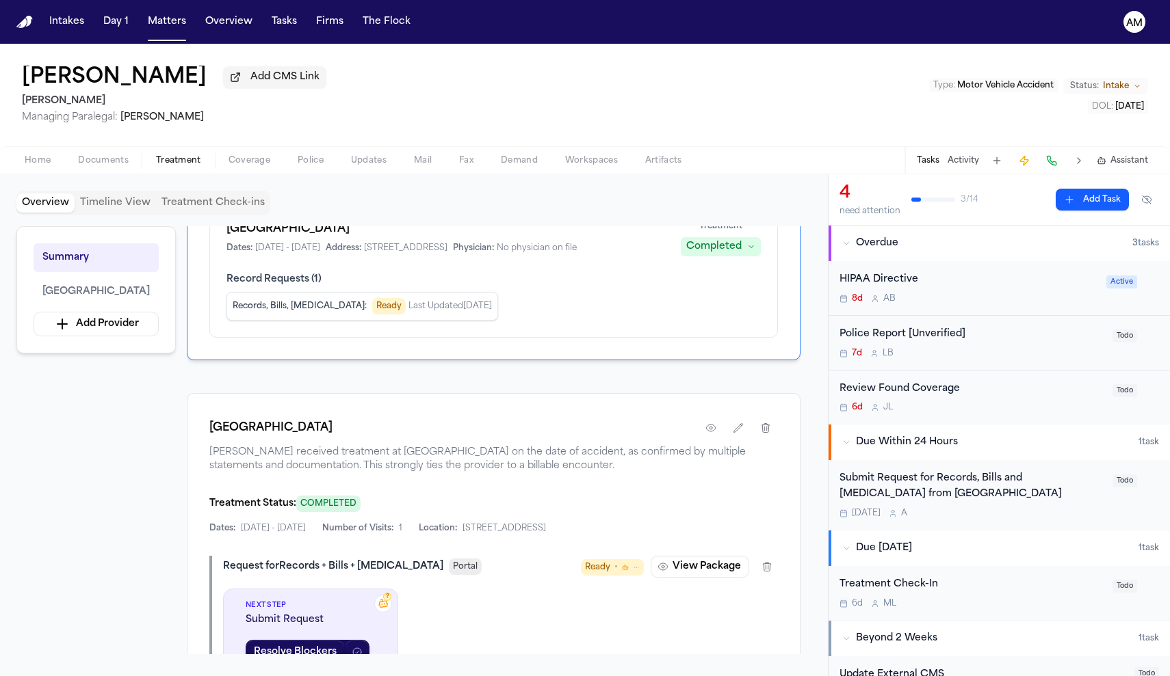
scroll to position [279, 0]
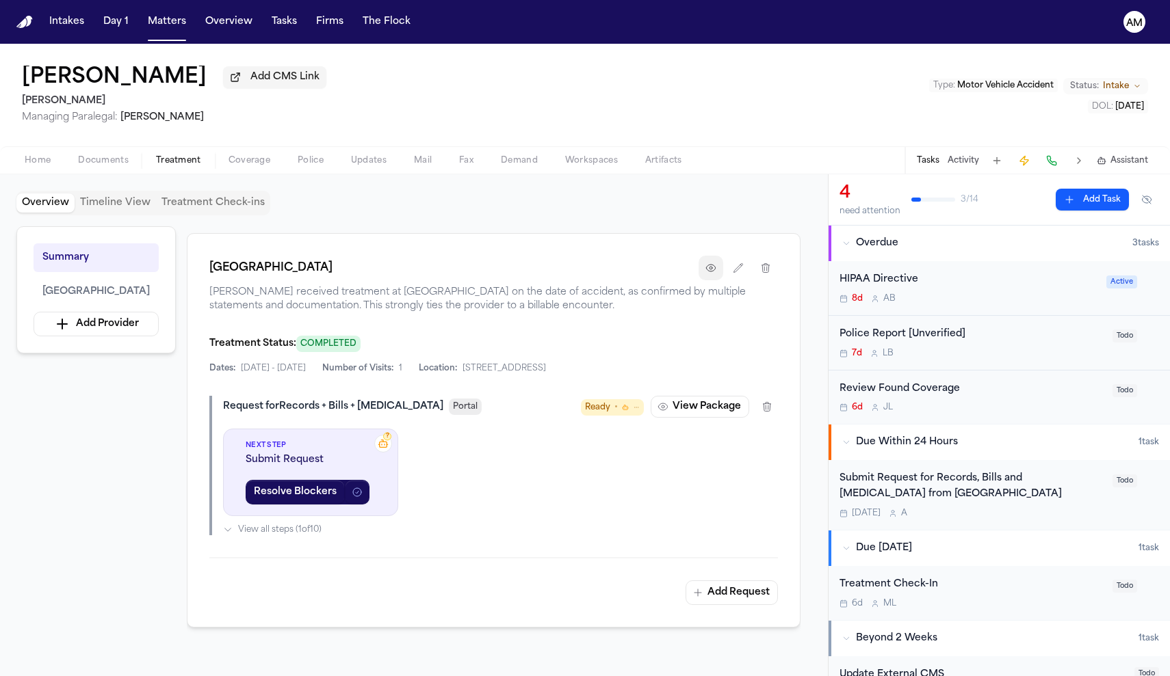
click at [717, 280] on button "button" at bounding box center [710, 268] width 25 height 25
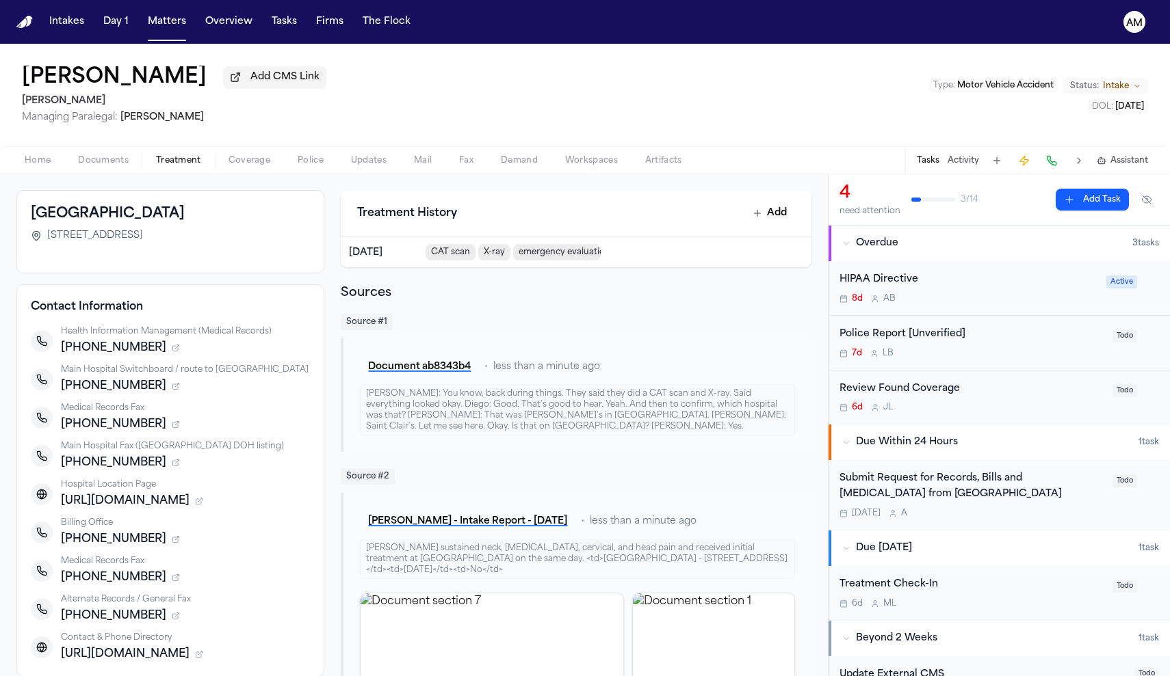
scroll to position [63, 0]
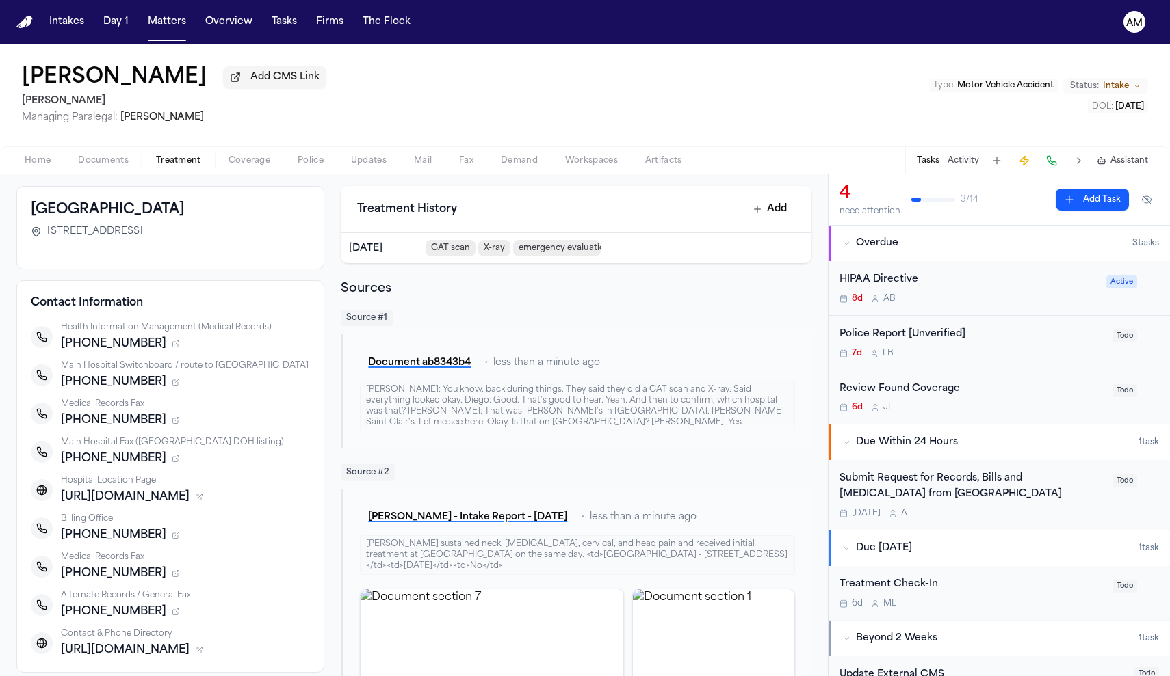
click at [153, 573] on div "833-714-0356" at bounding box center [185, 574] width 249 height 16
click at [144, 601] on div "Alternate Records / General Fax" at bounding box center [185, 595] width 249 height 11
click at [172, 574] on icon "button" at bounding box center [176, 574] width 8 height 8
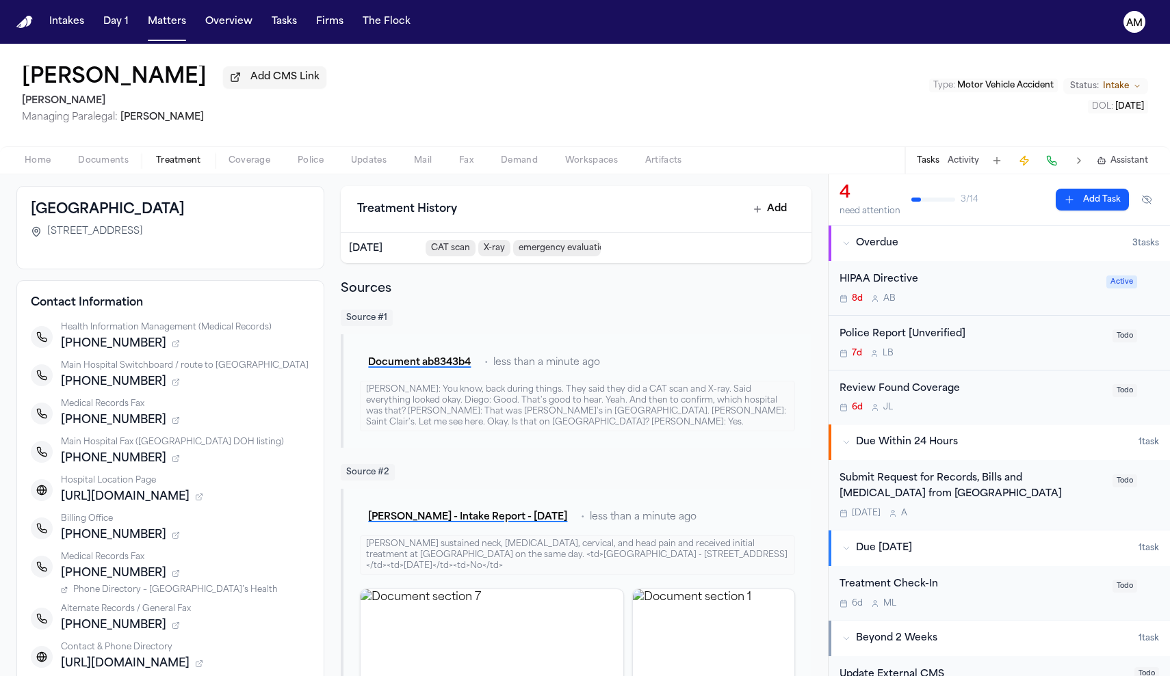
click at [147, 593] on span "Phone Directory – Saint Clare’s Health" at bounding box center [175, 590] width 205 height 11
